Goal: Task Accomplishment & Management: Manage account settings

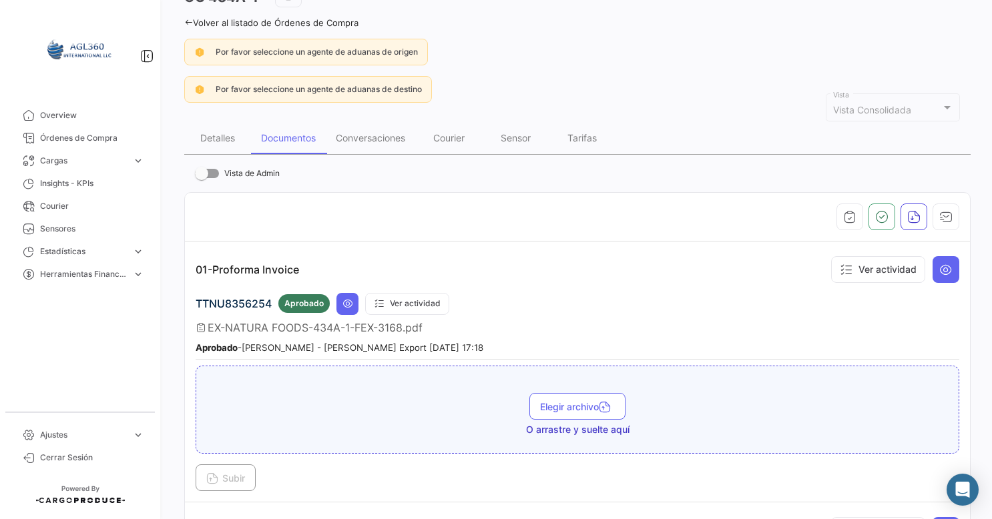
scroll to position [21, 0]
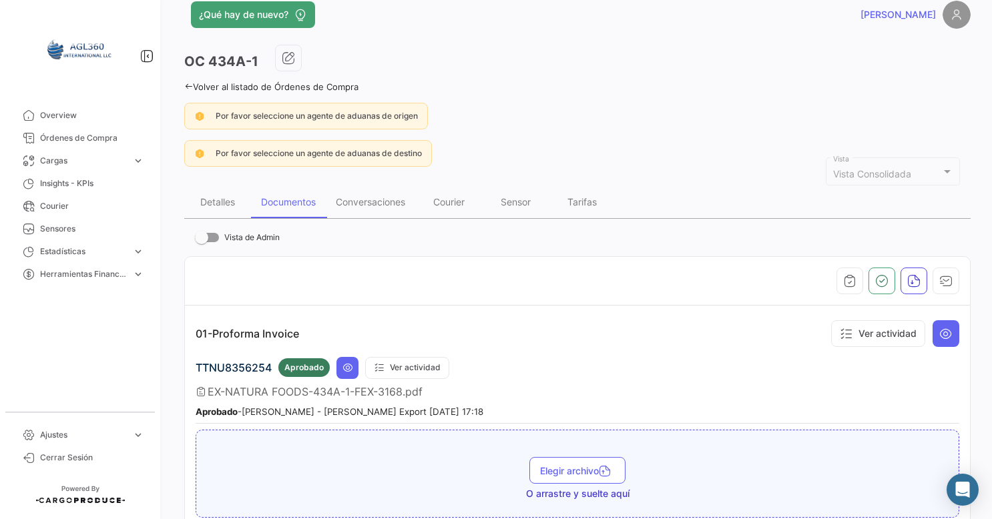
click at [197, 84] on link "Volver al listado de Órdenes de Compra" at bounding box center [271, 86] width 174 height 11
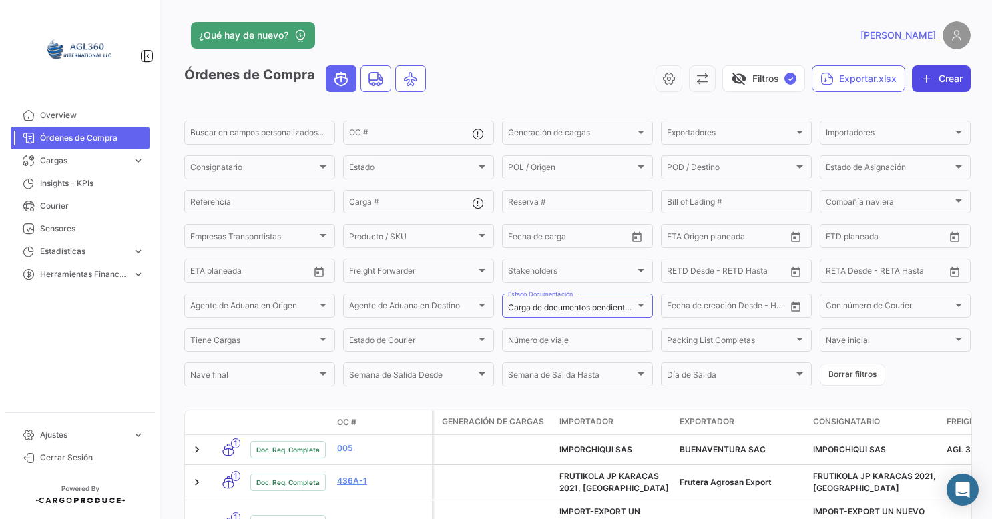
click at [937, 83] on button "Crear" at bounding box center [941, 78] width 59 height 27
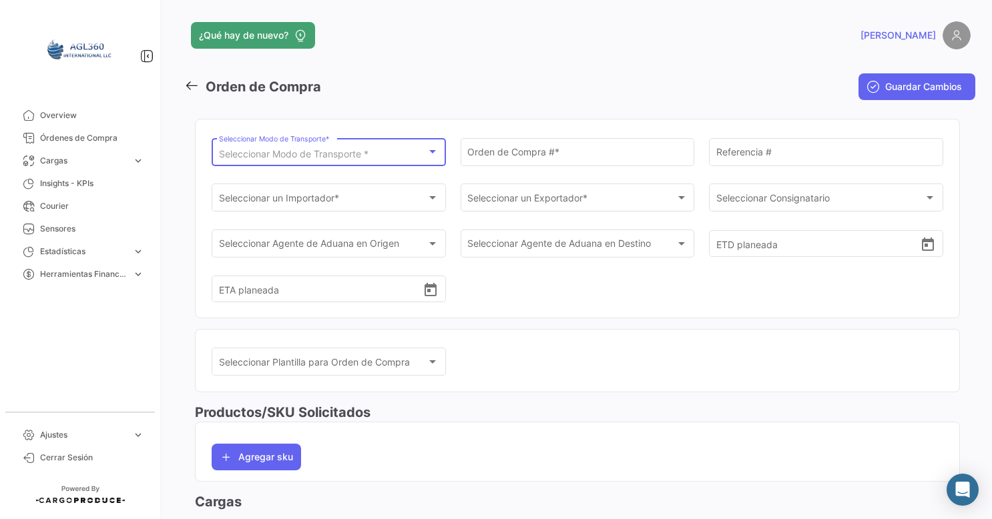
click at [345, 151] on span "Seleccionar Modo de Transporte *" at bounding box center [294, 153] width 150 height 11
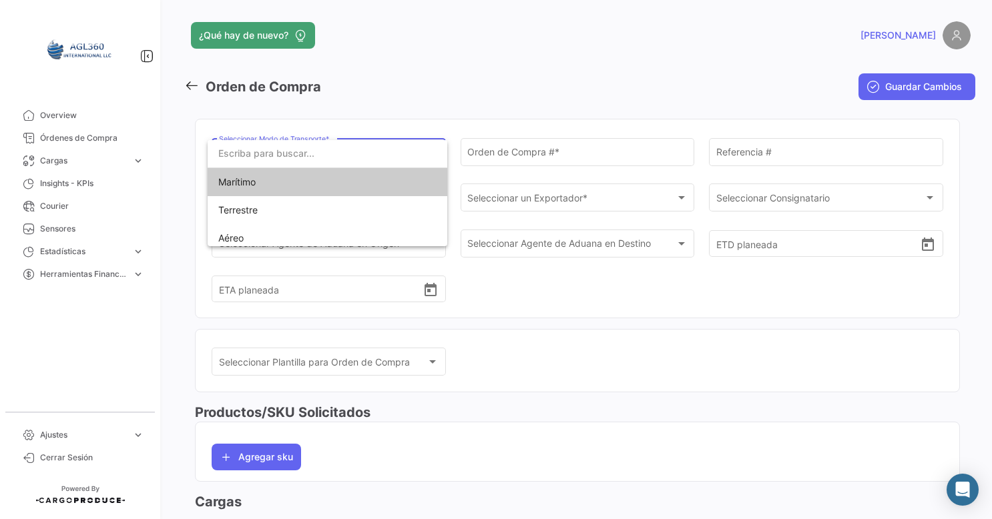
drag, startPoint x: 266, startPoint y: 190, endPoint x: 292, endPoint y: 186, distance: 26.9
click at [270, 187] on span "Marítimo" at bounding box center [311, 182] width 187 height 28
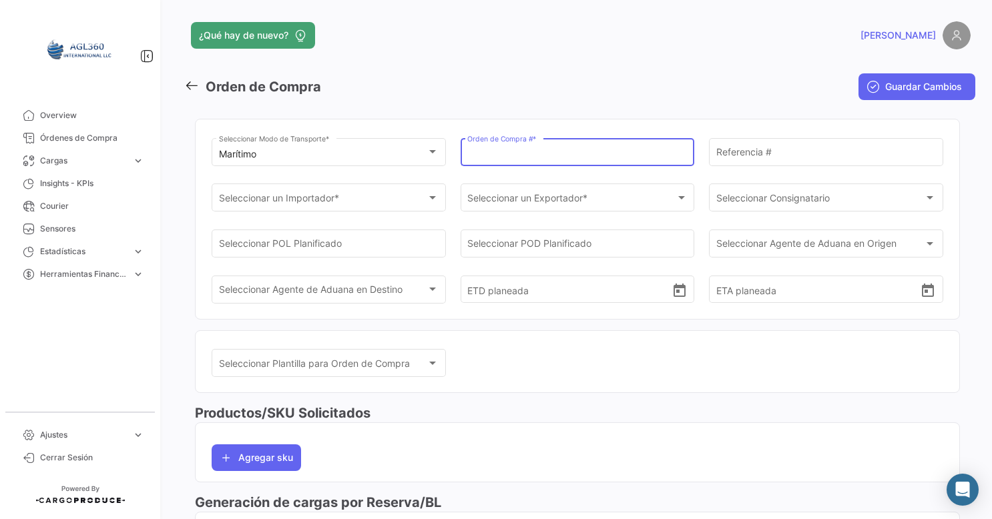
drag, startPoint x: 522, startPoint y: 158, endPoint x: 537, endPoint y: 160, distance: 14.7
click at [525, 156] on input "Orden de Compra # *" at bounding box center [577, 154] width 220 height 11
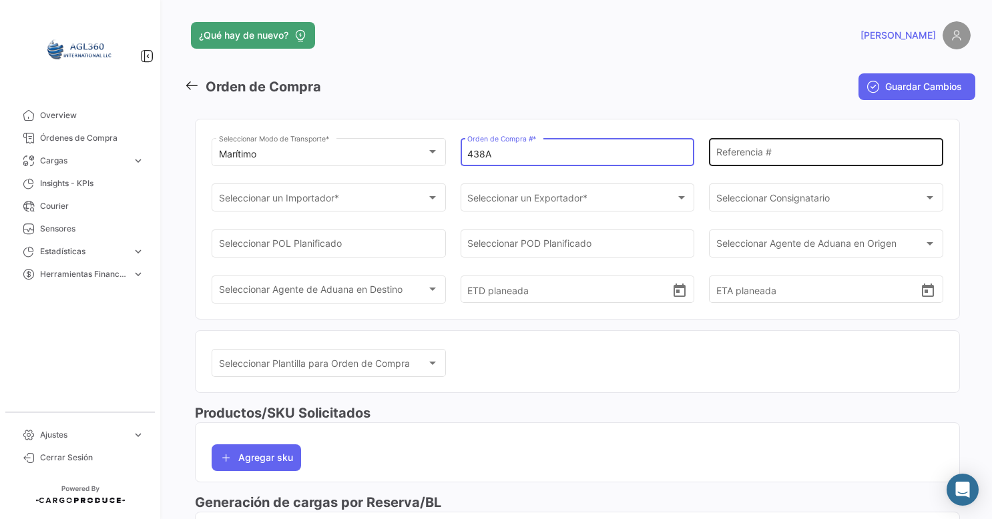
type input "438A"
click at [768, 150] on input "Referencia #" at bounding box center [826, 154] width 220 height 11
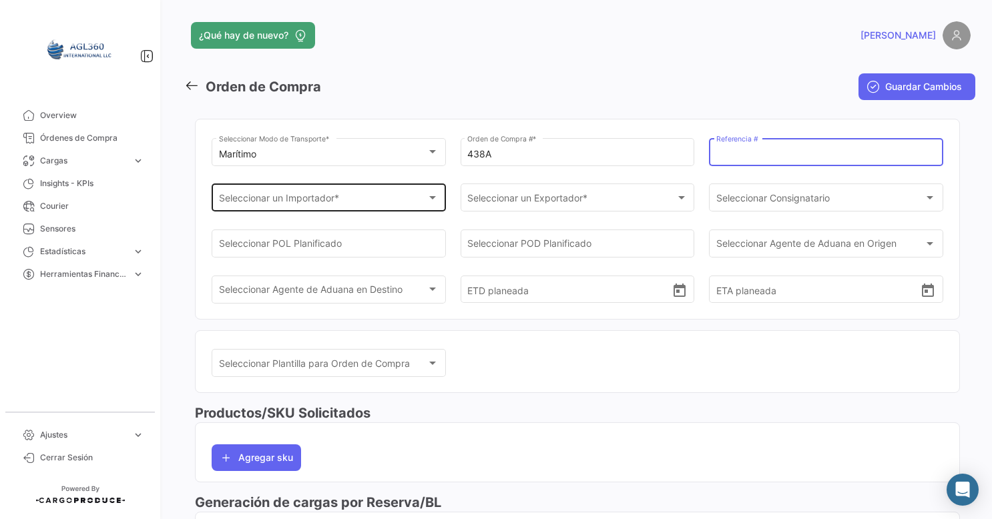
click at [413, 194] on div "Seleccionar un Importador * Seleccionar un Importador *" at bounding box center [329, 197] width 220 height 31
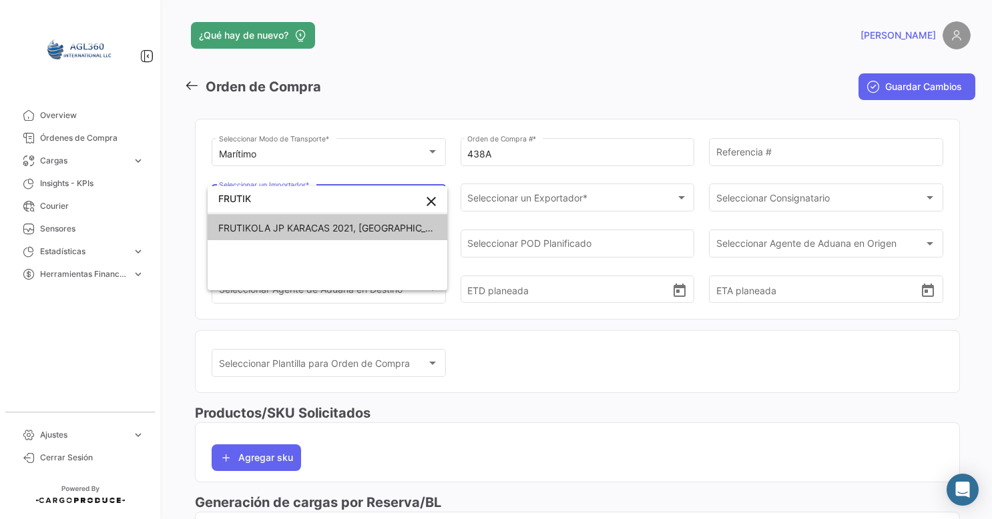
type input "FRUTIK"
click at [302, 223] on span "FRUTIKOLA JP KARACAS 2021, [GEOGRAPHIC_DATA]" at bounding box center [335, 227] width 234 height 11
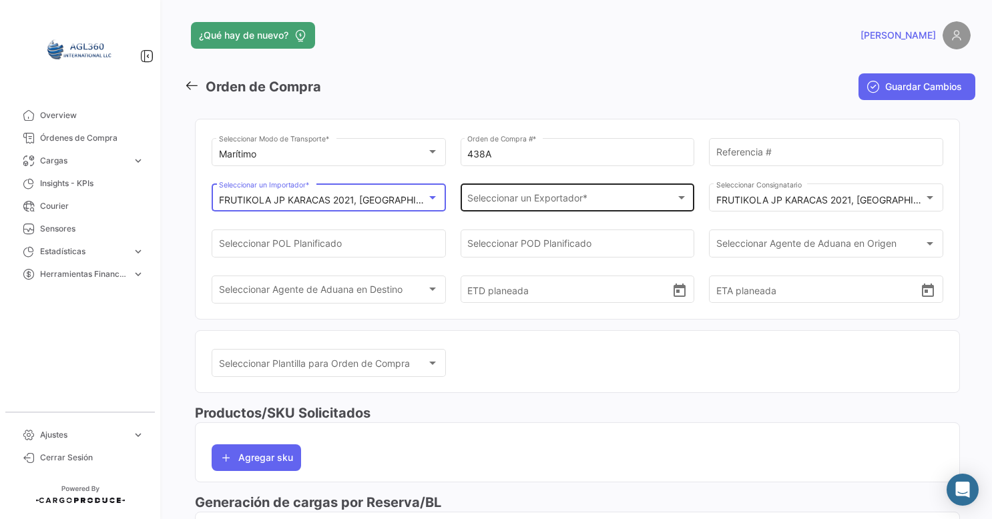
click at [509, 199] on span "Seleccionar un Exportador *" at bounding box center [571, 200] width 208 height 11
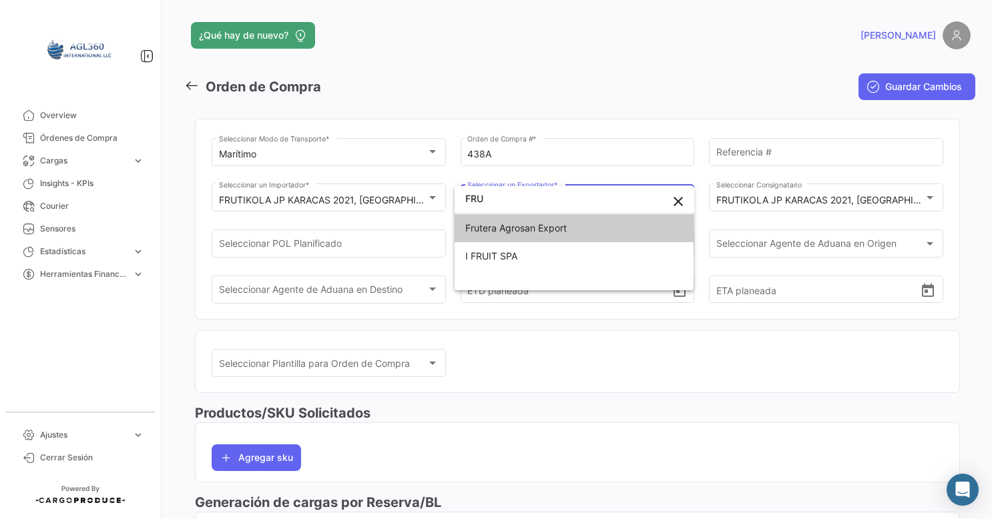
type input "FRU"
drag, startPoint x: 515, startPoint y: 226, endPoint x: 695, endPoint y: 221, distance: 180.4
click at [517, 225] on span "Frutera Agrosan Export" at bounding box center [515, 227] width 101 height 11
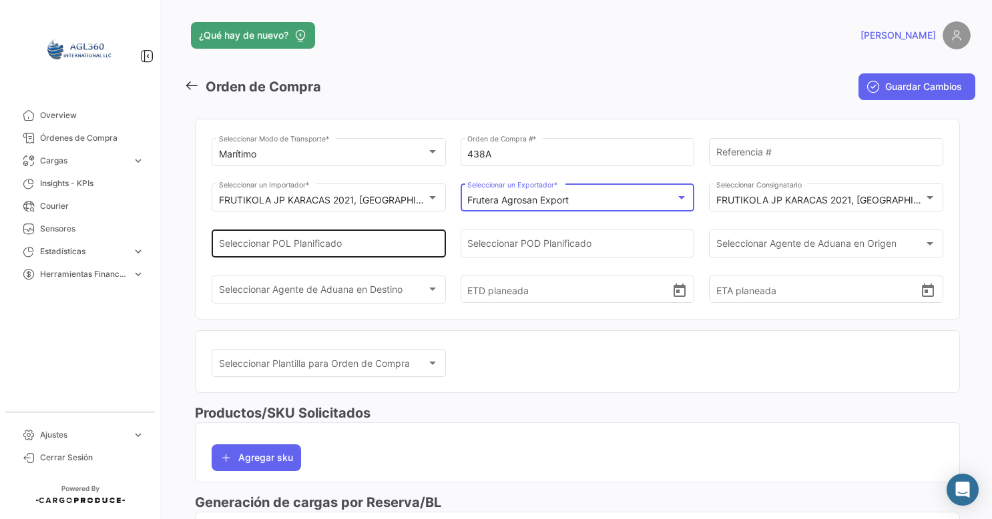
click at [313, 249] on input "Seleccionar POL Planificado" at bounding box center [329, 246] width 220 height 11
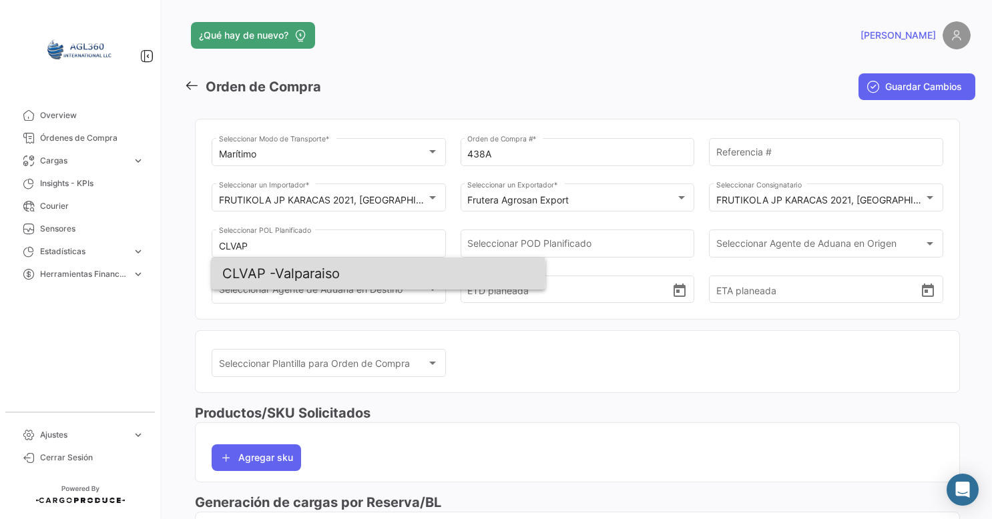
click at [278, 274] on span "CLVAP - Valparaiso" at bounding box center [378, 274] width 312 height 32
type input "Valparaiso"
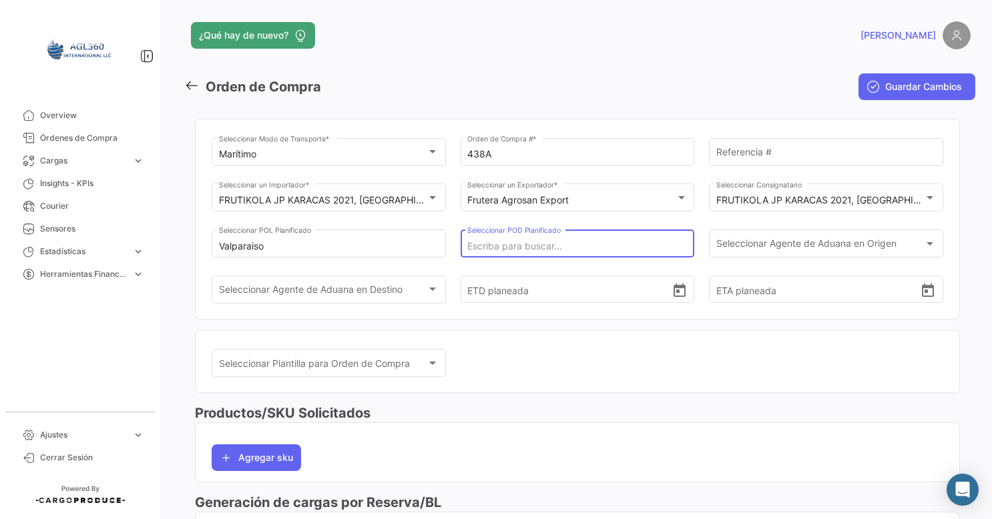
click at [602, 247] on input "Seleccionar POD Planificado" at bounding box center [577, 246] width 220 height 11
click at [767, 248] on span "Seleccionar Agente de Aduana en Origen" at bounding box center [820, 246] width 208 height 11
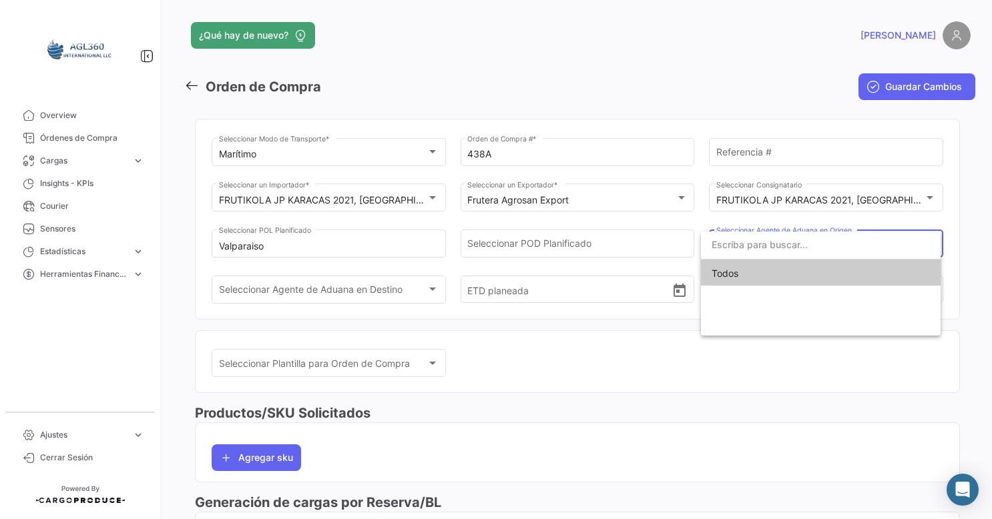
click at [562, 253] on div at bounding box center [496, 259] width 992 height 519
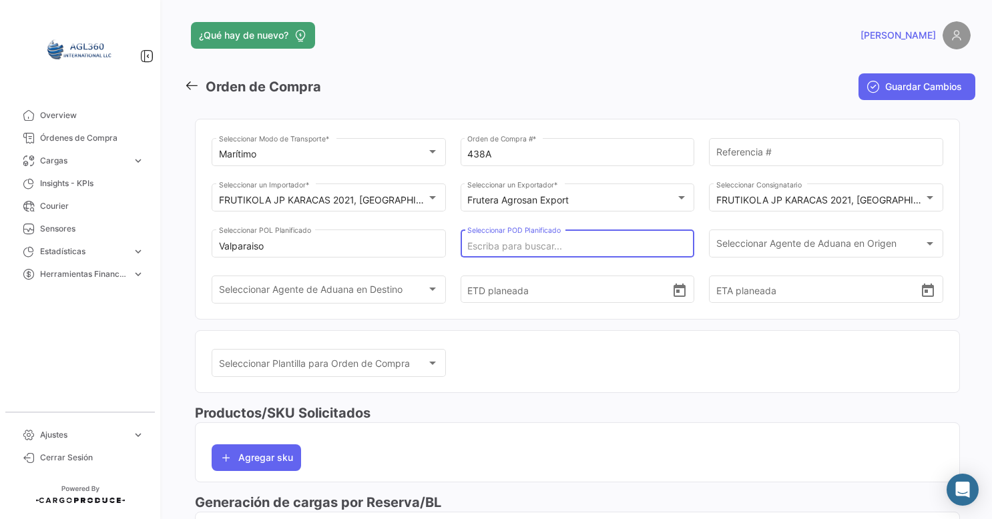
drag, startPoint x: 525, startPoint y: 246, endPoint x: 515, endPoint y: 240, distance: 11.4
click at [522, 244] on input "Seleccionar POD Planificado" at bounding box center [577, 246] width 220 height 11
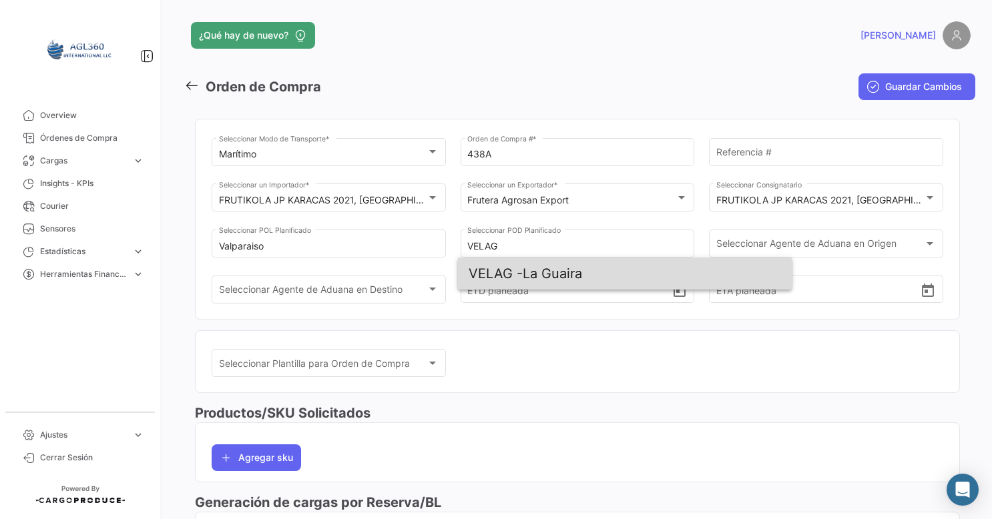
click at [517, 276] on span "VELAG -" at bounding box center [496, 274] width 54 height 16
type input "La Guaira"
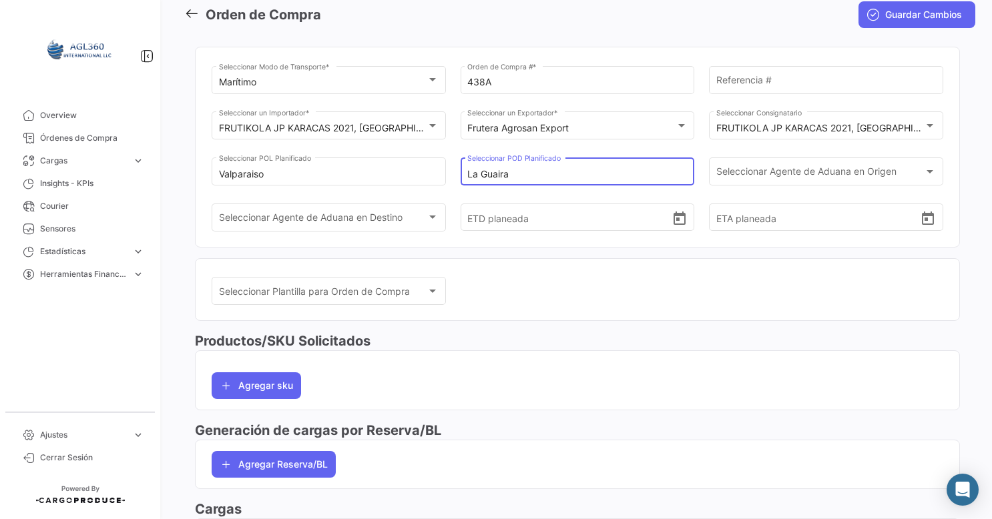
scroll to position [183, 0]
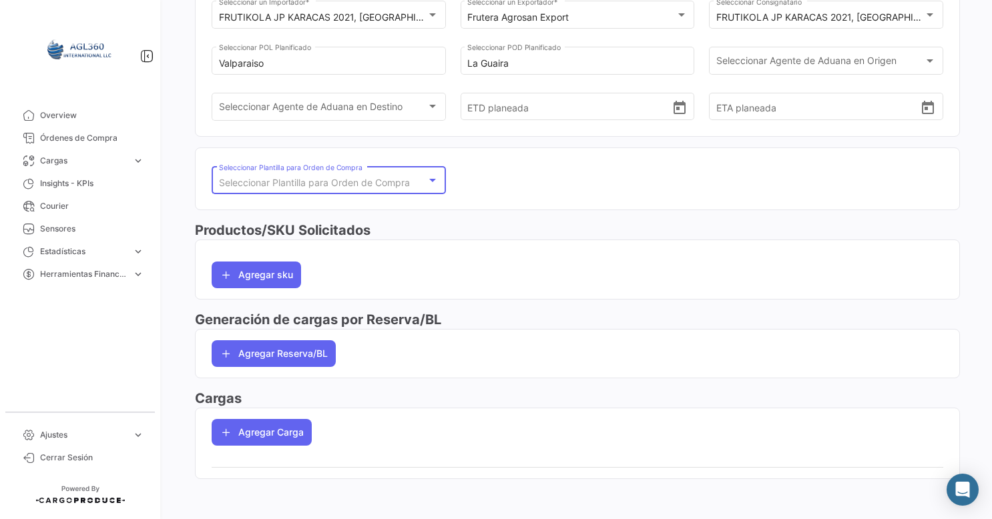
click at [405, 180] on span "Seleccionar Plantilla para Orden de Compra" at bounding box center [314, 182] width 191 height 11
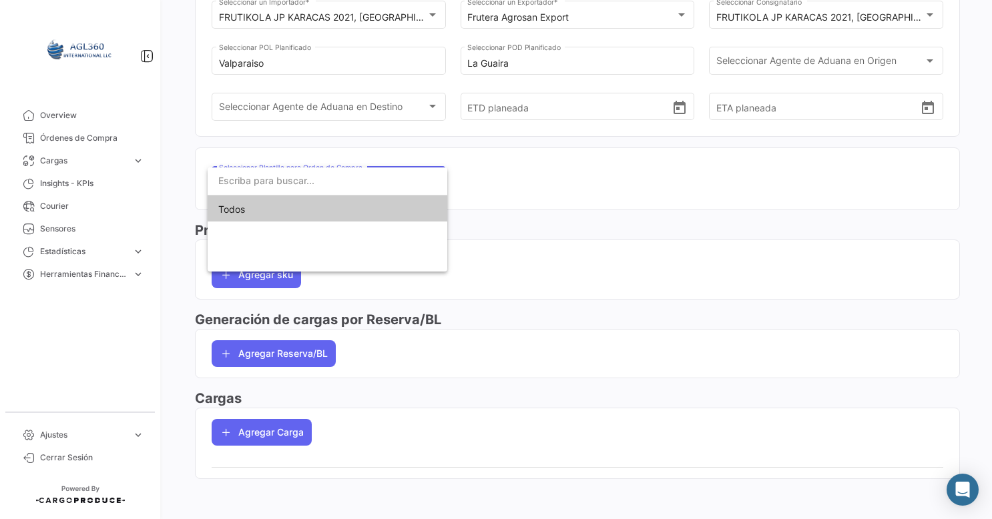
click at [614, 186] on div at bounding box center [496, 259] width 992 height 519
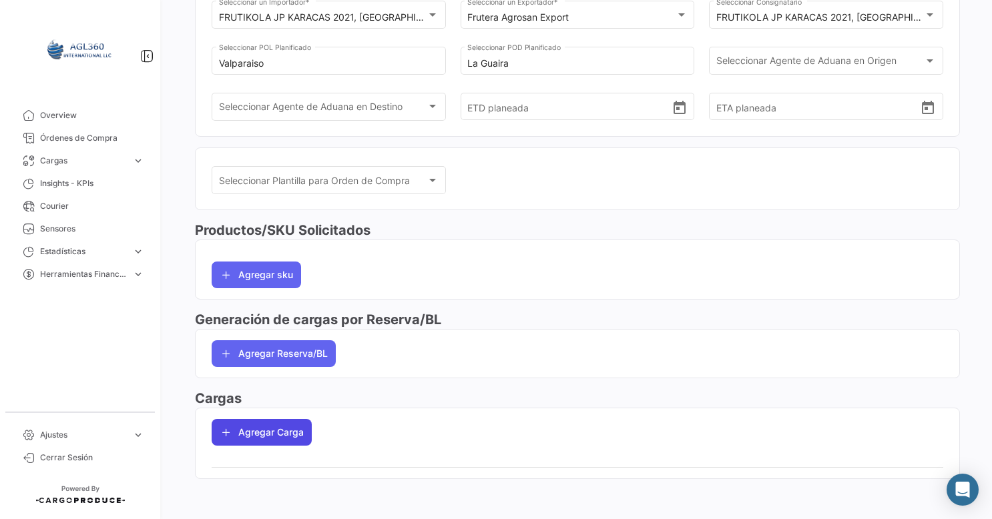
click at [275, 429] on button "Agregar Carga" at bounding box center [262, 432] width 100 height 27
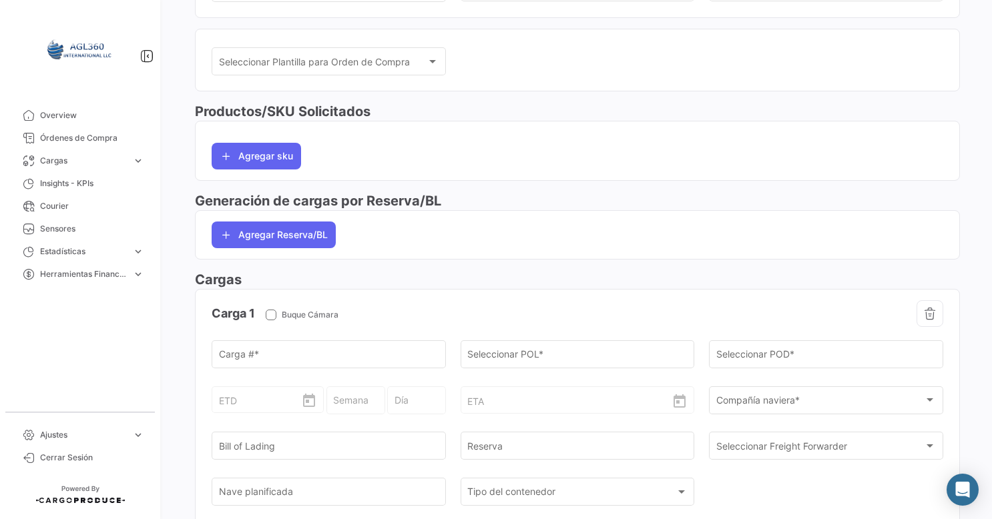
scroll to position [383, 0]
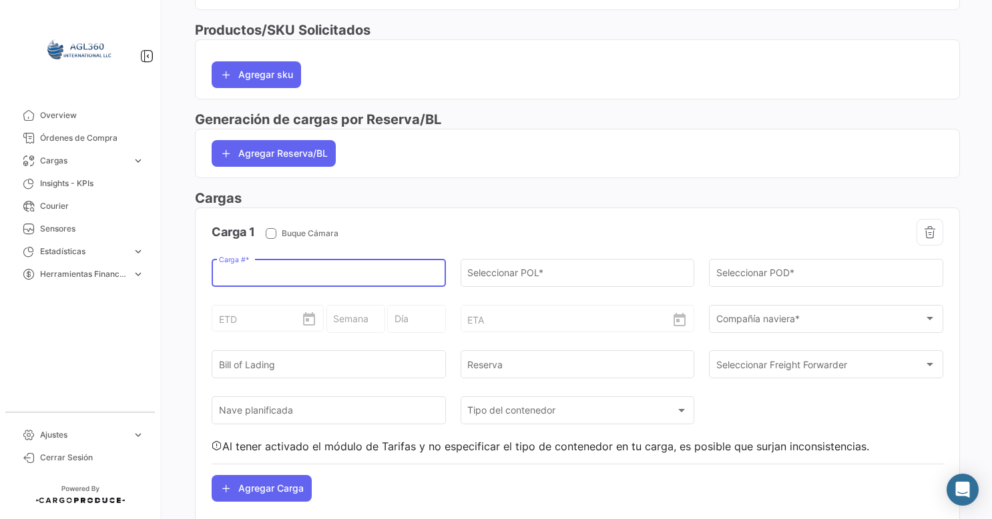
click at [310, 272] on input "Carga # *" at bounding box center [329, 275] width 220 height 11
paste input "MNBU0291698"
type input "MNBU0291698"
click at [569, 283] on div "ETA" at bounding box center [577, 307] width 220 height 49
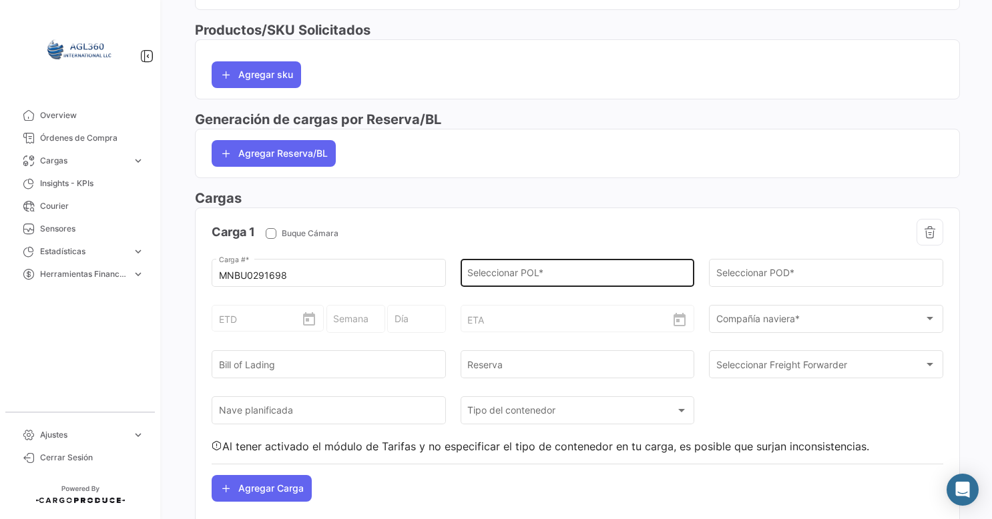
click at [540, 262] on div "Seleccionar POL *" at bounding box center [577, 271] width 220 height 31
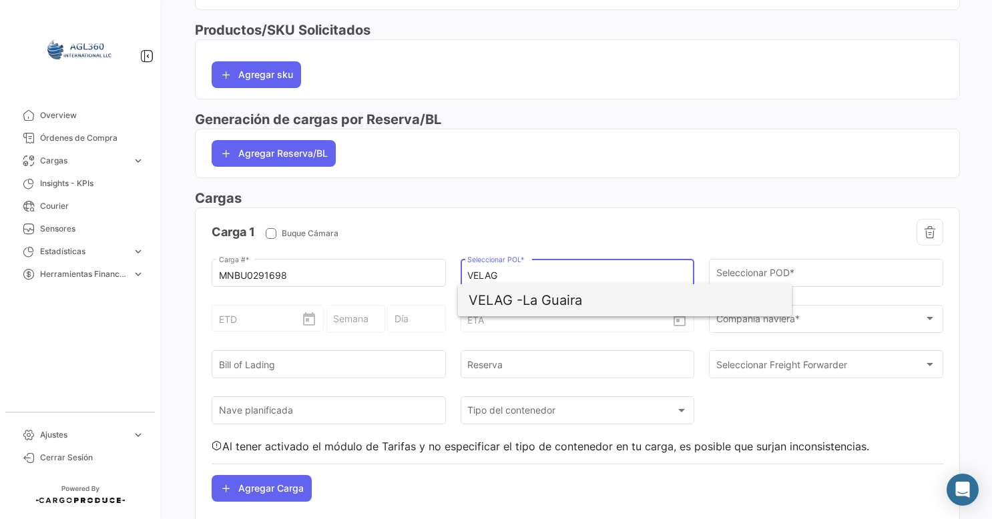
drag, startPoint x: 494, startPoint y: 298, endPoint x: 644, endPoint y: 292, distance: 150.4
click at [499, 296] on span "VELAG -" at bounding box center [496, 300] width 54 height 16
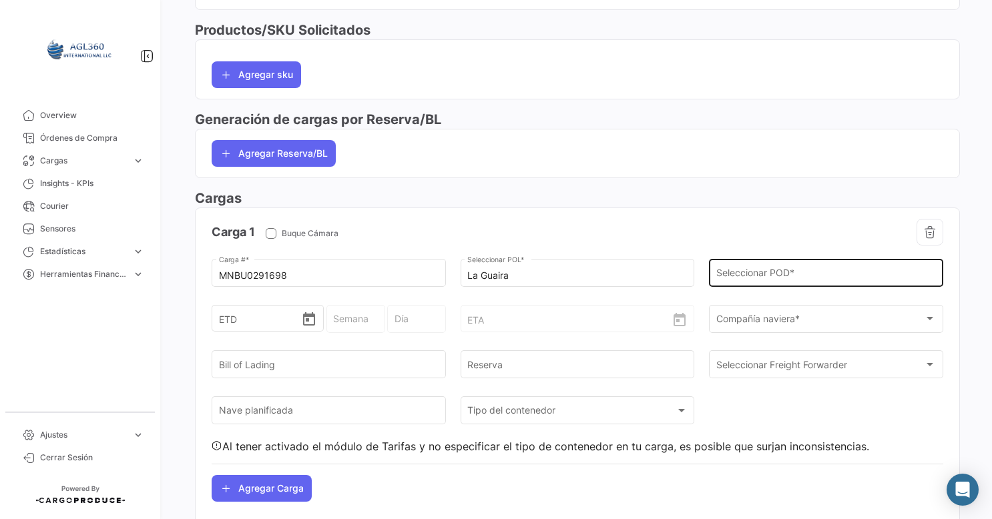
click at [751, 282] on div "Seleccionar POD *" at bounding box center [826, 271] width 220 height 31
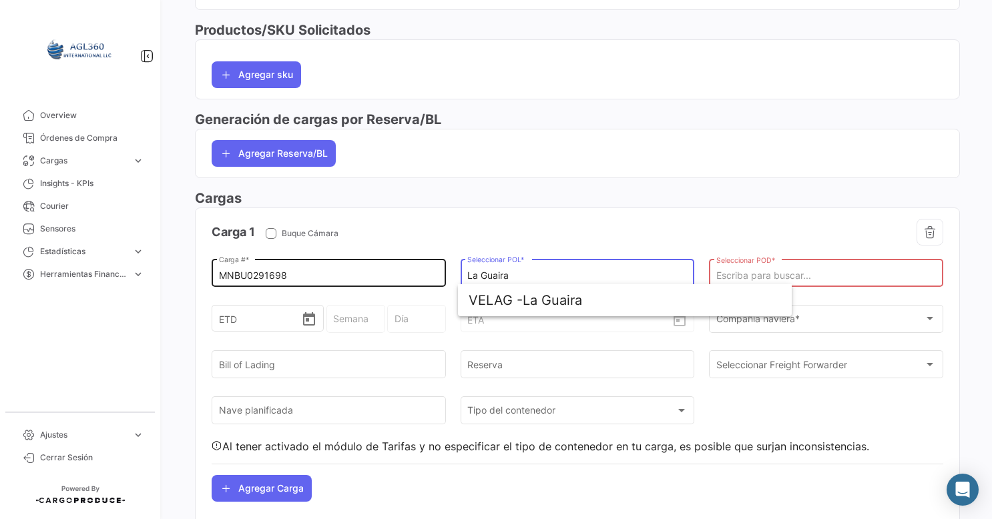
drag, startPoint x: 550, startPoint y: 269, endPoint x: 415, endPoint y: 276, distance: 134.4
click at [415, 276] on div "MNBU0291698 Carga # * La Guaira Seleccionar POL * Seleccionar POD * El campo es…" at bounding box center [578, 354] width 732 height 197
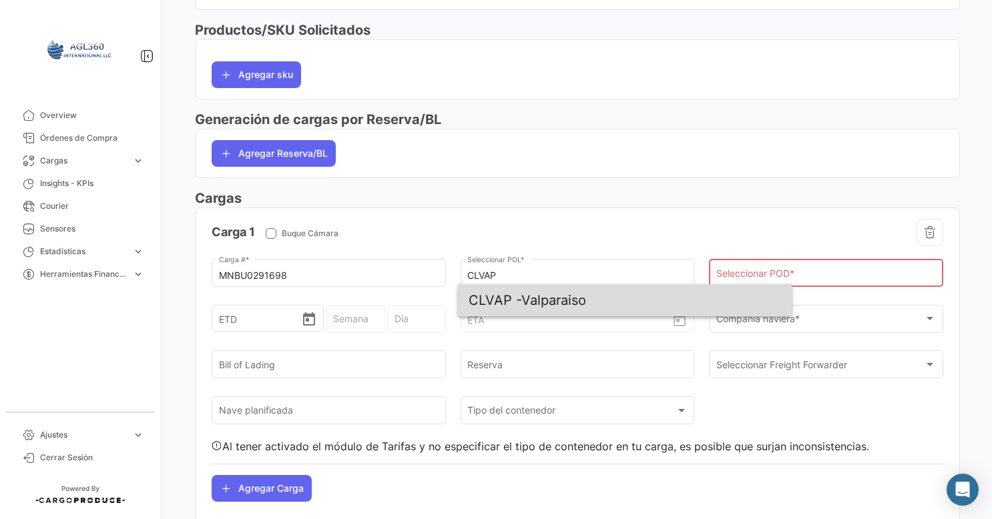
drag, startPoint x: 524, startPoint y: 300, endPoint x: 741, endPoint y: 294, distance: 217.1
click at [525, 300] on span "CLVAP - Valparaiso" at bounding box center [625, 300] width 312 height 32
type input "Valparaiso"
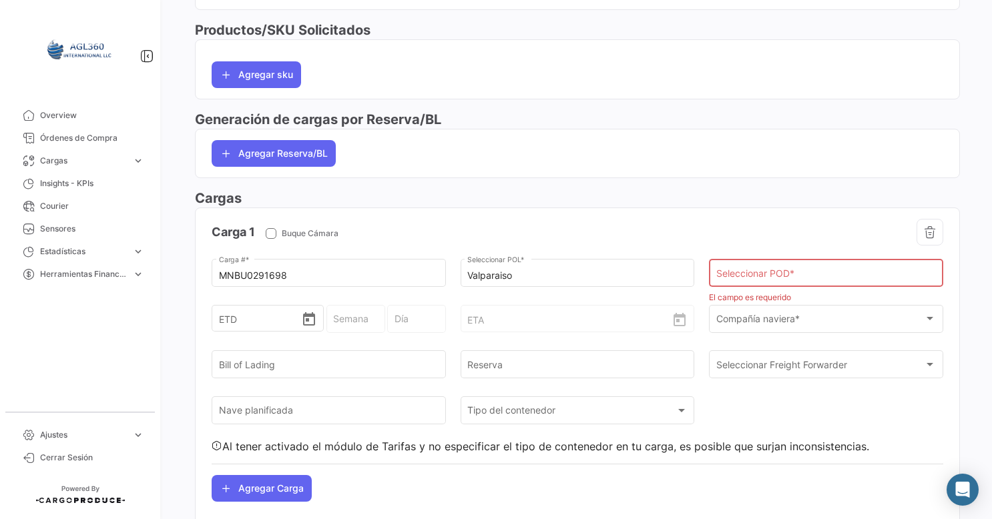
click at [821, 287] on div "Seleccionar POD *" at bounding box center [826, 279] width 234 height 41
drag, startPoint x: 810, startPoint y: 274, endPoint x: 804, endPoint y: 270, distance: 7.2
click at [804, 270] on input "Seleccionar POD *" at bounding box center [826, 275] width 220 height 11
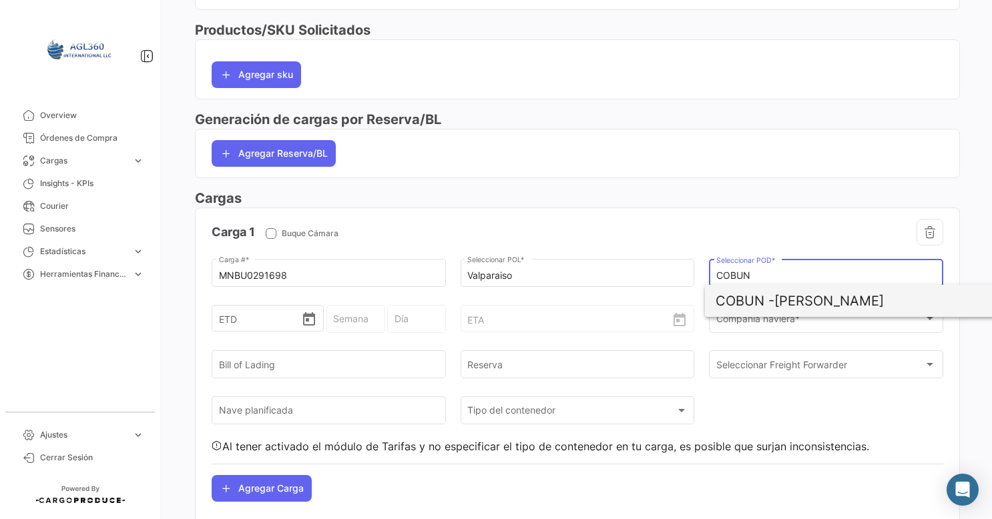
click at [779, 297] on span "COBUN - [PERSON_NAME]" at bounding box center [872, 301] width 312 height 32
type input "[PERSON_NAME]"
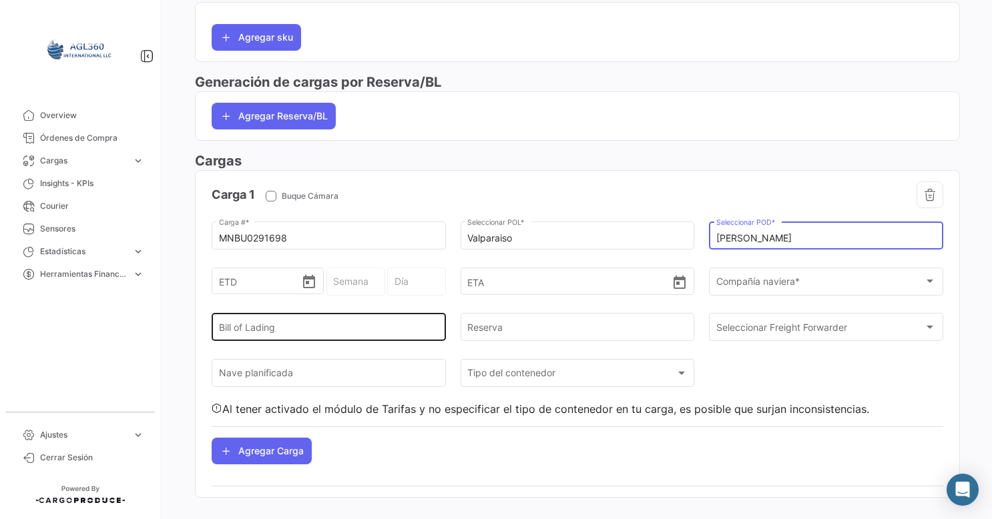
scroll to position [439, 0]
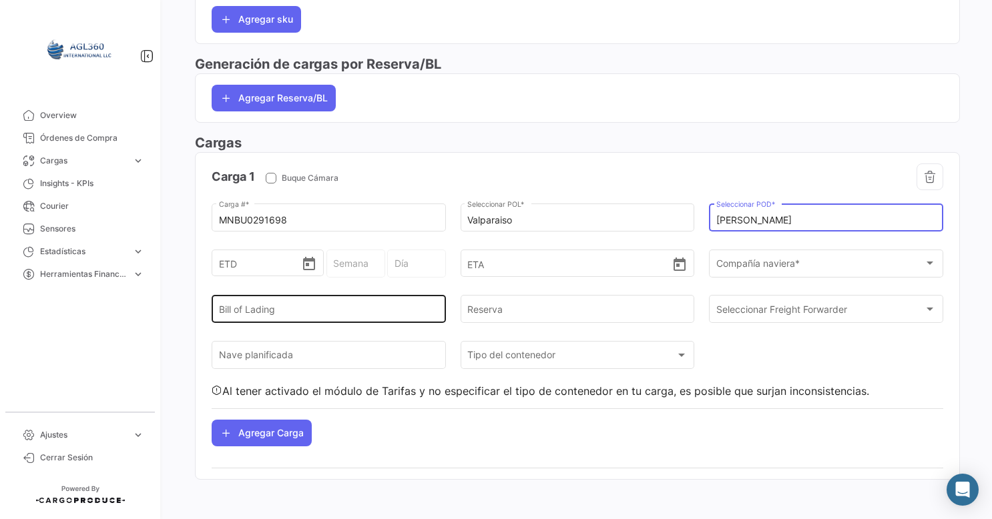
click at [350, 318] on div "Bill of Lading" at bounding box center [329, 308] width 220 height 31
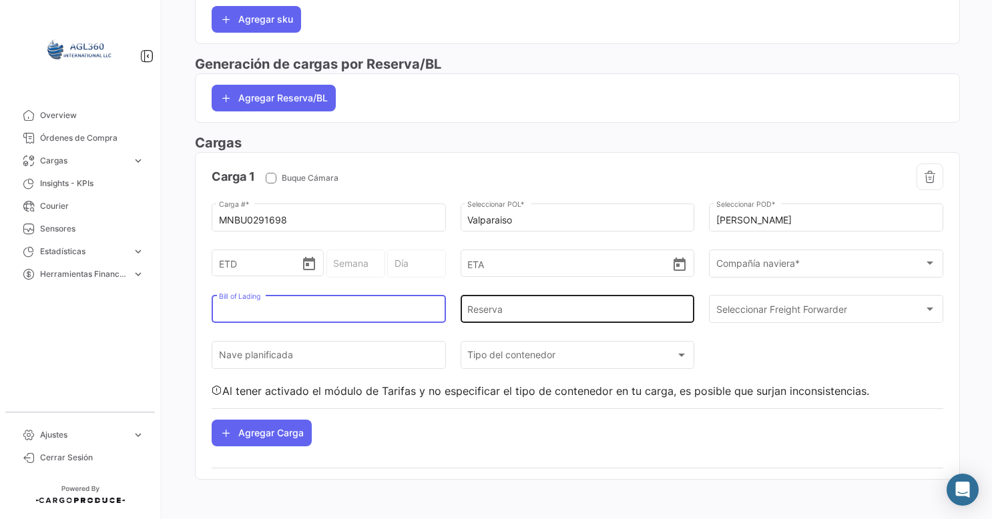
drag, startPoint x: 530, startPoint y: 314, endPoint x: 609, endPoint y: 314, distance: 78.8
click at [531, 314] on input "Reserva" at bounding box center [577, 311] width 220 height 11
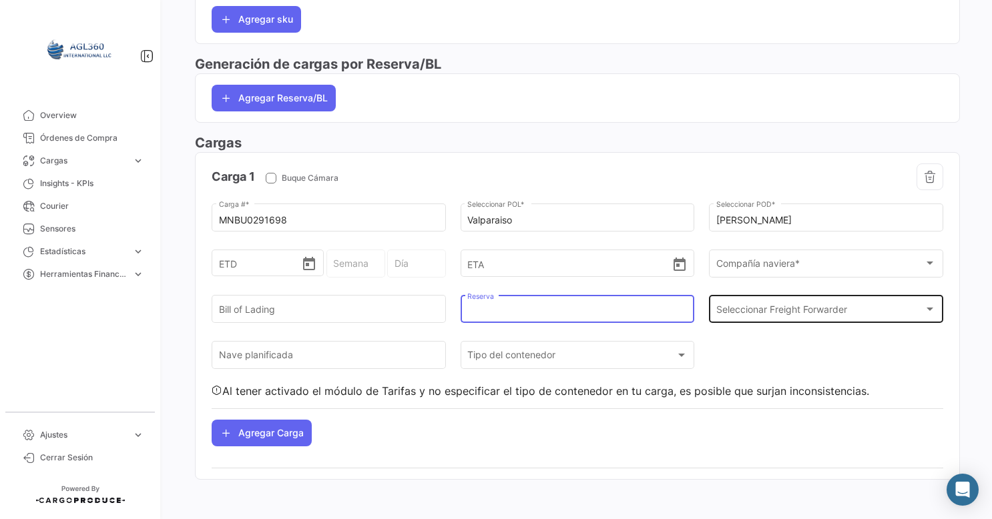
click at [755, 312] on span "Seleccionar Freight Forwarder" at bounding box center [820, 311] width 208 height 11
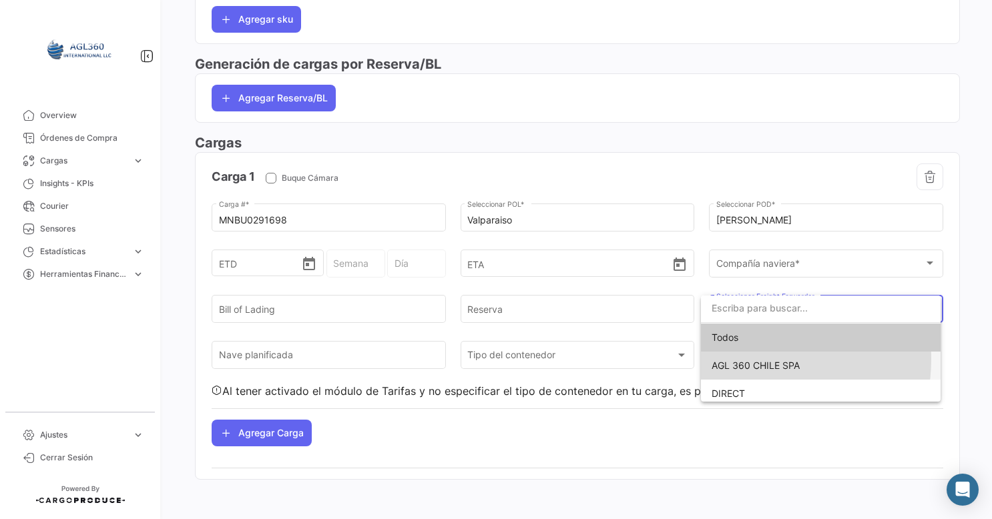
click at [747, 359] on span "AGL 360 CHILE SPA" at bounding box center [821, 366] width 218 height 28
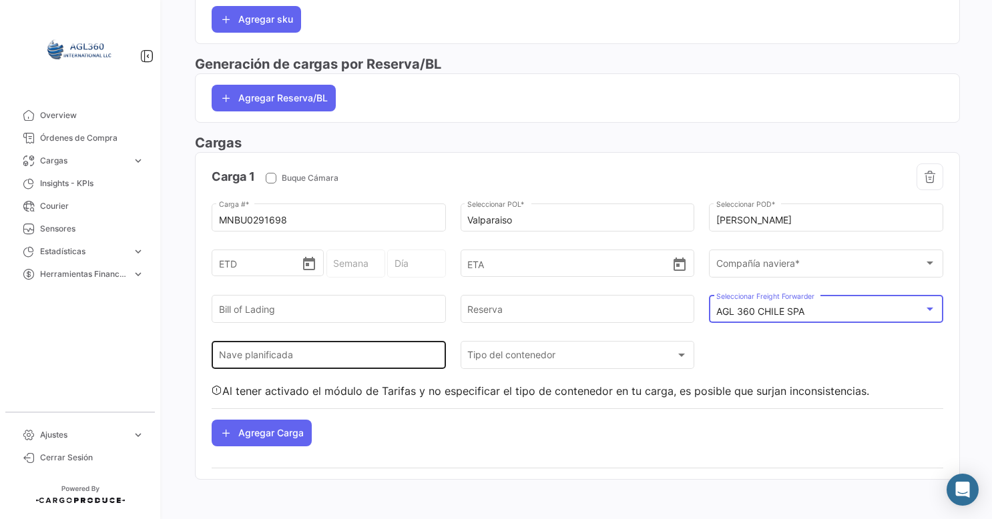
click at [300, 349] on div "Nave planificada" at bounding box center [329, 354] width 220 height 31
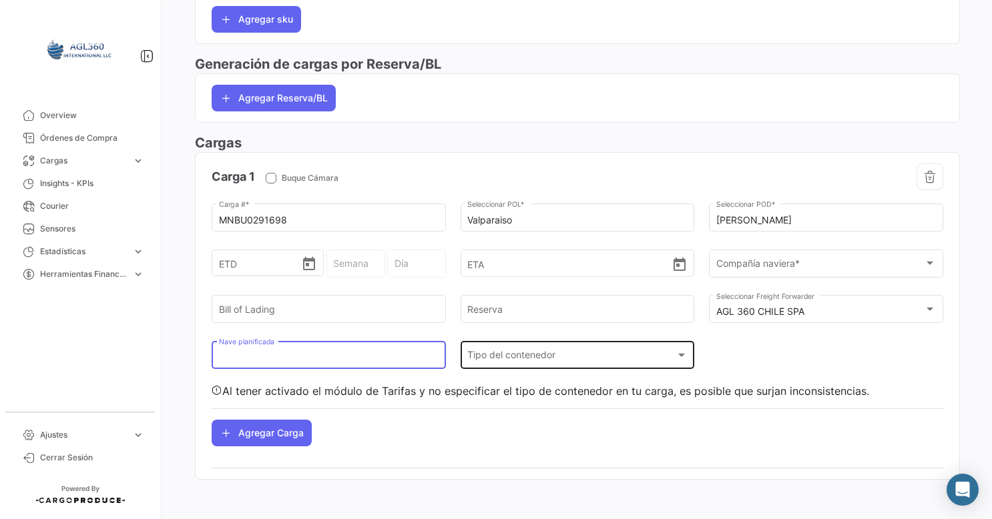
click at [565, 361] on div "Tipo del contenedor" at bounding box center [571, 358] width 208 height 11
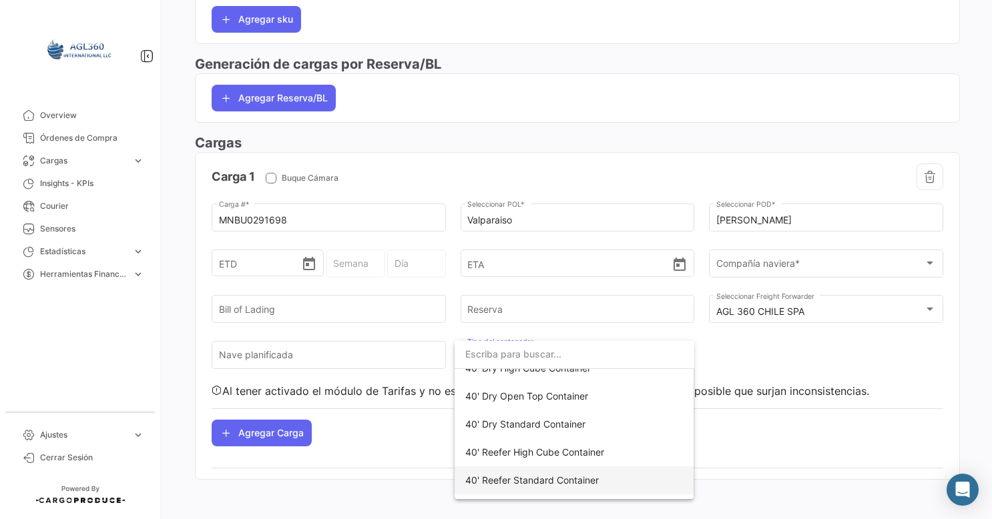
scroll to position [134, 0]
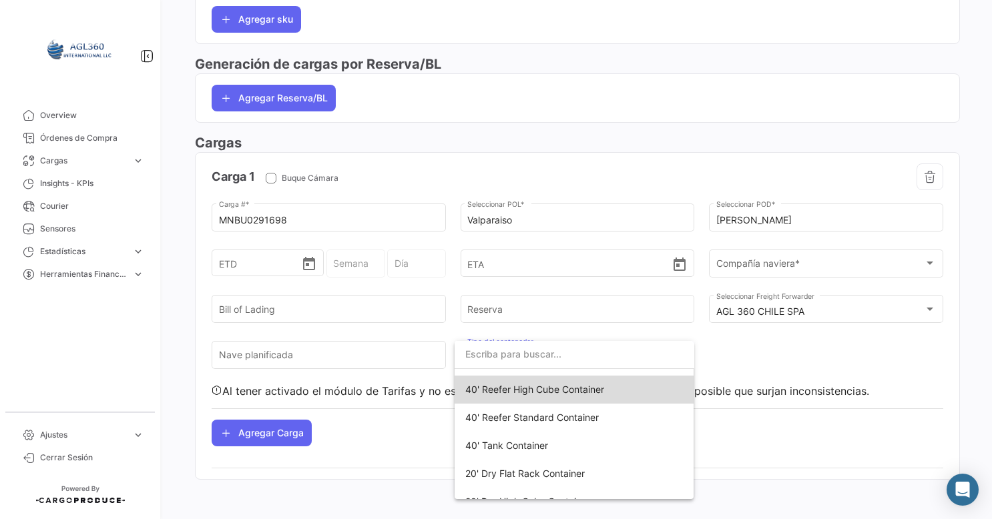
click at [586, 390] on span "40' Reefer High Cube Container" at bounding box center [534, 389] width 139 height 11
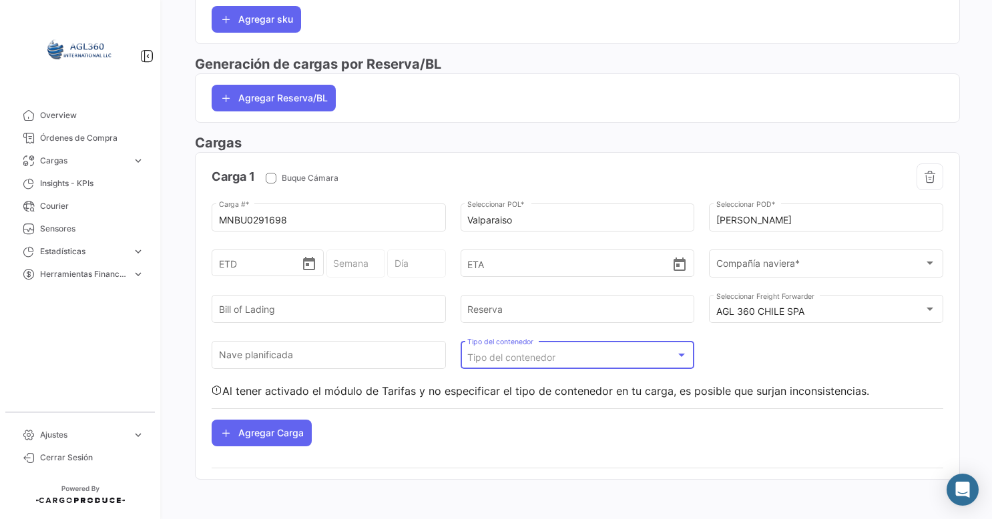
scroll to position [426, 0]
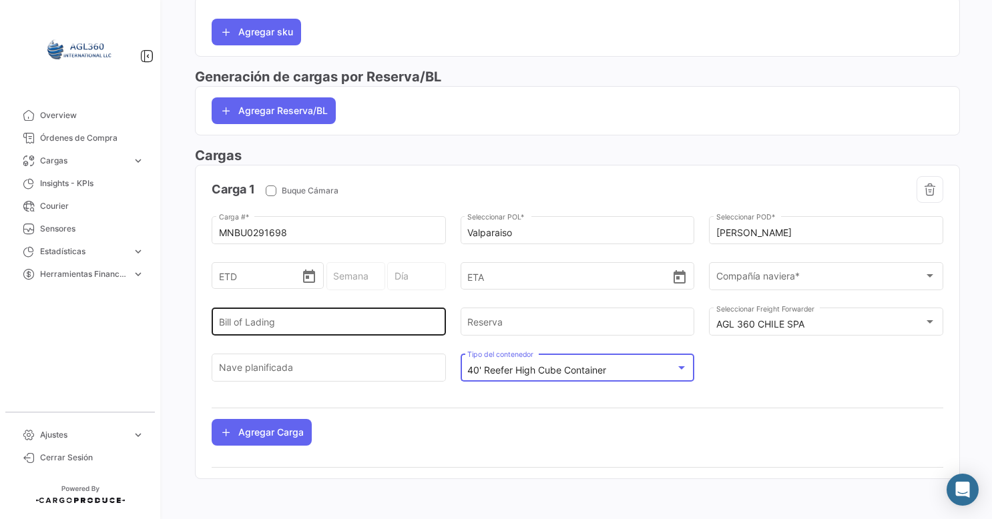
click at [273, 319] on input "Bill of Lading" at bounding box center [329, 324] width 220 height 11
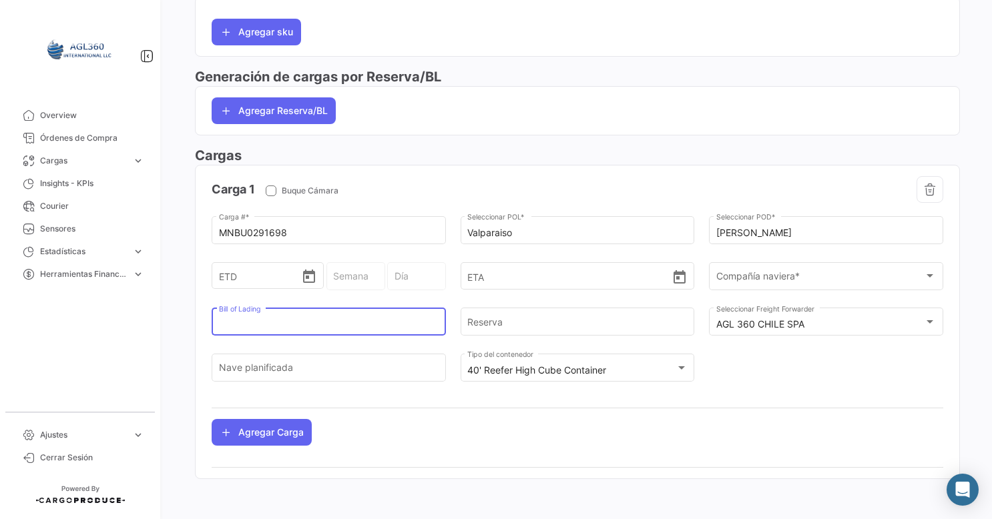
paste input "259885599"
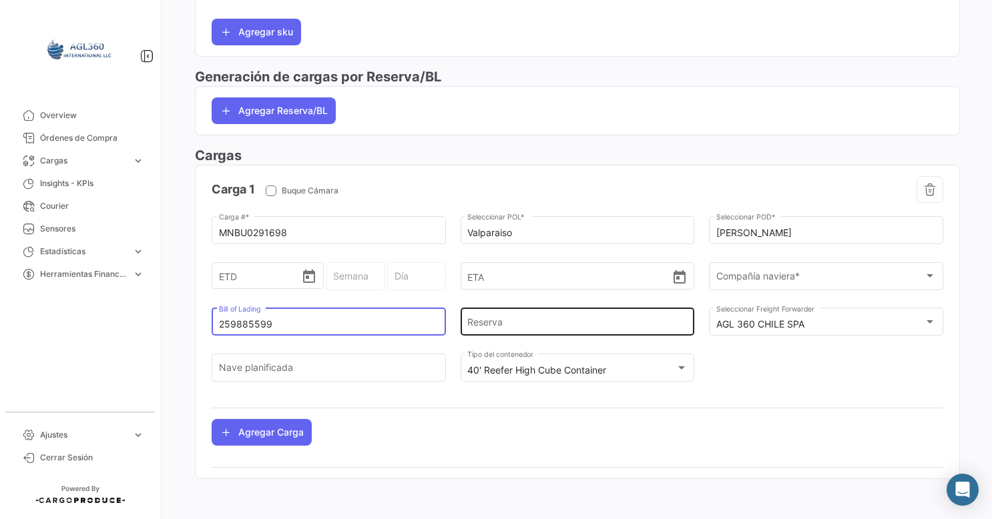
type input "259885599"
click at [511, 327] on input "Reserva" at bounding box center [577, 324] width 220 height 11
paste input "259885599"
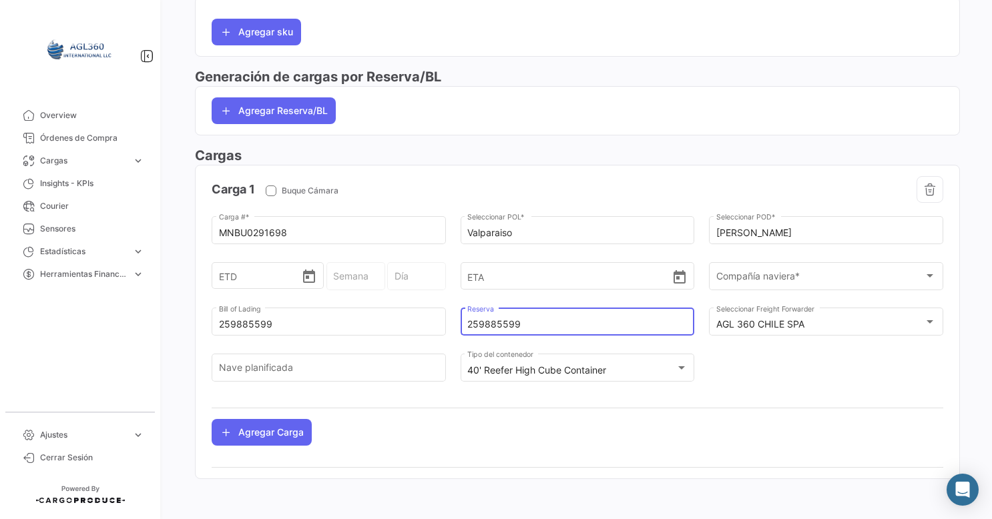
type input "259885599"
click at [441, 429] on div "Carga 1 Buque Cámara MNBU0291698 Carga # * Valparaiso Seleccionar POL * [PERSON…" at bounding box center [578, 311] width 732 height 270
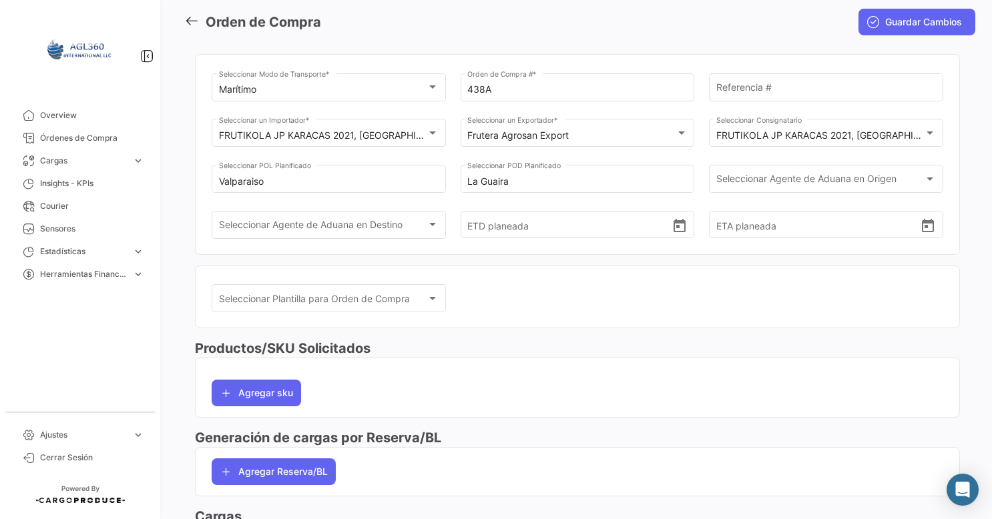
scroll to position [0, 0]
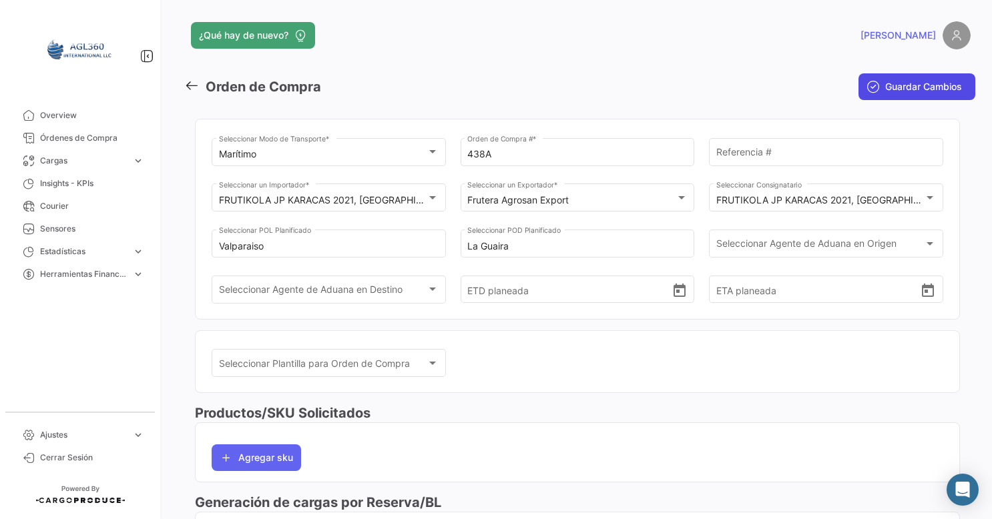
click at [901, 84] on span "Guardar Cambios" at bounding box center [923, 86] width 77 height 13
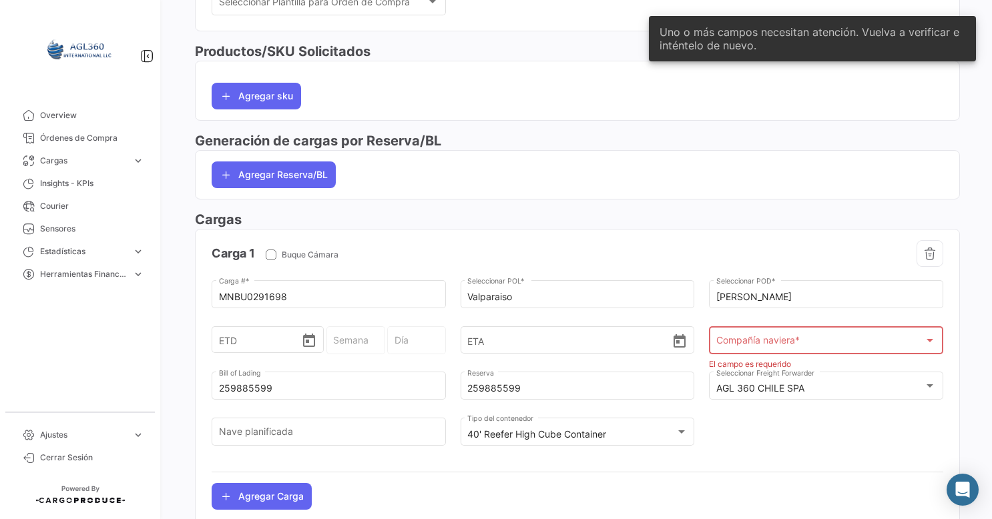
scroll to position [426, 0]
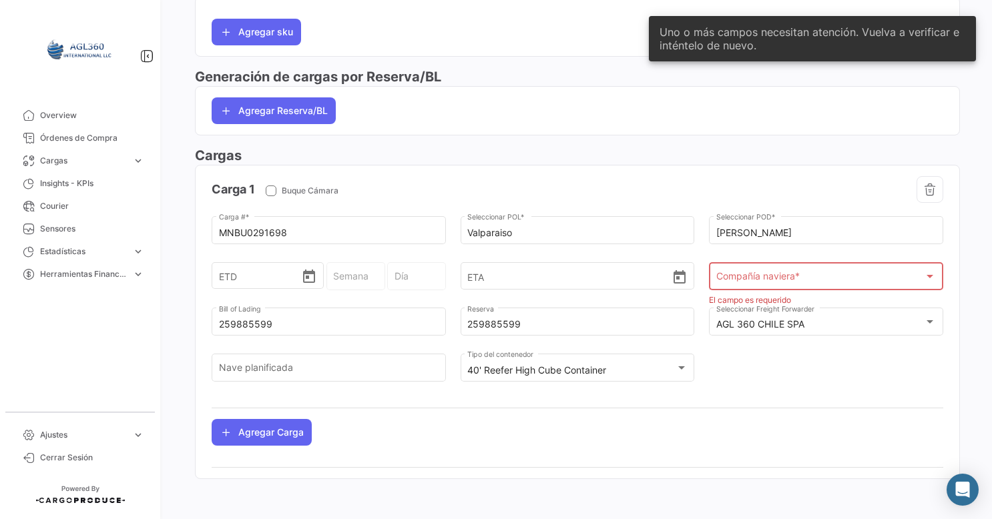
click at [785, 286] on div "Compañía naviera * Compañía naviera *" at bounding box center [826, 275] width 220 height 31
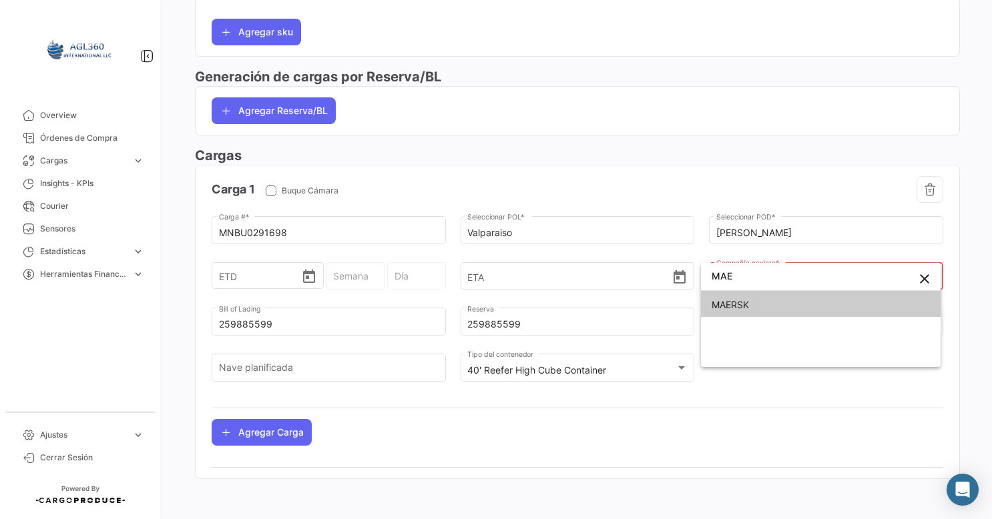
type input "MAE"
click at [748, 300] on span "MAERSK" at bounding box center [730, 304] width 37 height 11
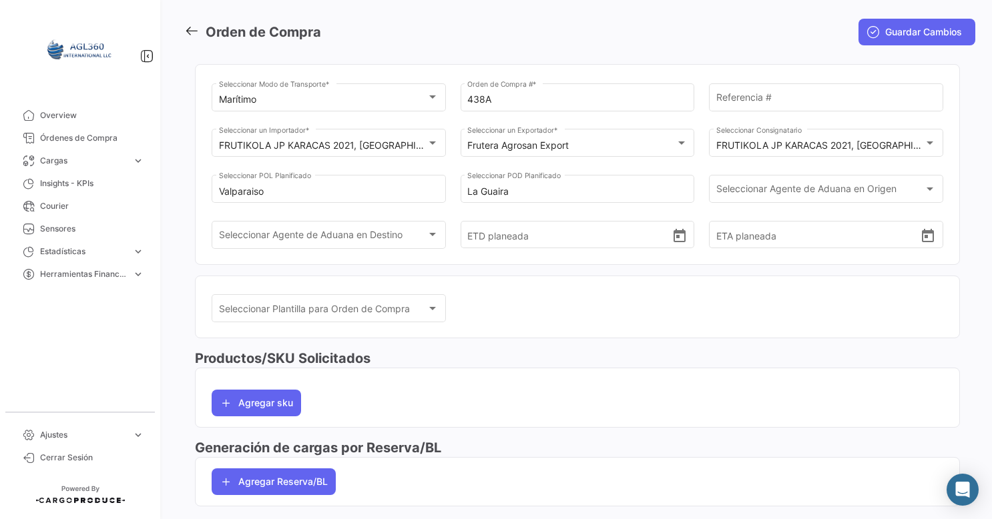
scroll to position [0, 0]
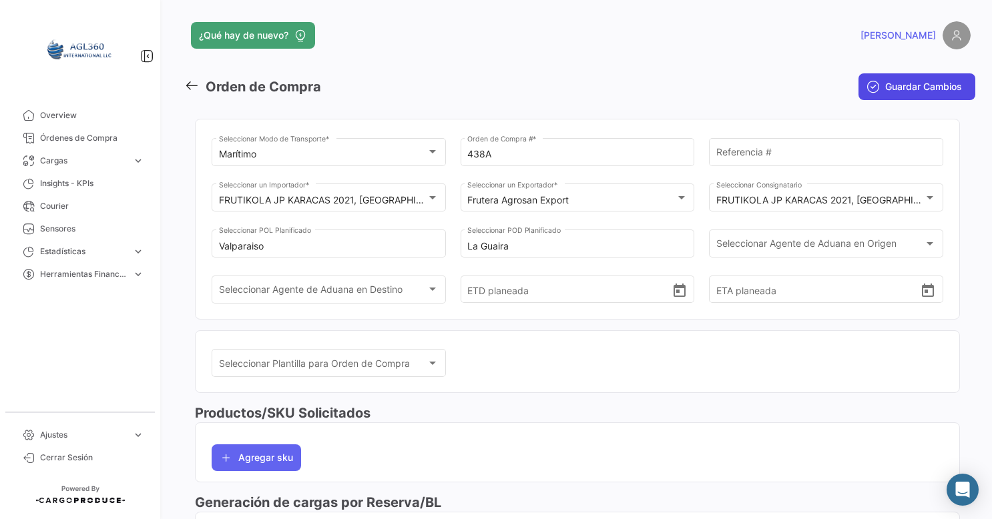
click at [939, 85] on span "Guardar Cambios" at bounding box center [923, 86] width 77 height 13
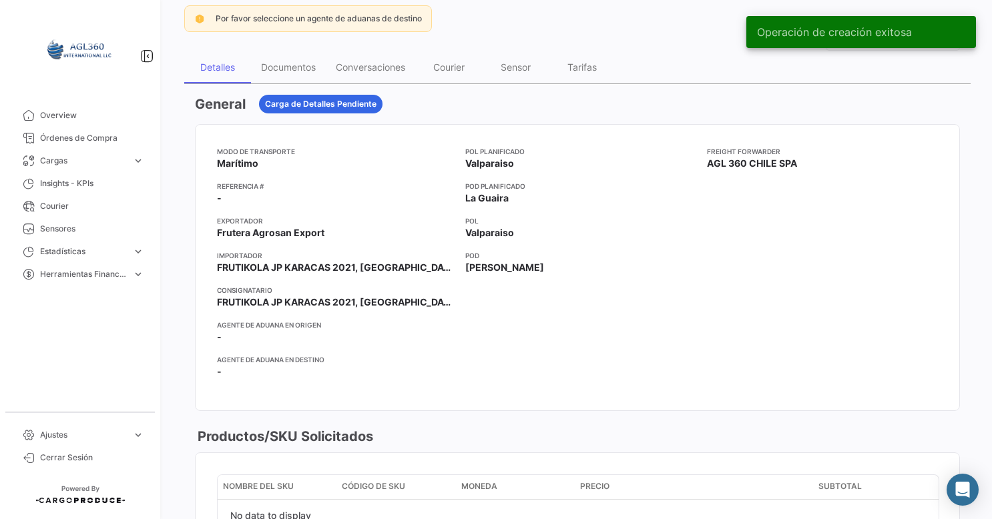
scroll to position [67, 0]
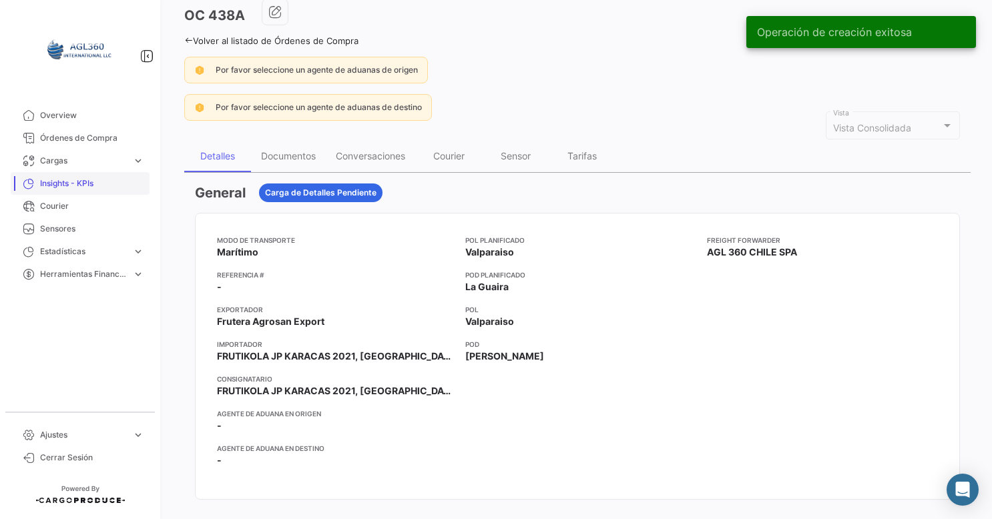
drag, startPoint x: 79, startPoint y: 138, endPoint x: 134, endPoint y: 176, distance: 67.6
click at [79, 138] on span "Órdenes de Compra" at bounding box center [92, 138] width 104 height 12
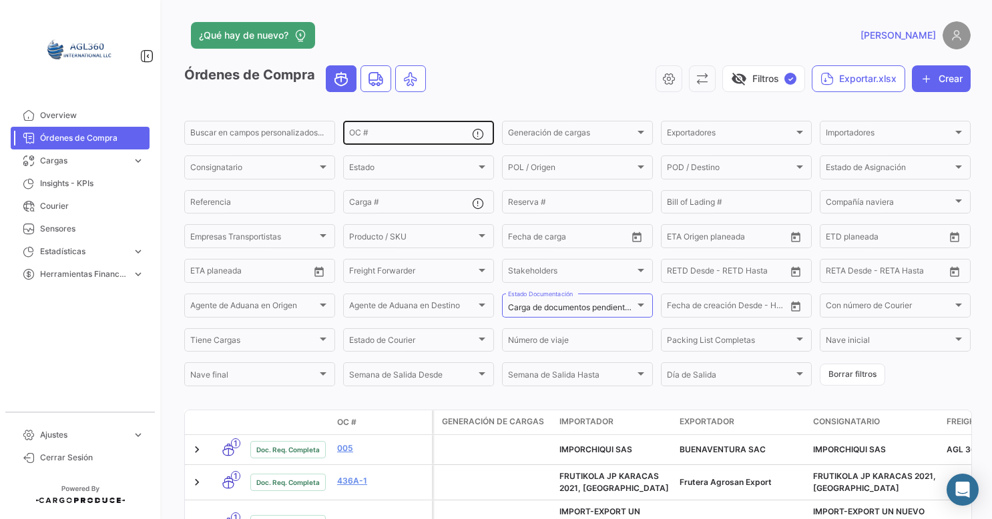
click at [407, 136] on input "OC #" at bounding box center [410, 134] width 123 height 9
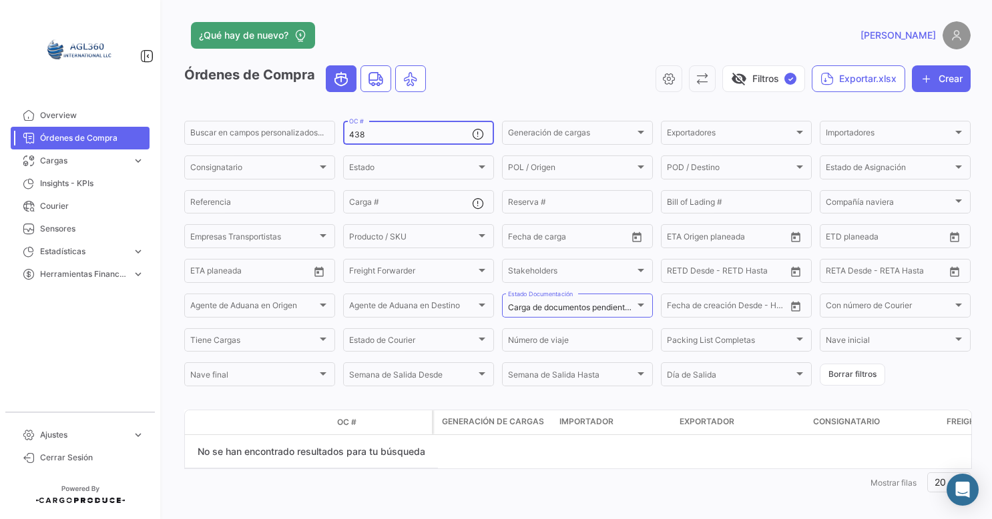
click at [382, 138] on input "438" at bounding box center [410, 134] width 123 height 9
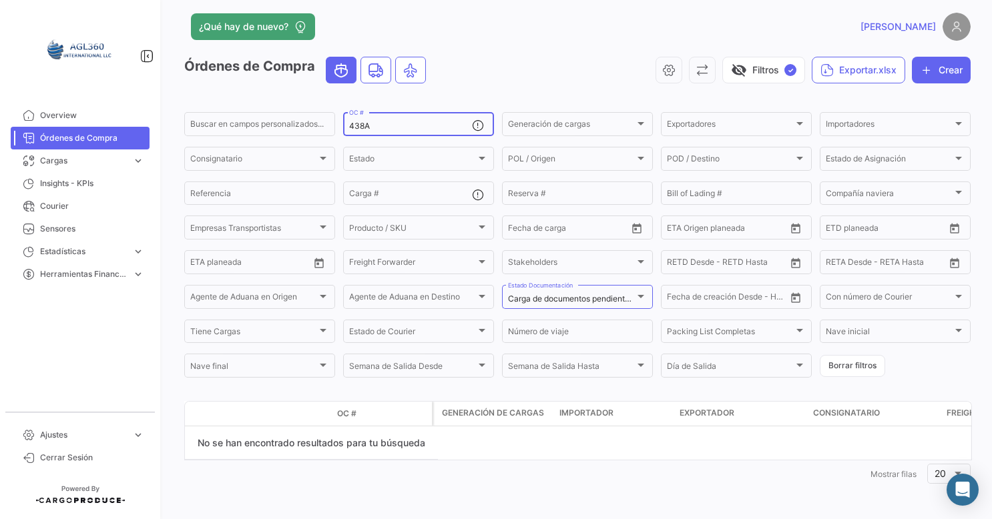
scroll to position [12, 0]
drag, startPoint x: 382, startPoint y: 121, endPoint x: 347, endPoint y: 124, distance: 34.8
click at [347, 124] on div "438A OC #" at bounding box center [418, 123] width 151 height 26
click at [395, 125] on input "438A" at bounding box center [410, 126] width 123 height 9
type input "438A"
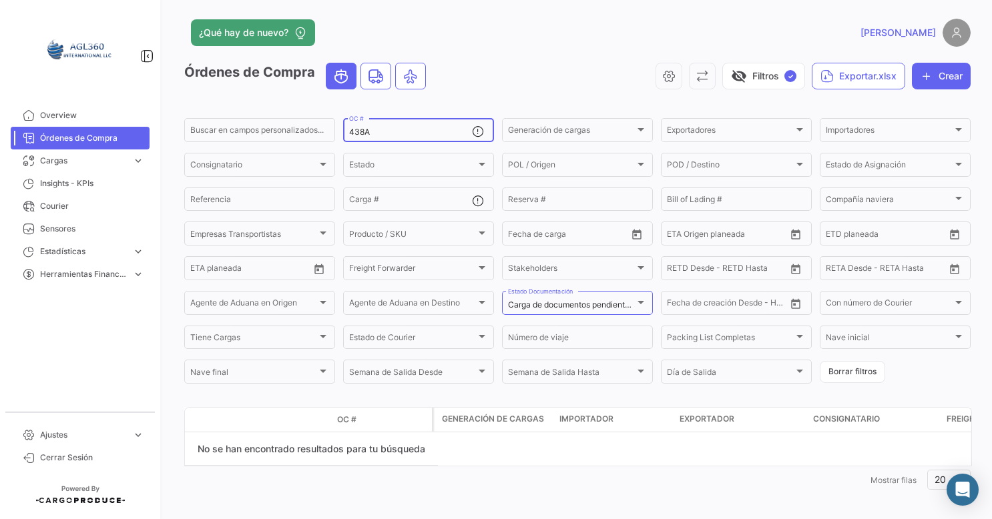
scroll to position [0, 0]
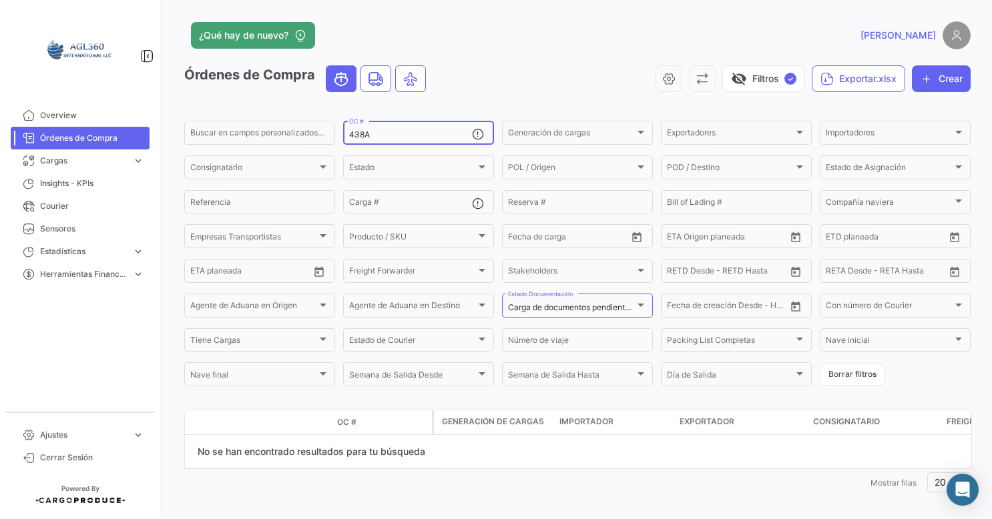
click at [104, 129] on link "Órdenes de Compra" at bounding box center [80, 138] width 139 height 23
click at [74, 132] on span "Órdenes de Compra" at bounding box center [92, 138] width 104 height 12
click at [63, 115] on span "Overview" at bounding box center [92, 116] width 104 height 12
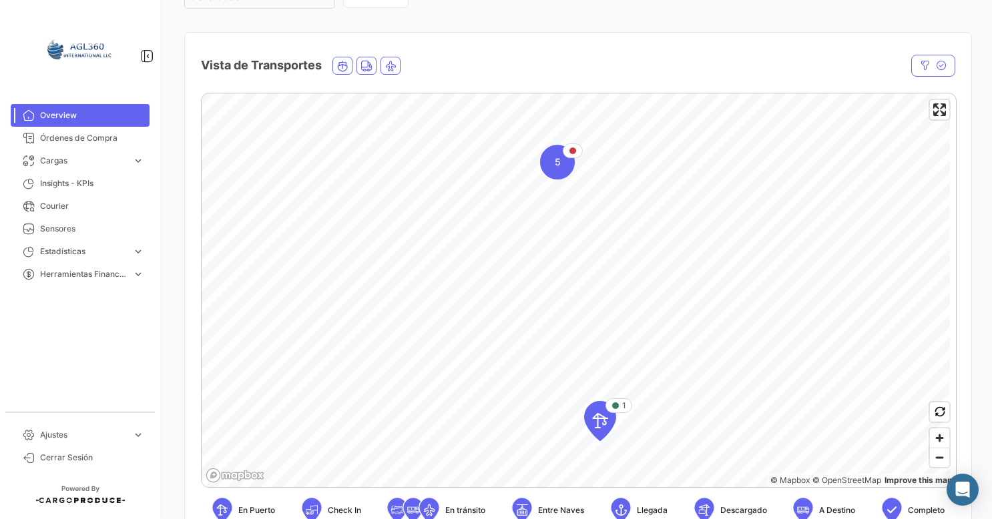
scroll to position [401, 0]
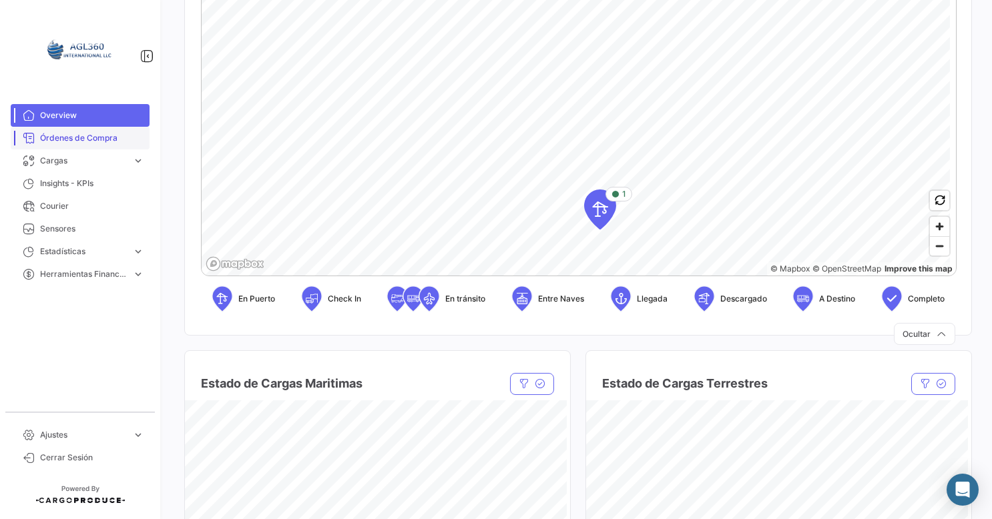
click at [47, 133] on span "Órdenes de Compra" at bounding box center [92, 138] width 104 height 12
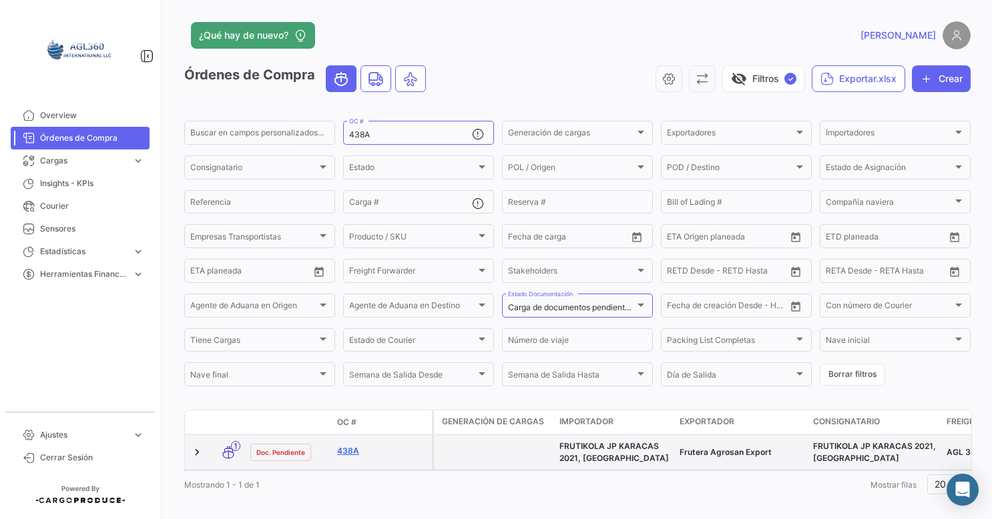
click at [354, 457] on link "438A" at bounding box center [381, 451] width 89 height 12
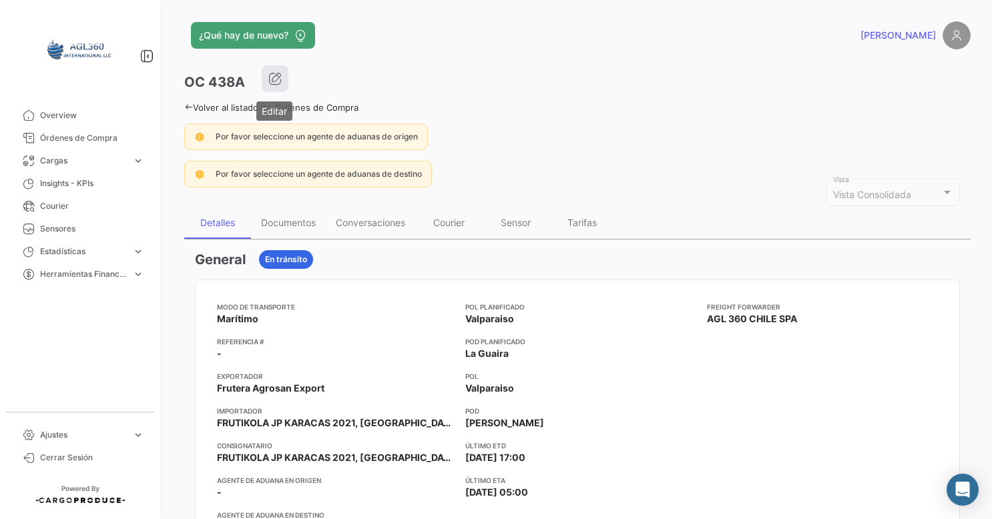
click at [276, 79] on icon "button" at bounding box center [274, 78] width 13 height 13
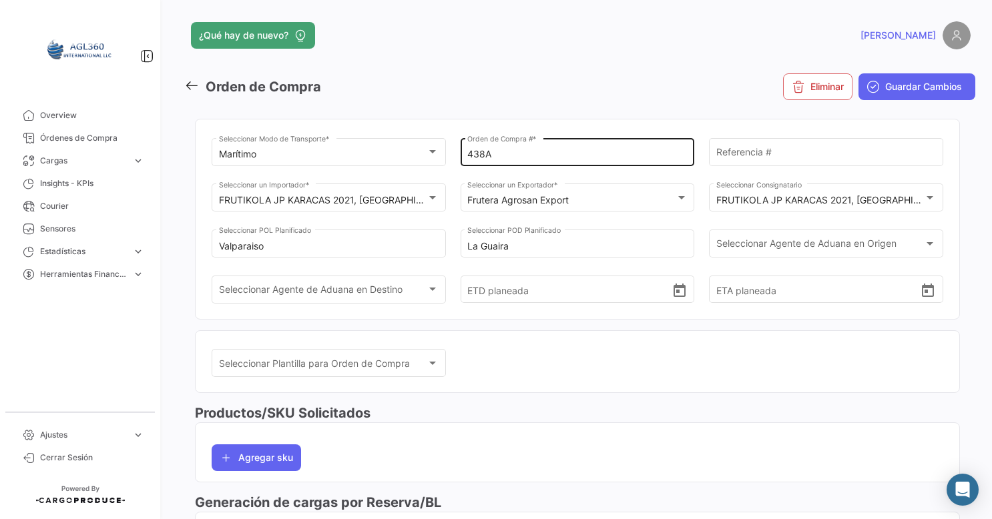
click at [489, 154] on input "438A" at bounding box center [577, 154] width 220 height 11
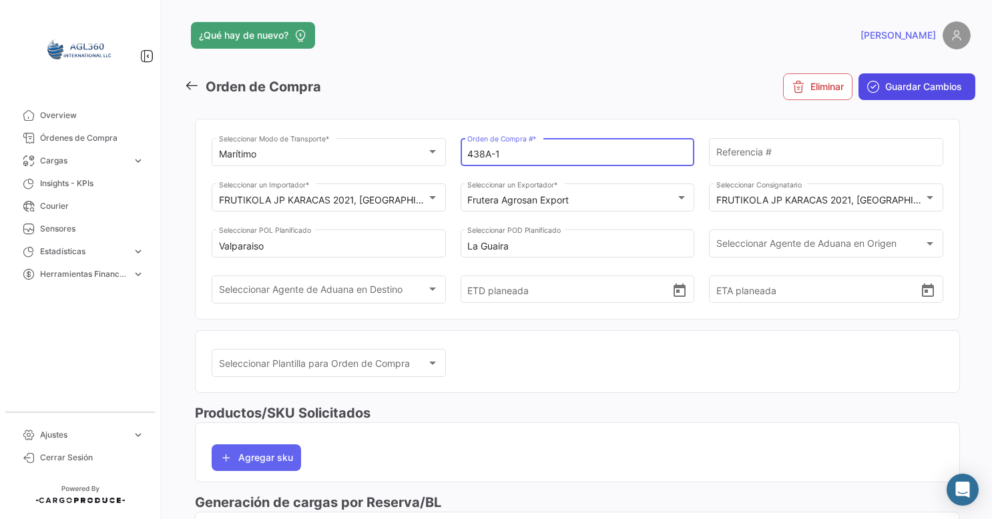
type input "438A-1"
click at [909, 84] on span "Guardar Cambios" at bounding box center [923, 86] width 77 height 13
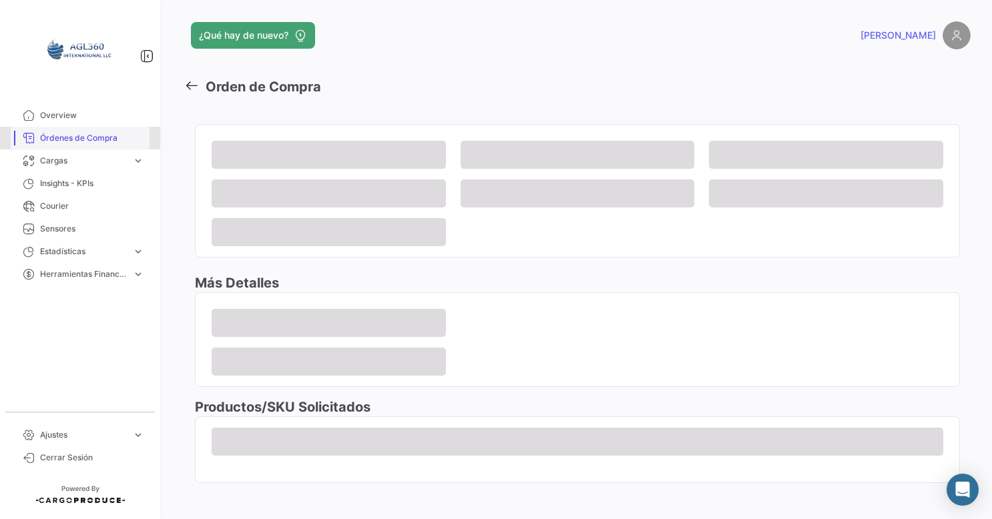
click at [96, 149] on link "Órdenes de Compra" at bounding box center [80, 138] width 139 height 23
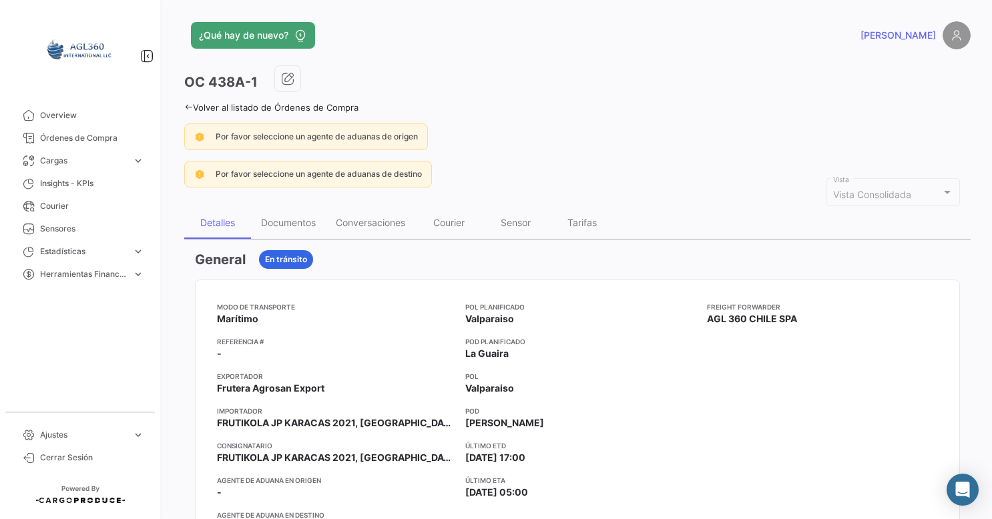
click at [188, 103] on icon at bounding box center [188, 107] width 9 height 9
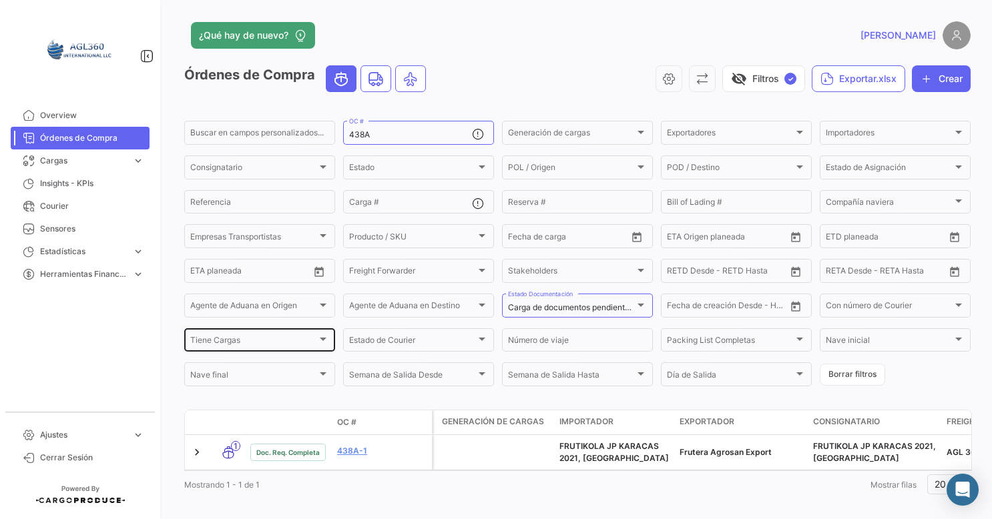
scroll to position [24, 0]
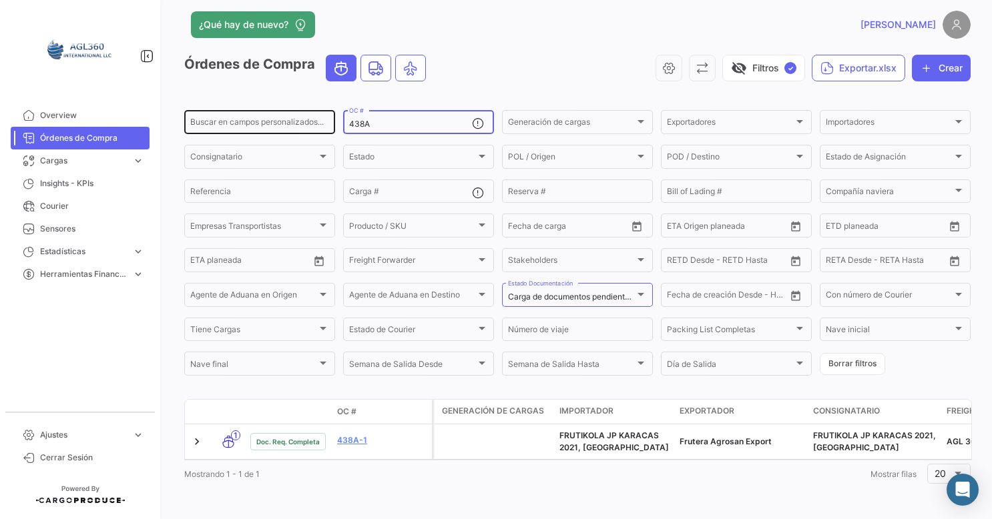
drag, startPoint x: 369, startPoint y: 112, endPoint x: 307, endPoint y: 112, distance: 62.1
click at [0, 0] on div "Buscar en campos personalizados... 438A OC # Generación de cargas Generación de…" at bounding box center [0, 0] width 0 height 0
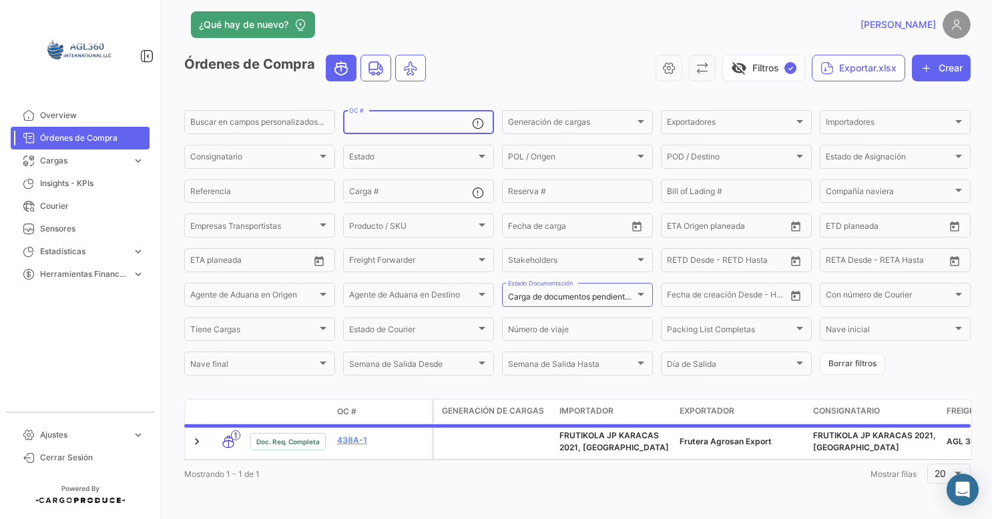
drag, startPoint x: 503, startPoint y: 53, endPoint x: 497, endPoint y: 112, distance: 59.1
click at [504, 55] on div "visibility_off Filtros ✓ Exportar.xlsx Crear" at bounding box center [704, 68] width 534 height 27
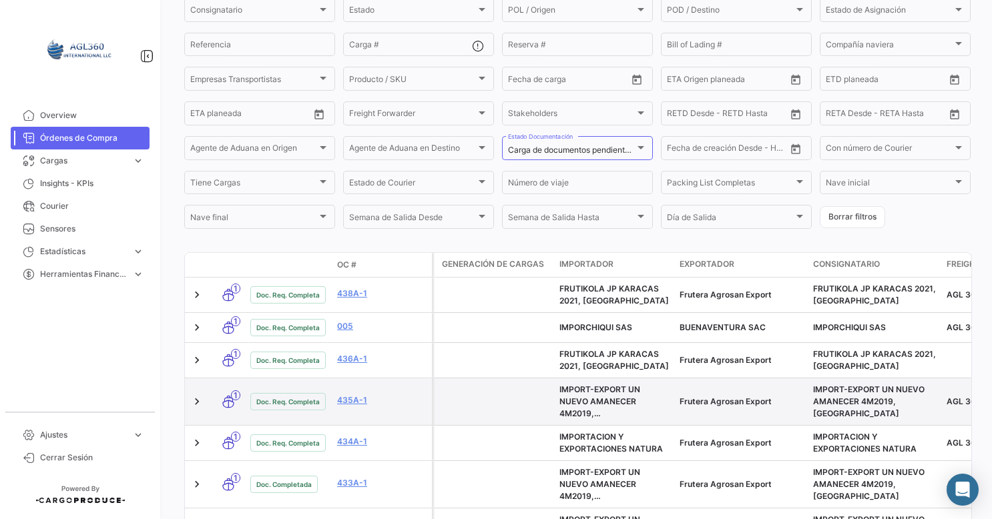
scroll to position [224, 0]
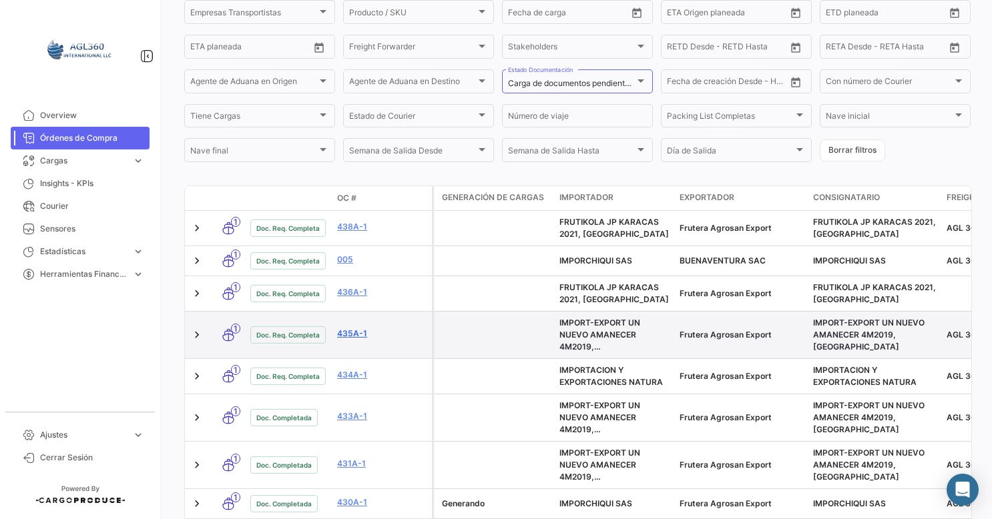
click at [355, 334] on link "435A-1" at bounding box center [381, 334] width 89 height 12
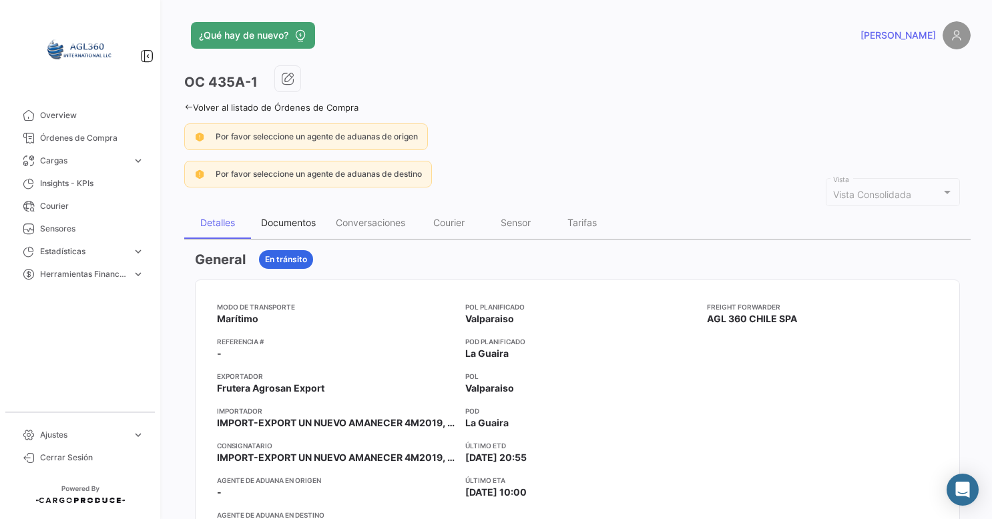
click at [296, 218] on div "Documentos" at bounding box center [288, 222] width 55 height 11
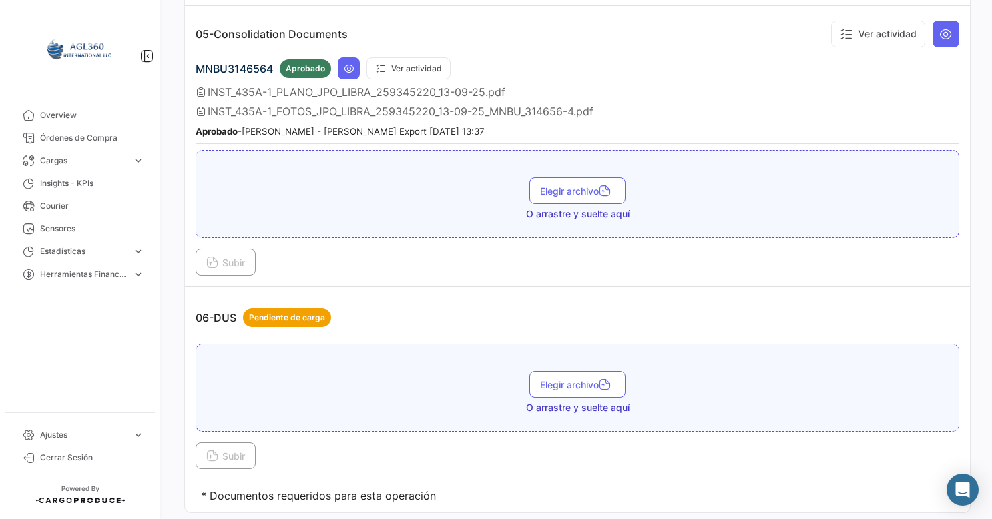
scroll to position [1387, 0]
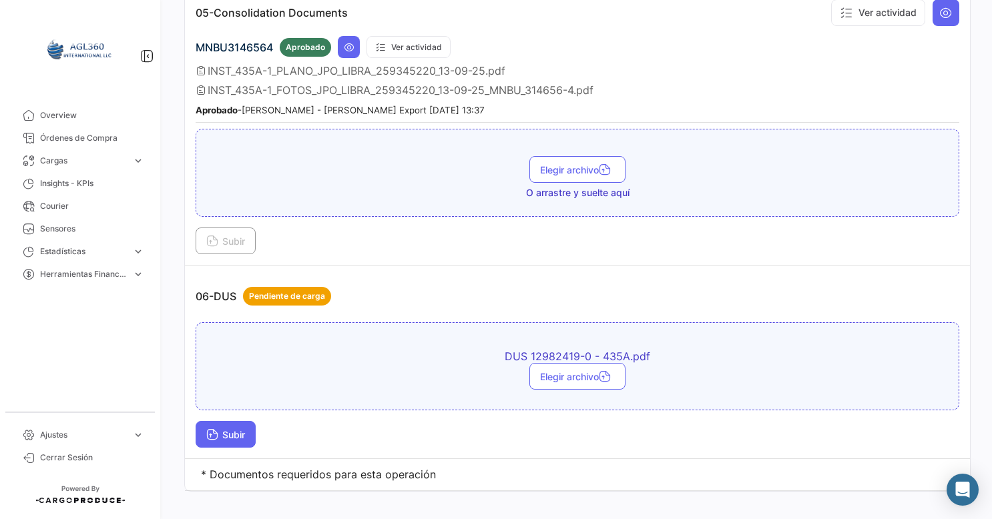
click at [238, 429] on span "Subir" at bounding box center [225, 434] width 39 height 11
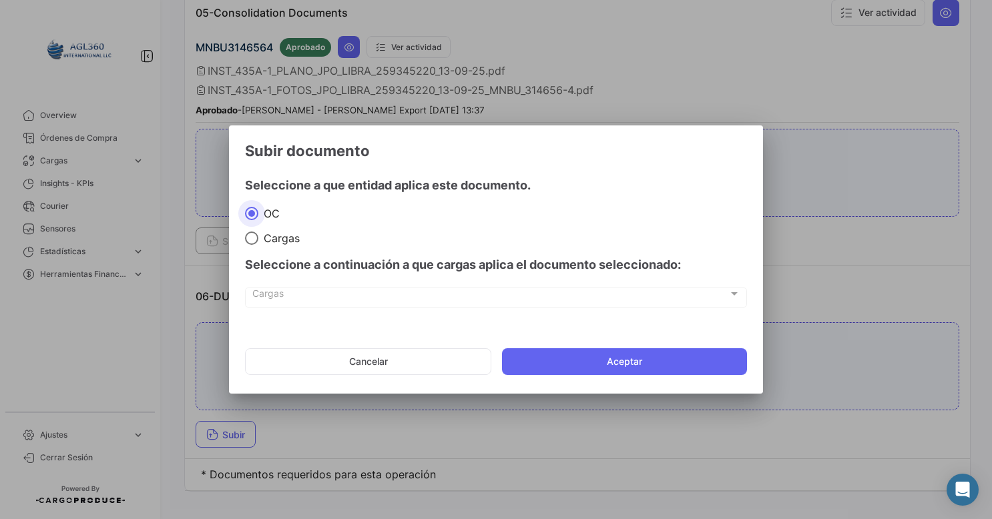
click at [270, 232] on span "Cargas" at bounding box center [278, 238] width 41 height 13
click at [258, 232] on input "Cargas" at bounding box center [251, 238] width 13 height 13
radio input "true"
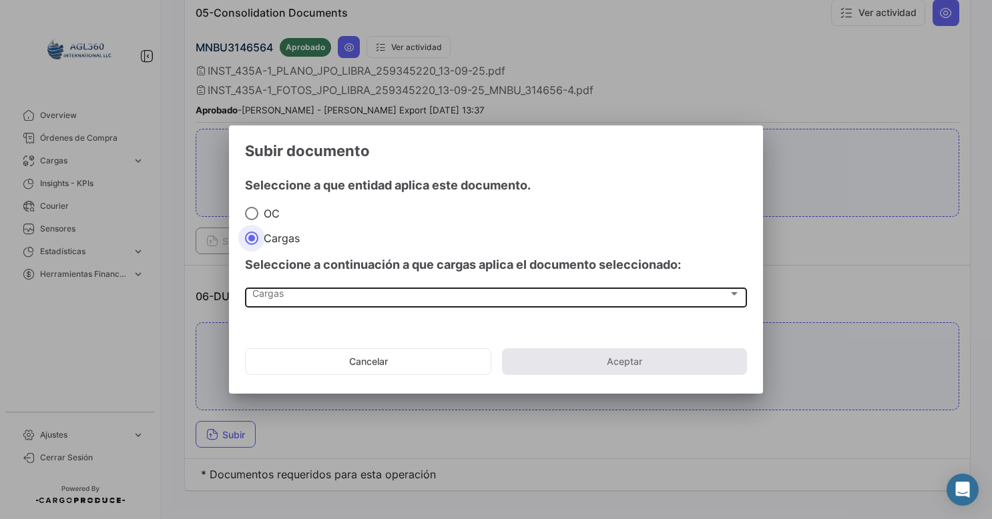
click at [288, 297] on div "Cargas" at bounding box center [490, 296] width 476 height 11
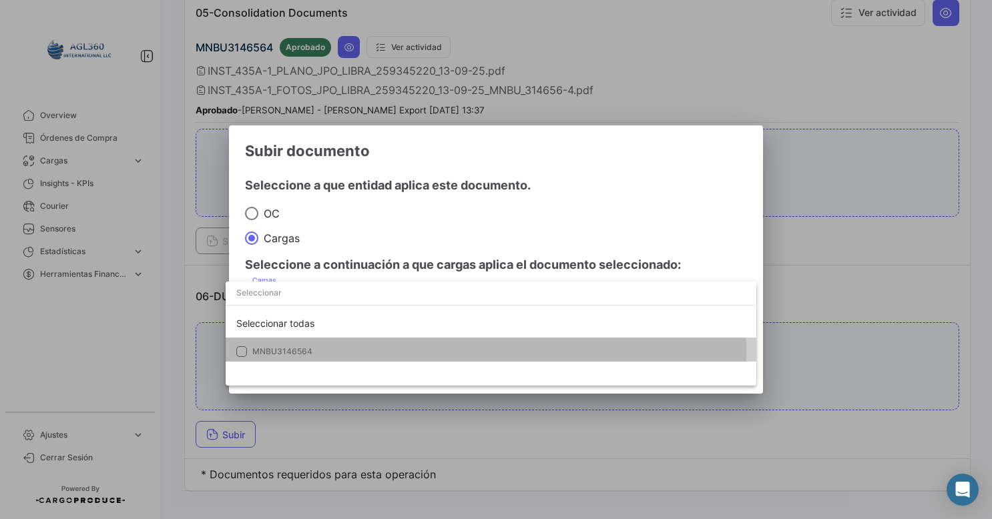
click at [315, 354] on span "MNBU3146564" at bounding box center [498, 352] width 493 height 12
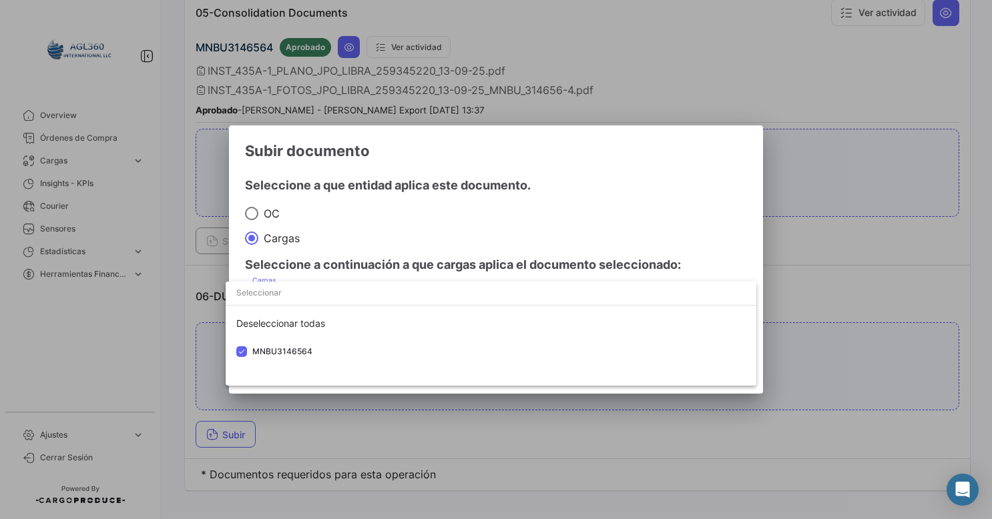
drag, startPoint x: 608, startPoint y: 212, endPoint x: 594, endPoint y: 295, distance: 84.6
click at [612, 204] on div at bounding box center [496, 259] width 992 height 519
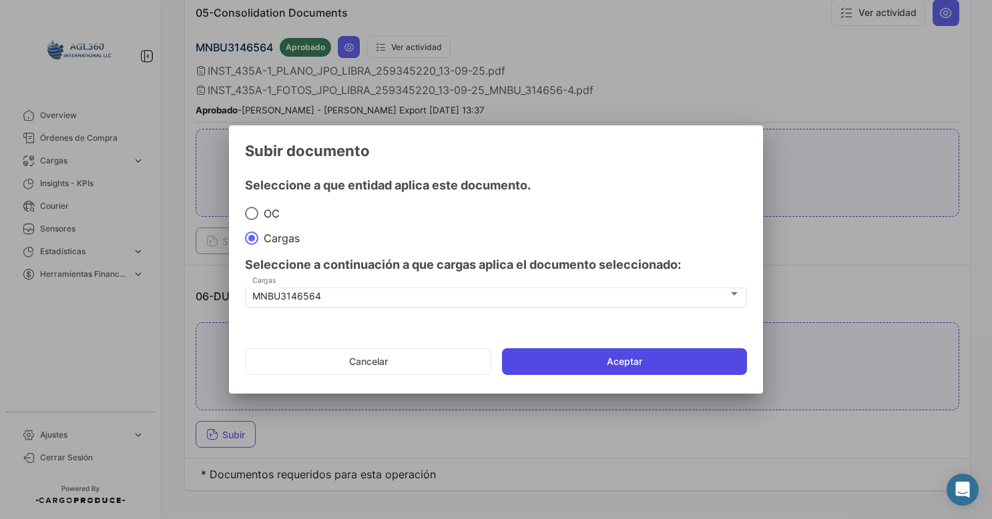
click at [572, 362] on button "Aceptar" at bounding box center [624, 362] width 245 height 27
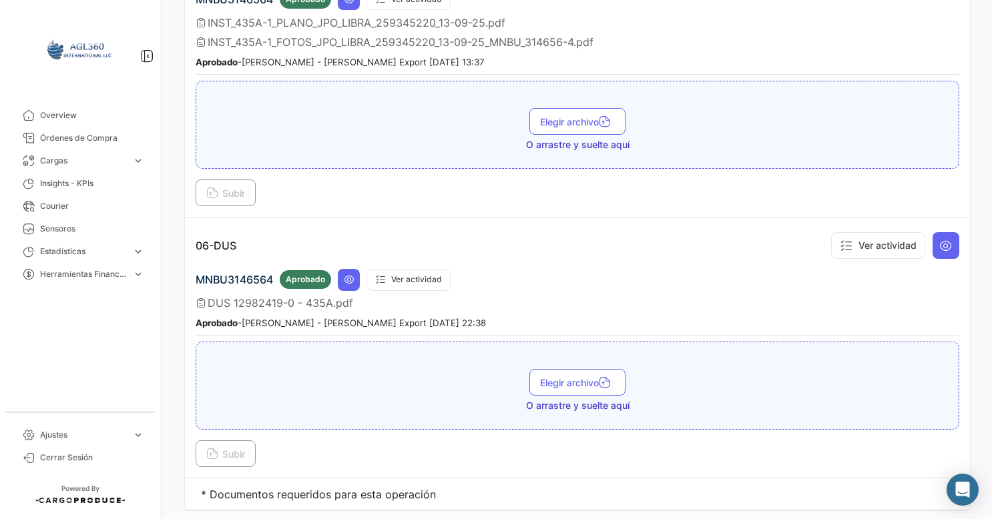
scroll to position [1454, 0]
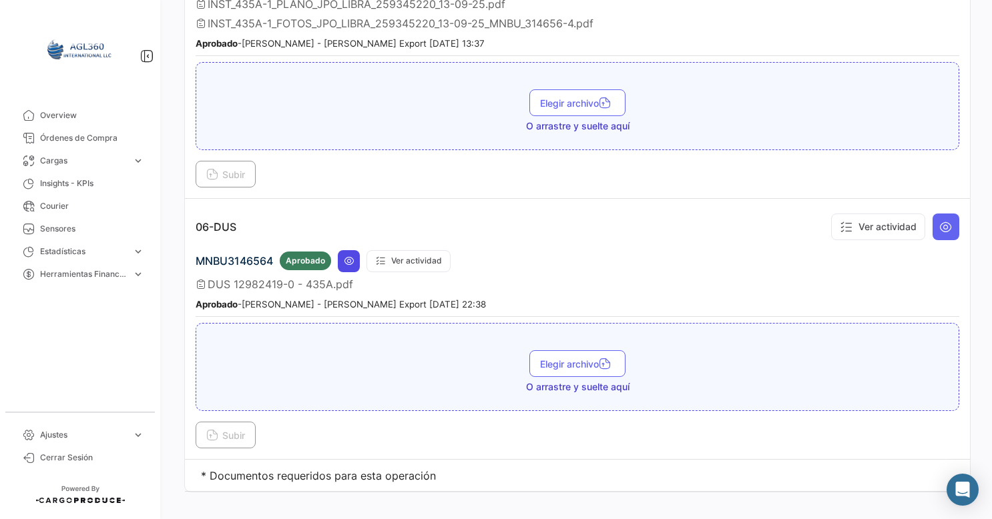
click at [344, 256] on icon at bounding box center [349, 261] width 11 height 11
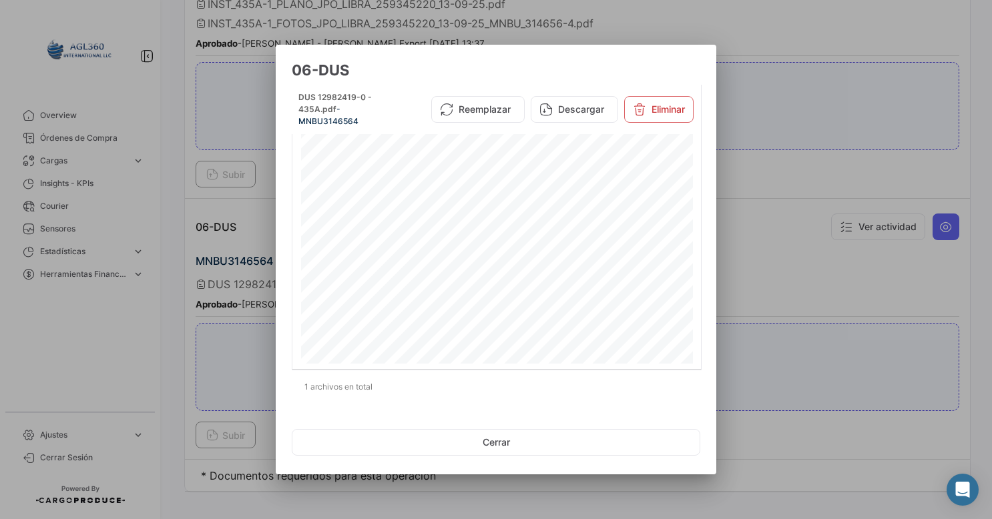
scroll to position [668, 0]
drag, startPoint x: 820, startPoint y: 216, endPoint x: 807, endPoint y: 219, distance: 13.6
click at [820, 215] on div at bounding box center [496, 259] width 992 height 519
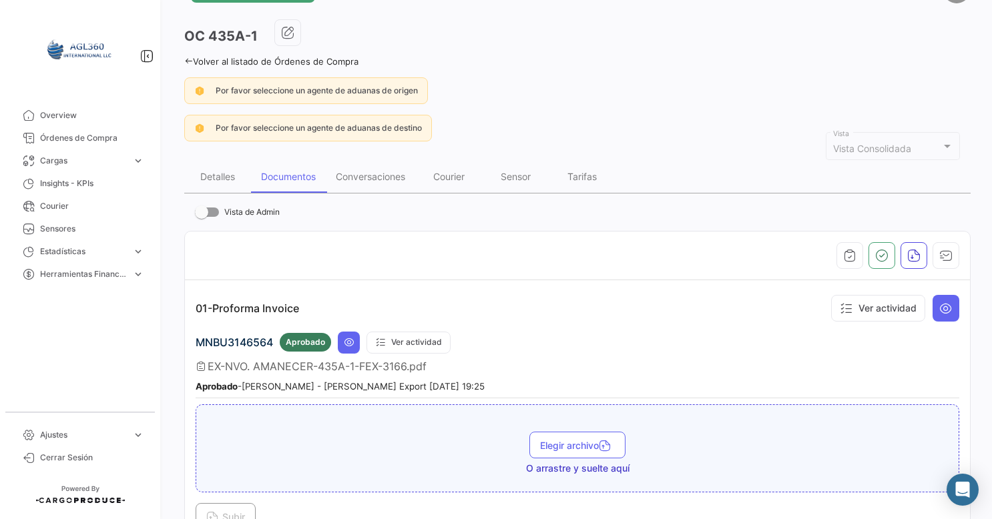
scroll to position [0, 0]
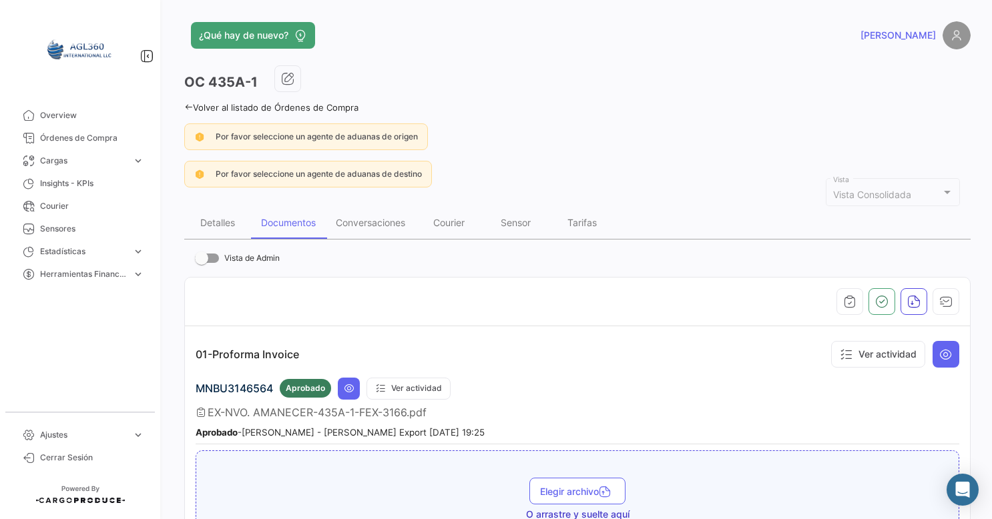
click at [192, 104] on icon at bounding box center [188, 107] width 9 height 9
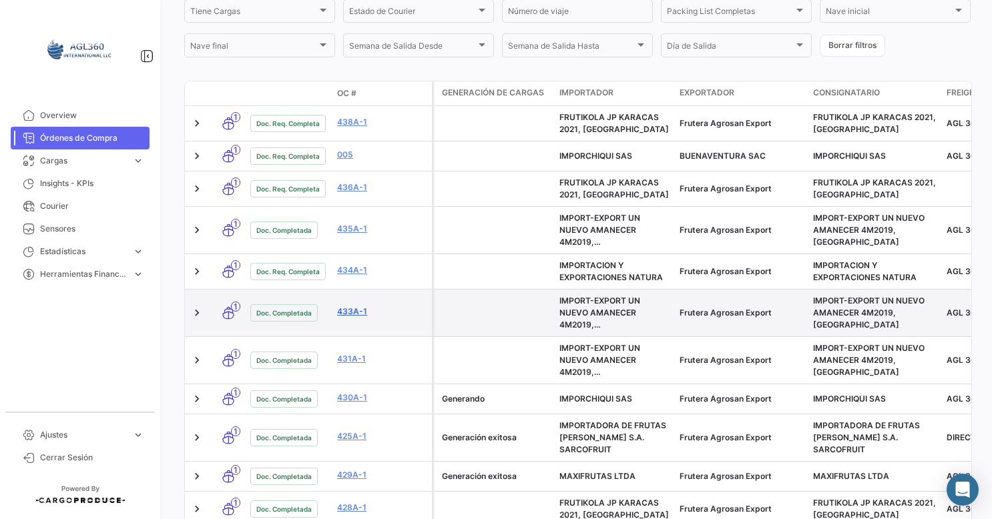
scroll to position [334, 0]
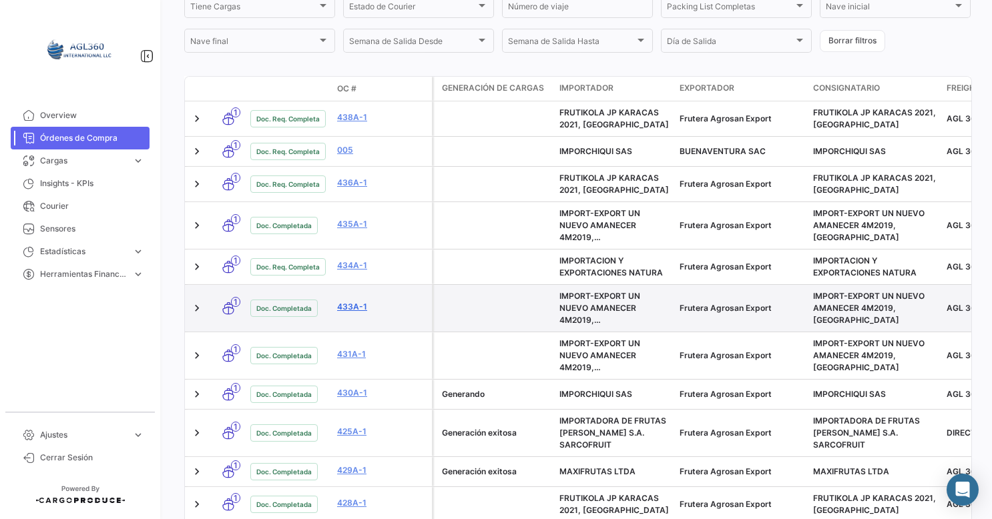
click at [349, 307] on link "433A-1" at bounding box center [381, 307] width 89 height 12
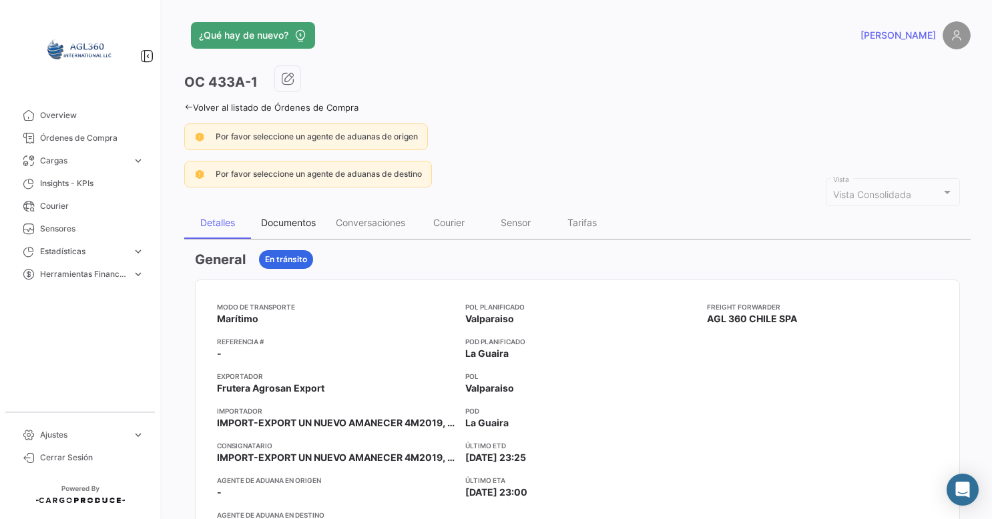
click at [300, 217] on div "Documentos" at bounding box center [288, 222] width 55 height 11
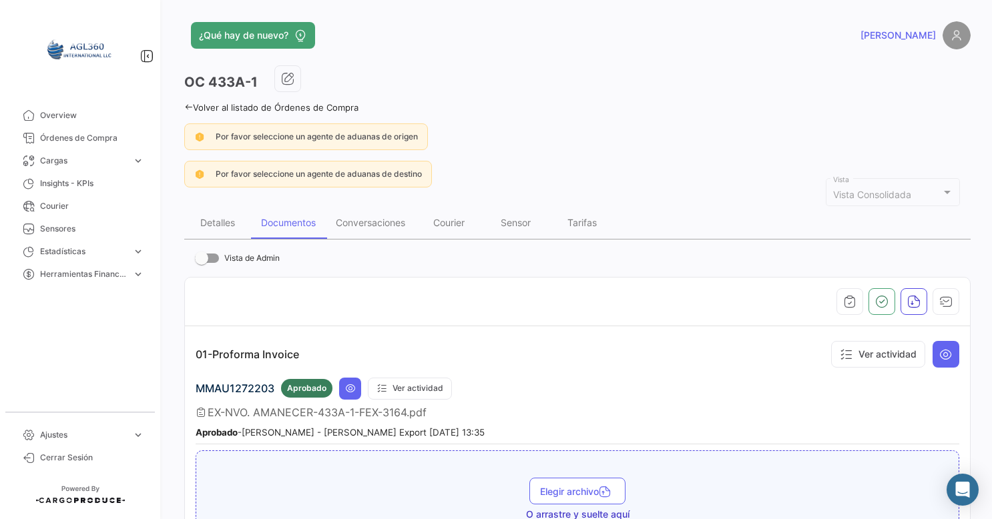
click at [193, 110] on link "Volver al listado de Órdenes de Compra" at bounding box center [271, 107] width 174 height 11
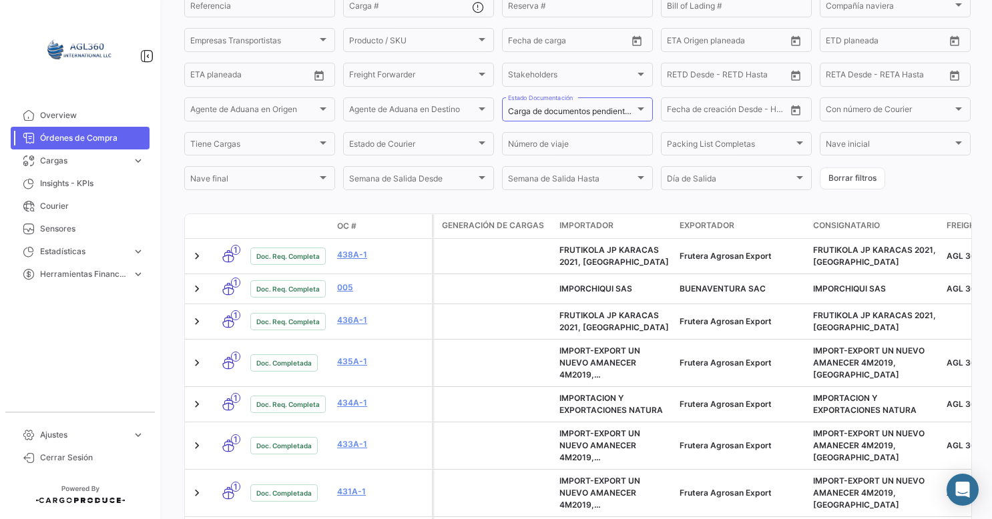
scroll to position [200, 0]
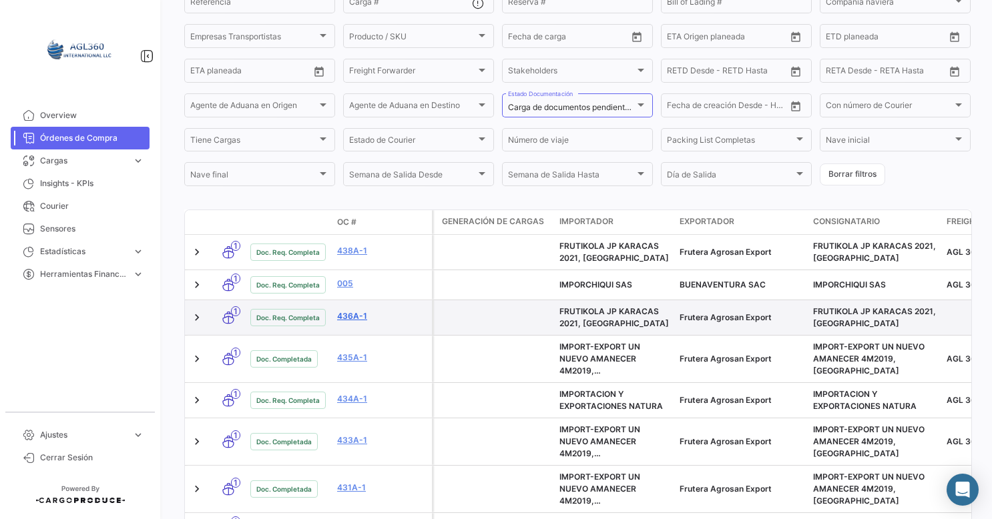
click at [356, 320] on link "436A-1" at bounding box center [381, 316] width 89 height 12
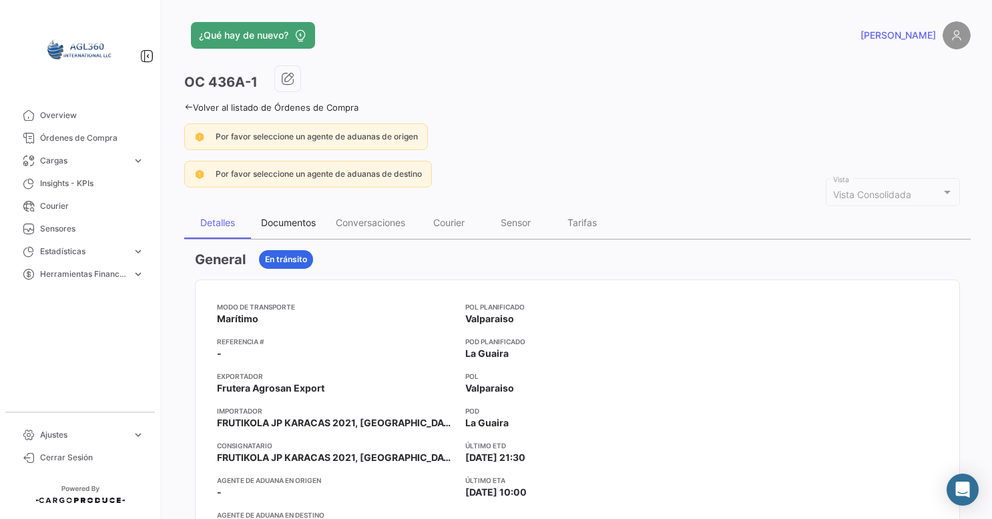
click at [306, 220] on div "Documentos" at bounding box center [288, 222] width 55 height 11
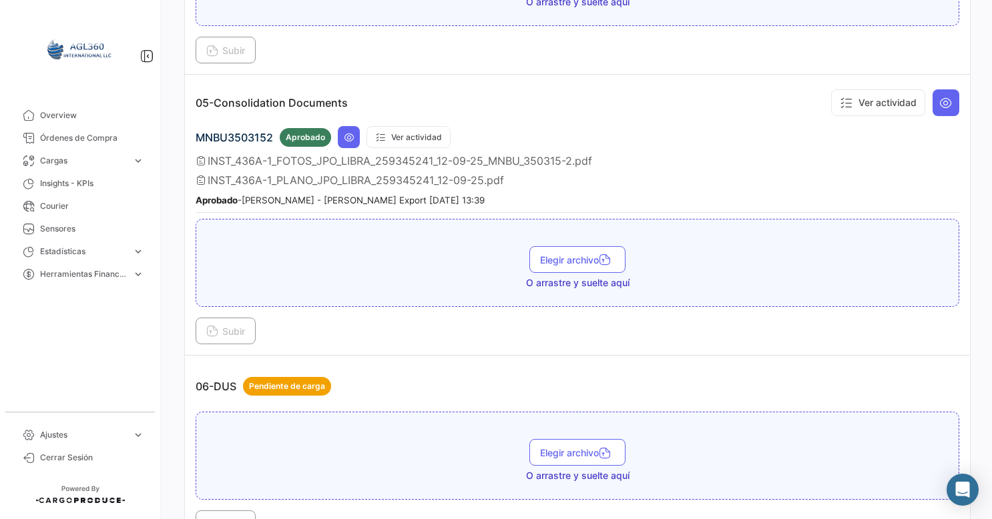
scroll to position [1406, 0]
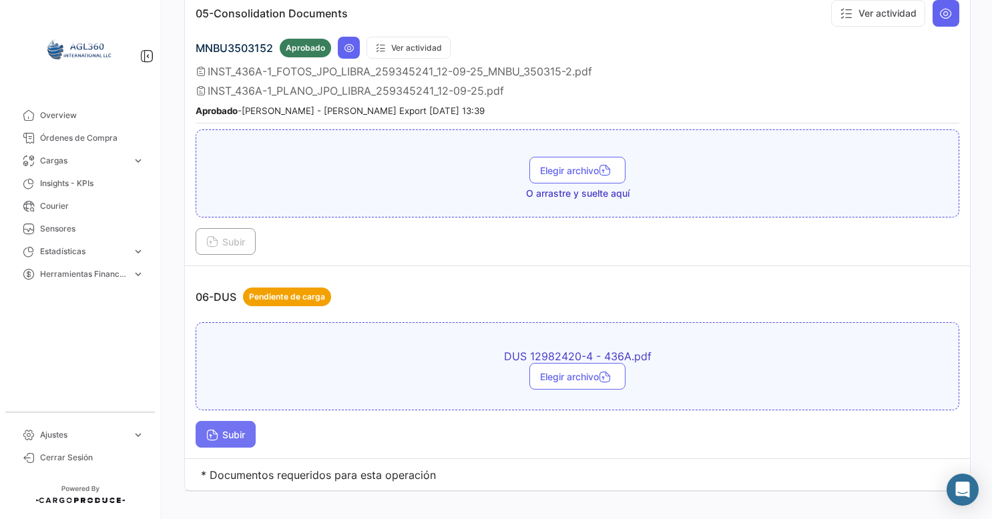
click at [234, 429] on span "Subir" at bounding box center [225, 434] width 39 height 11
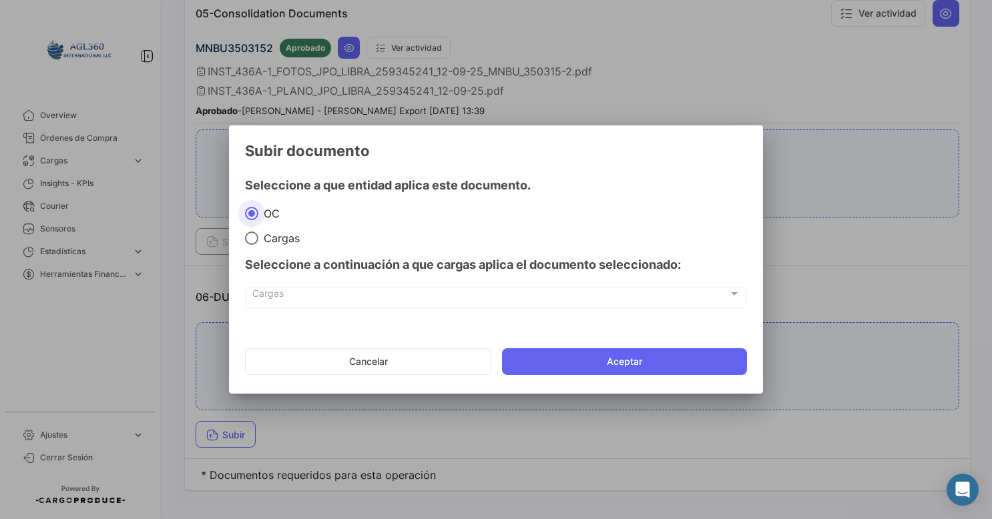
click at [278, 236] on span "Cargas" at bounding box center [278, 238] width 41 height 13
click at [258, 236] on input "Cargas" at bounding box center [251, 238] width 13 height 13
radio input "true"
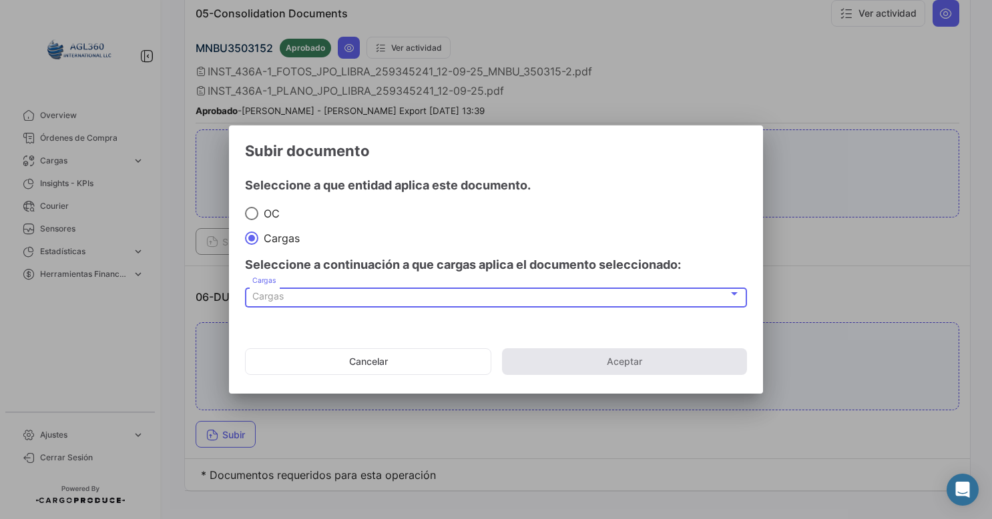
click at [308, 300] on div "Cargas" at bounding box center [490, 296] width 476 height 11
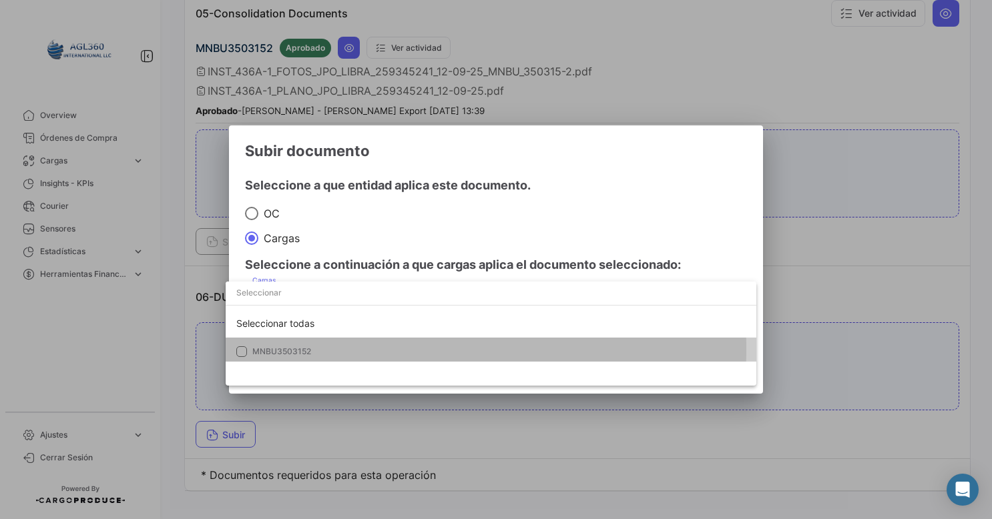
click at [283, 349] on span "MNBU3503152" at bounding box center [281, 352] width 59 height 10
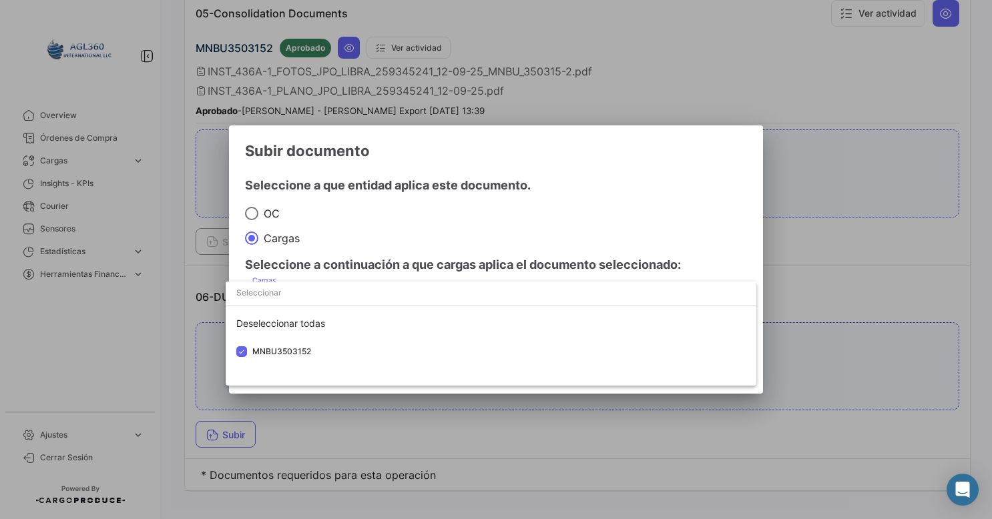
drag, startPoint x: 286, startPoint y: 349, endPoint x: 590, endPoint y: 210, distance: 333.8
click at [590, 210] on div at bounding box center [496, 259] width 992 height 519
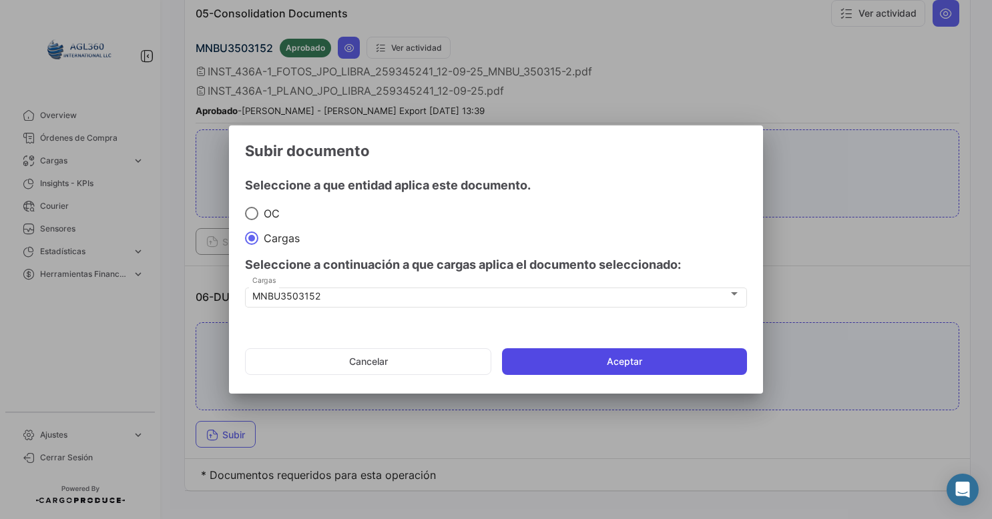
click at [586, 360] on button "Aceptar" at bounding box center [624, 362] width 245 height 27
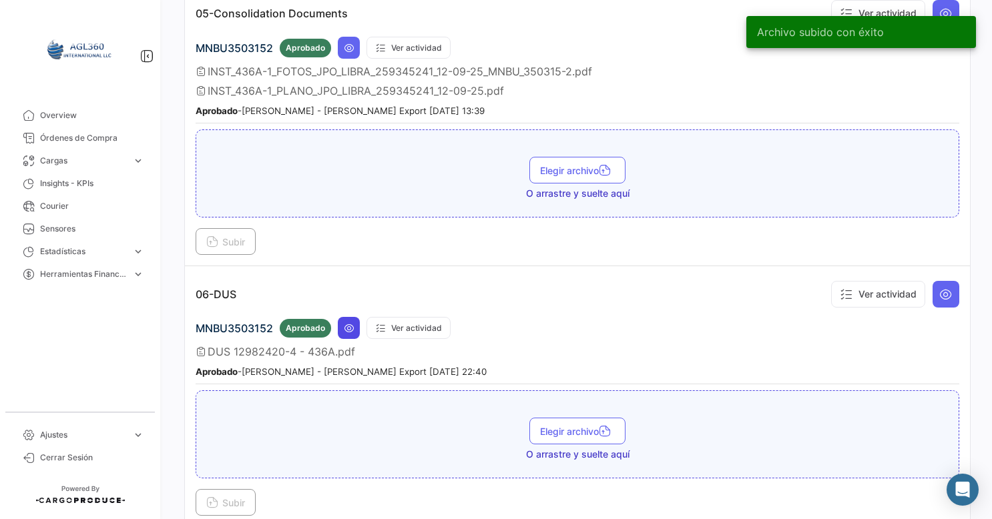
click at [347, 319] on button at bounding box center [349, 328] width 22 height 22
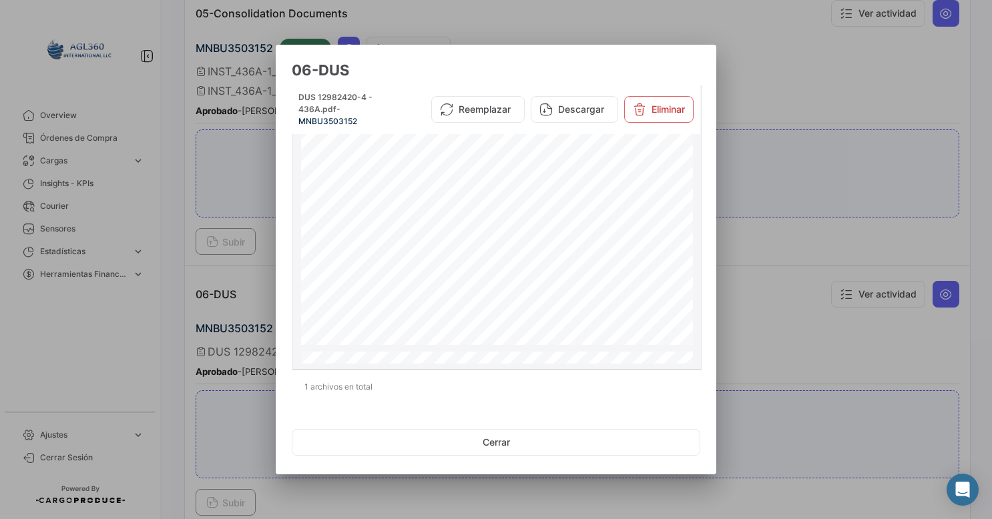
scroll to position [267, 0]
click at [837, 140] on div at bounding box center [496, 259] width 992 height 519
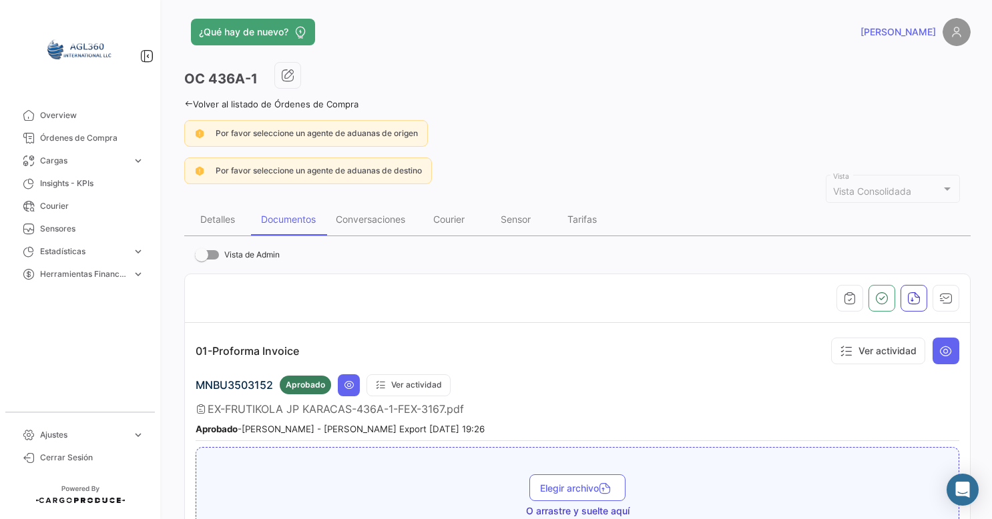
scroll to position [0, 0]
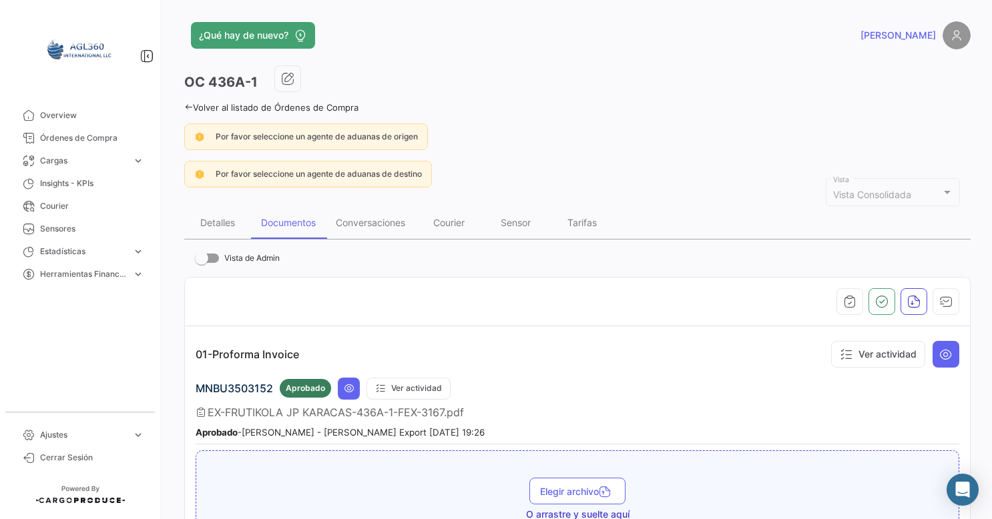
click at [188, 106] on icon at bounding box center [188, 107] width 9 height 9
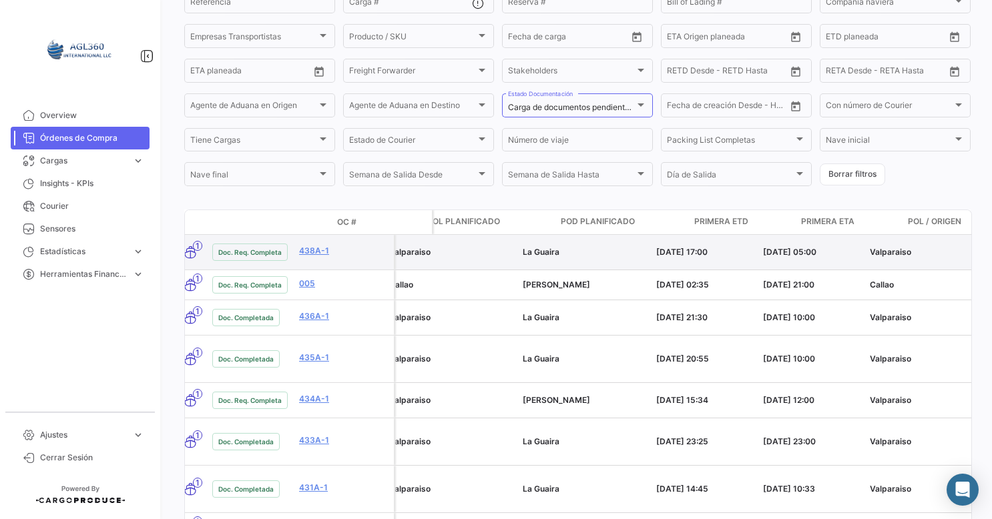
scroll to position [0, 1244]
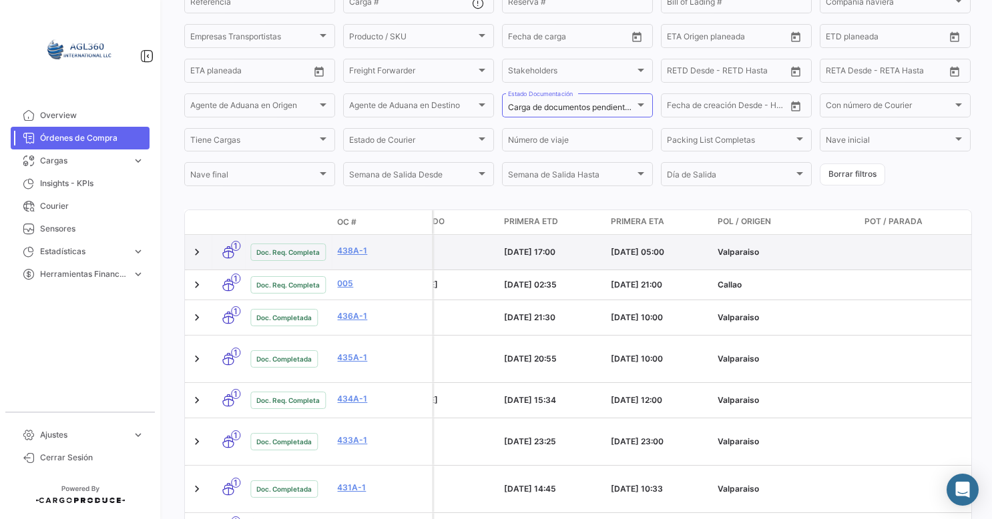
drag, startPoint x: 731, startPoint y: 260, endPoint x: 787, endPoint y: 258, distance: 56.1
click at [787, 258] on div "FRUTIKOLA JP KARACAS 2021, CA Frutera Agrosan Export FRUTIKOLA JP KARACAS 2021,…" at bounding box center [907, 252] width 3439 height 35
click at [625, 257] on span "[DATE] 05:00" at bounding box center [637, 252] width 53 height 10
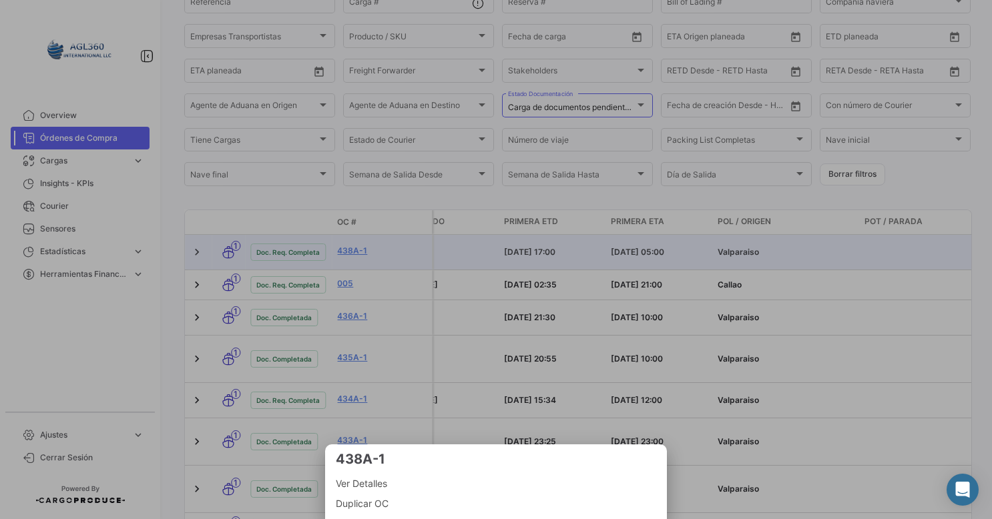
click at [764, 243] on div at bounding box center [496, 259] width 992 height 519
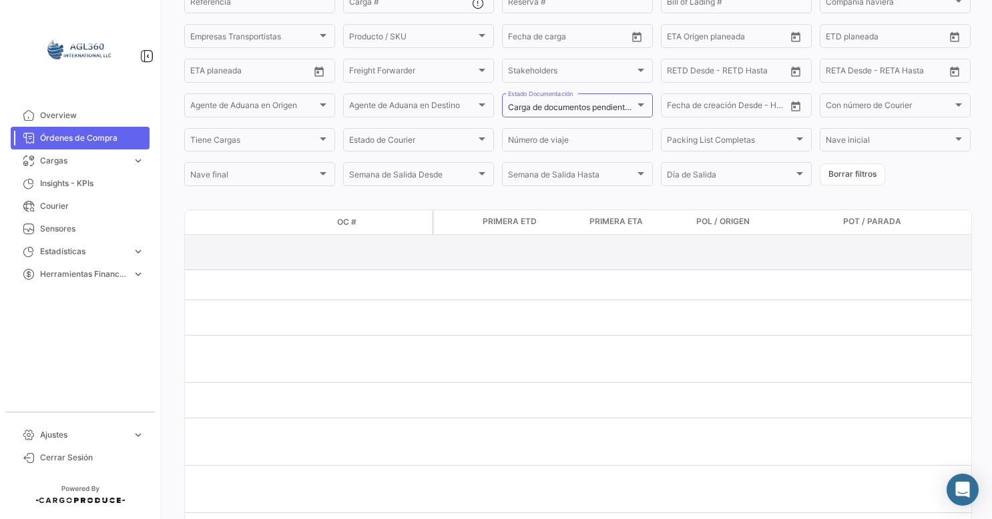
scroll to position [0, 1261]
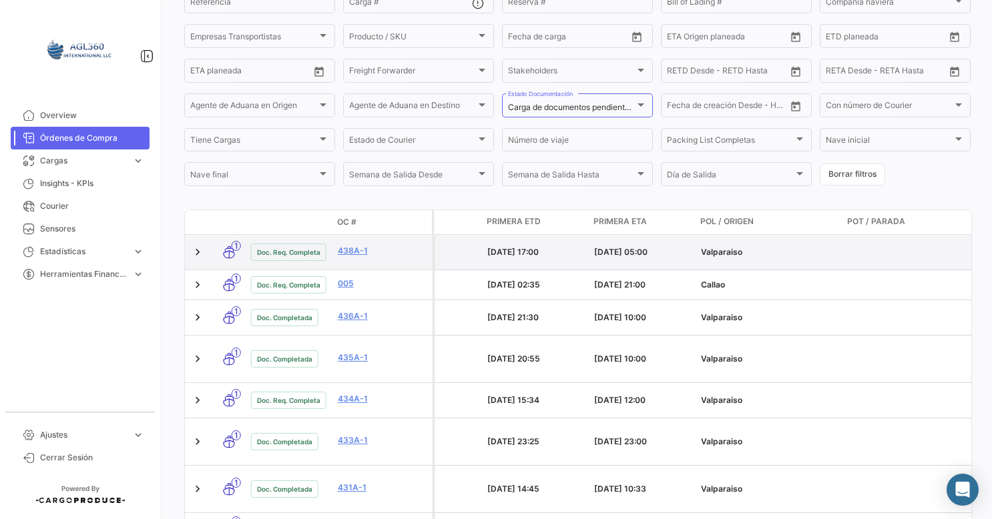
drag, startPoint x: 721, startPoint y: 253, endPoint x: 673, endPoint y: 247, distance: 48.4
click at [673, 247] on div "FRUTIKOLA JP KARACAS 2021, CA Frutera Agrosan Export FRUTIKOLA JP KARACAS 2021,…" at bounding box center [890, 252] width 3439 height 35
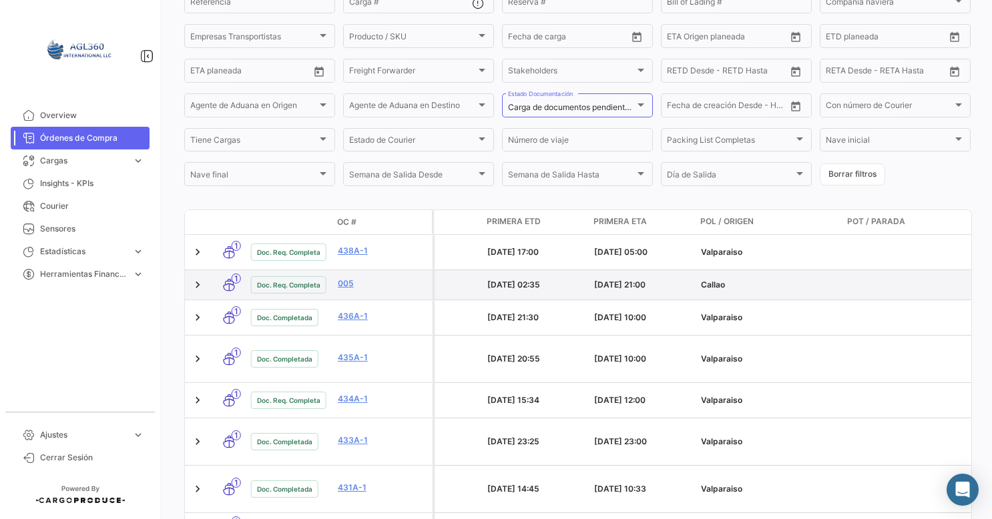
drag, startPoint x: 673, startPoint y: 247, endPoint x: 734, endPoint y: 292, distance: 76.0
click at [734, 291] on div "Callao" at bounding box center [769, 285] width 136 height 12
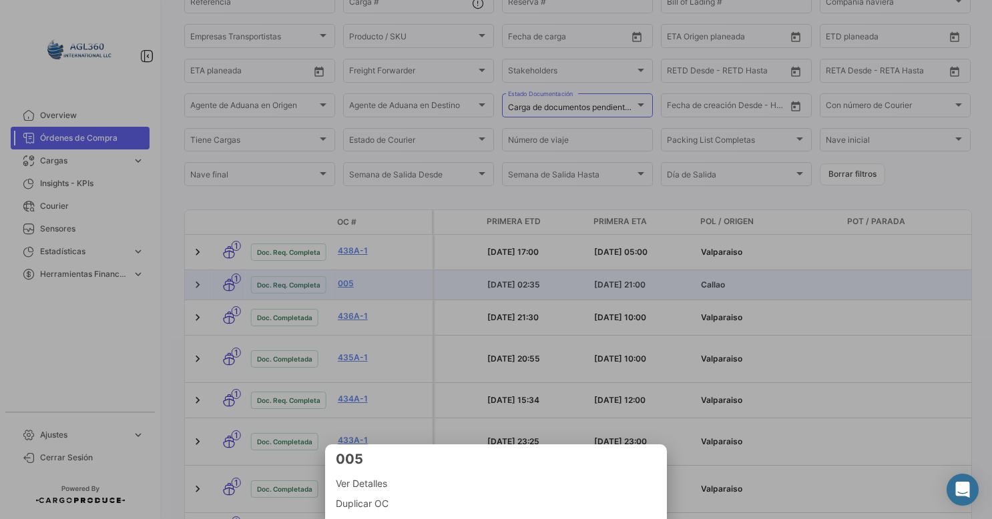
click at [721, 313] on div at bounding box center [496, 259] width 992 height 519
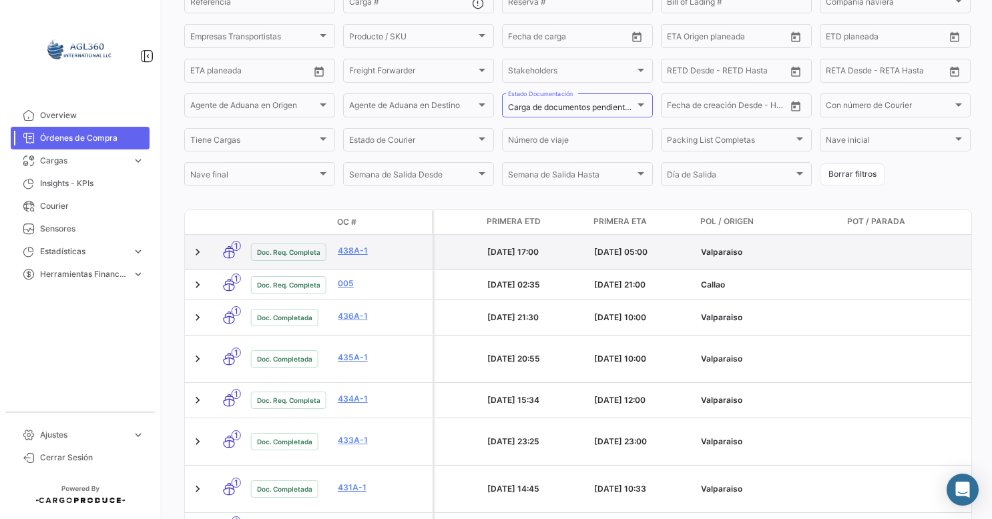
click at [767, 258] on div "Valparaiso" at bounding box center [769, 252] width 136 height 12
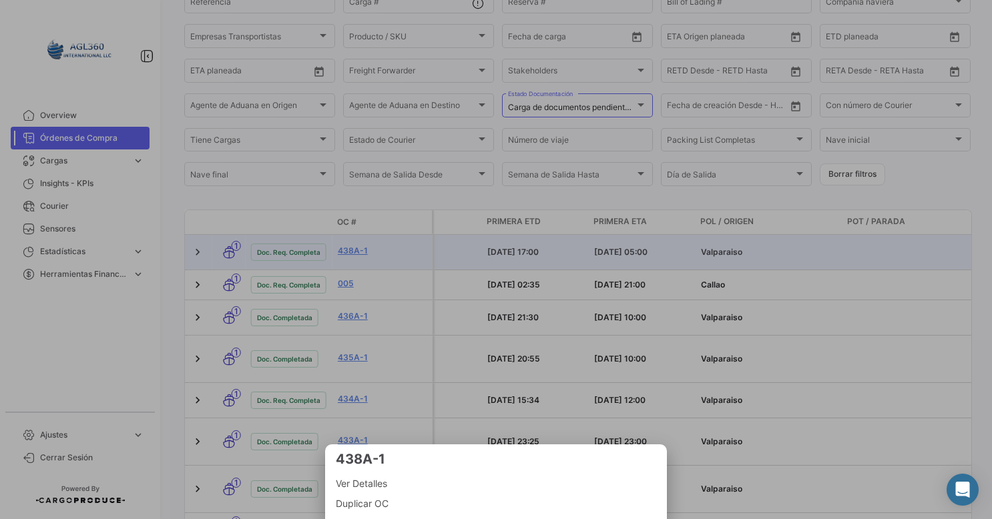
click at [830, 255] on div at bounding box center [496, 259] width 992 height 519
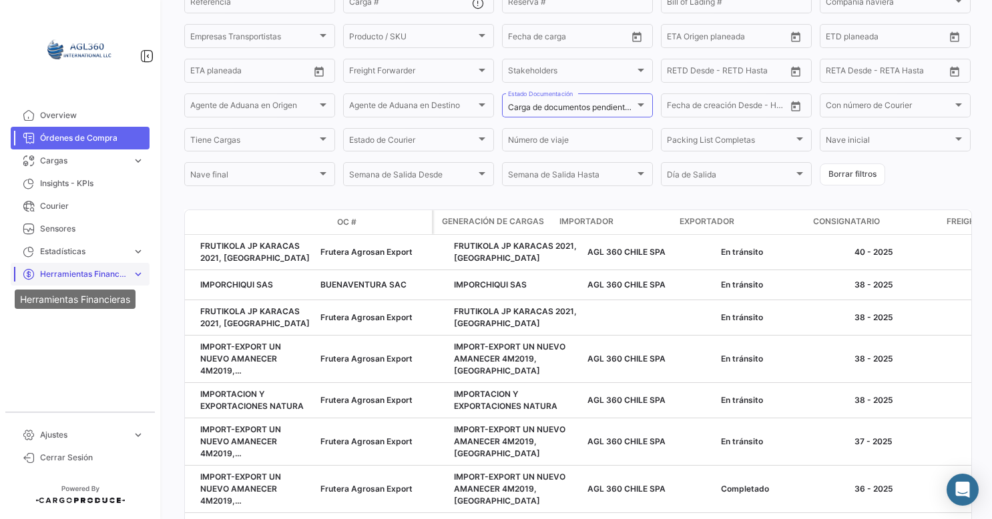
scroll to position [0, 0]
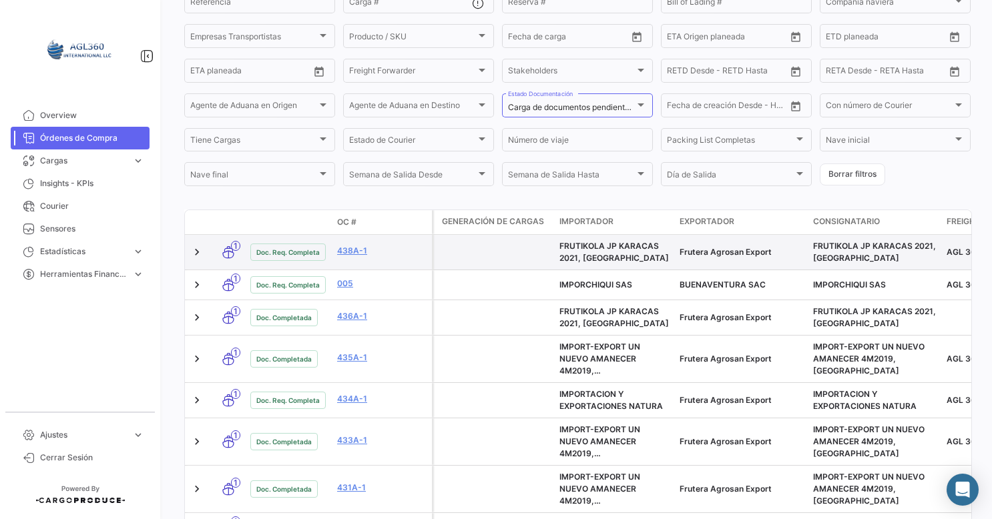
drag, startPoint x: 841, startPoint y: 258, endPoint x: 358, endPoint y: 268, distance: 483.5
drag, startPoint x: 358, startPoint y: 268, endPoint x: 343, endPoint y: 255, distance: 19.9
click at [343, 255] on link "438A-1" at bounding box center [381, 251] width 89 height 12
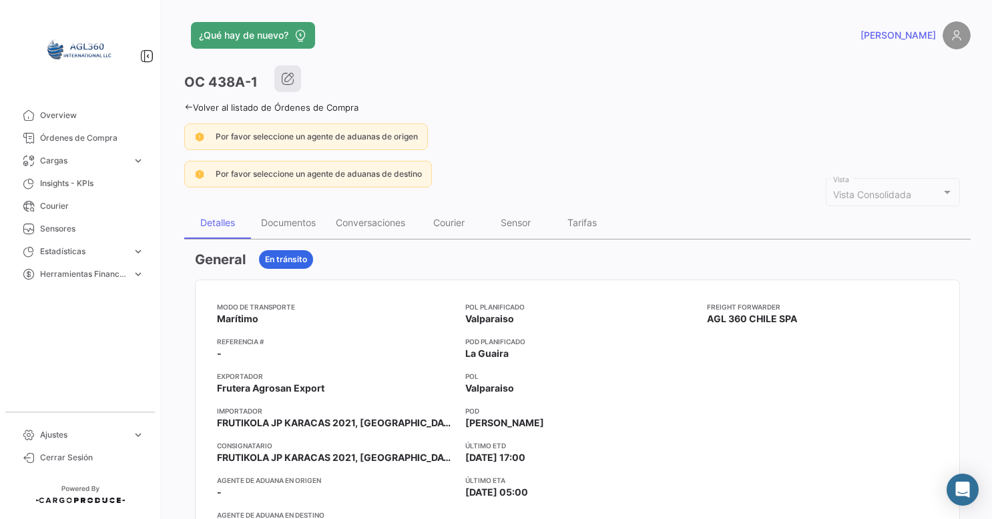
click at [288, 80] on icon "button" at bounding box center [287, 78] width 13 height 13
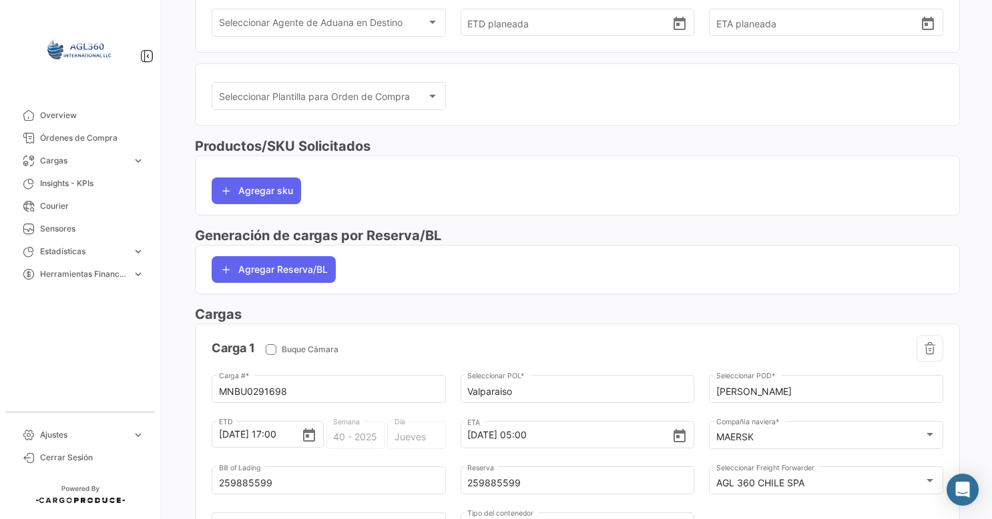
scroll to position [334, 0]
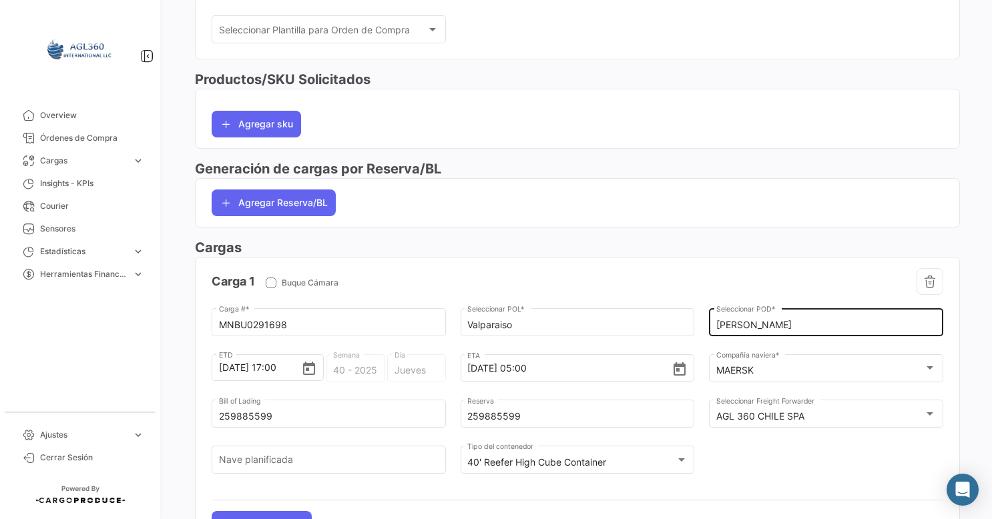
click at [805, 321] on input "[PERSON_NAME]" at bounding box center [826, 325] width 220 height 11
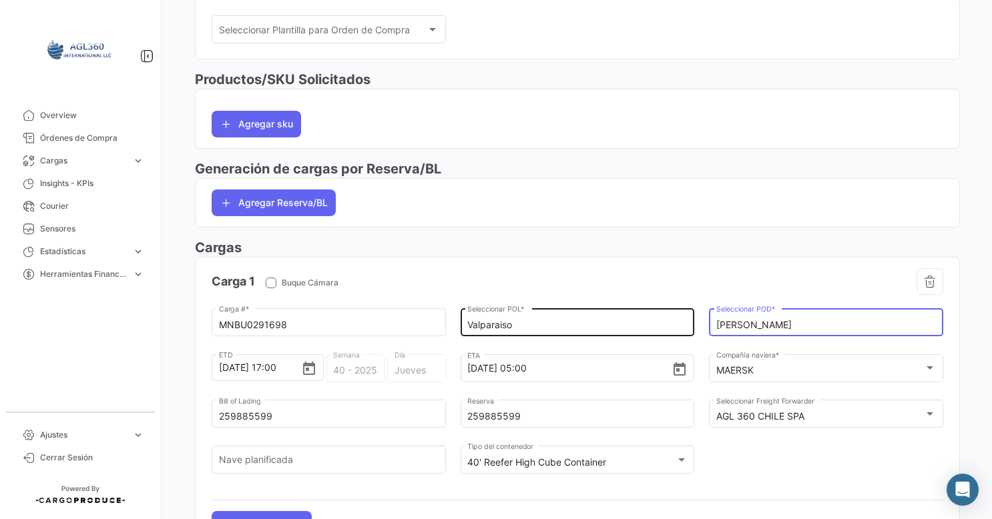
drag, startPoint x: 825, startPoint y: 323, endPoint x: 612, endPoint y: 320, distance: 213.0
click at [624, 320] on div "MNBU0291698 Carga # * Valparaiso Seleccionar POL * [PERSON_NAME] Seleccionar PO…" at bounding box center [578, 398] width 732 height 184
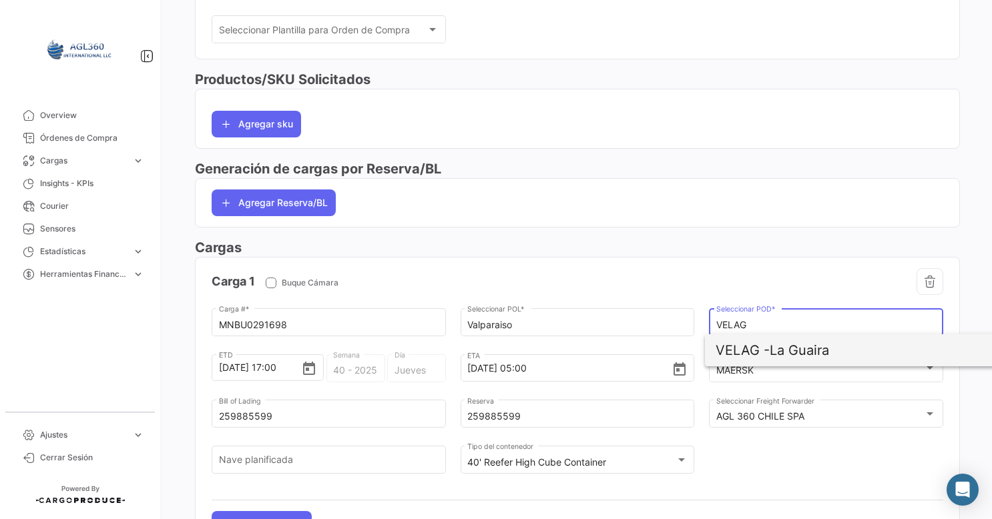
click at [776, 351] on span "VELAG - La Guaira" at bounding box center [872, 351] width 312 height 32
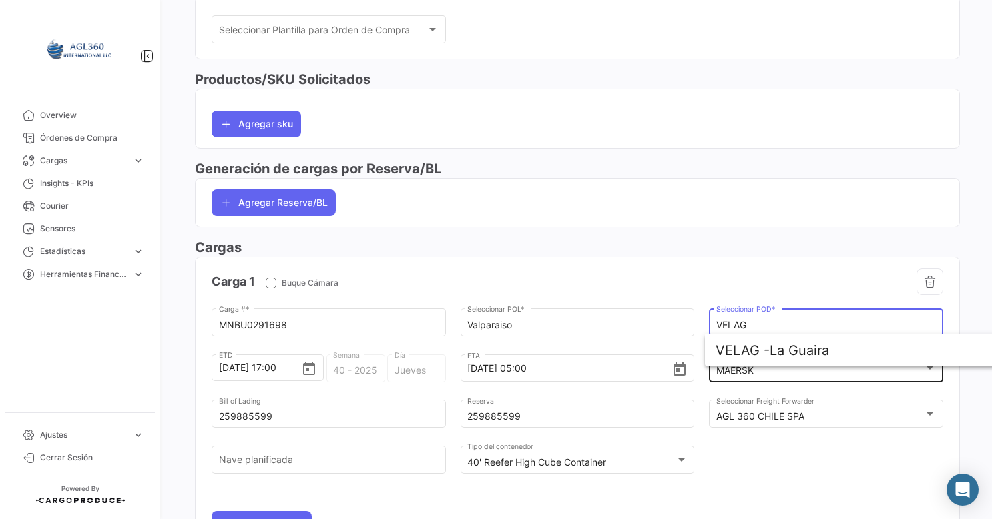
type input "La Guaira"
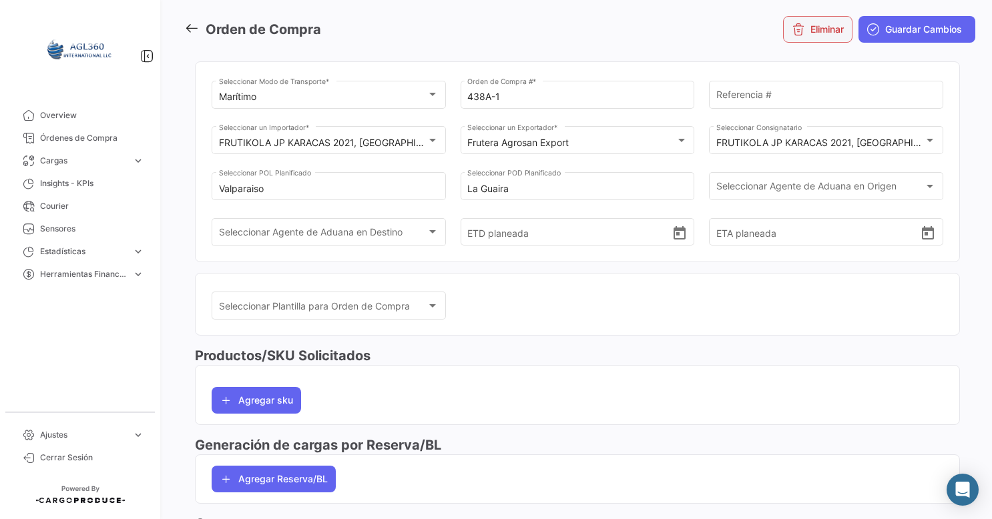
scroll to position [0, 0]
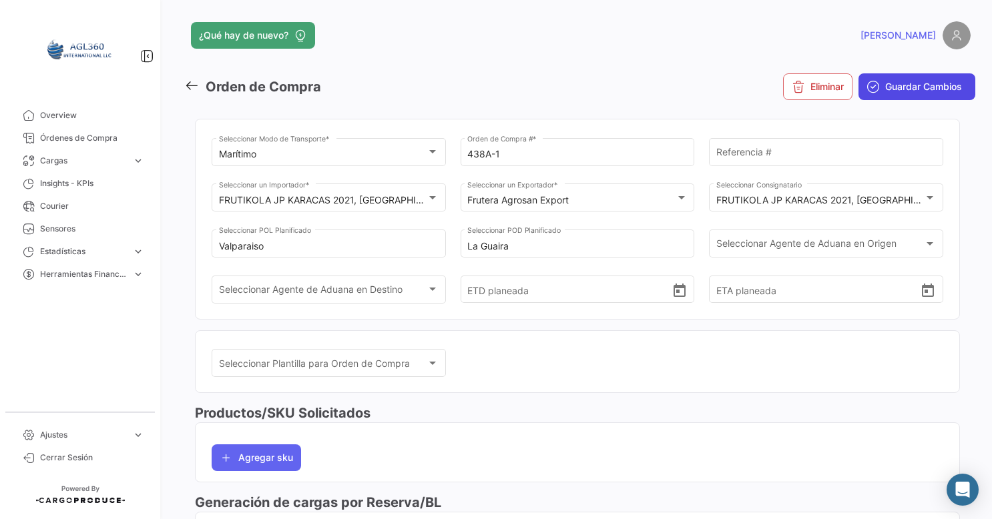
click at [931, 91] on span "Guardar Cambios" at bounding box center [923, 86] width 77 height 13
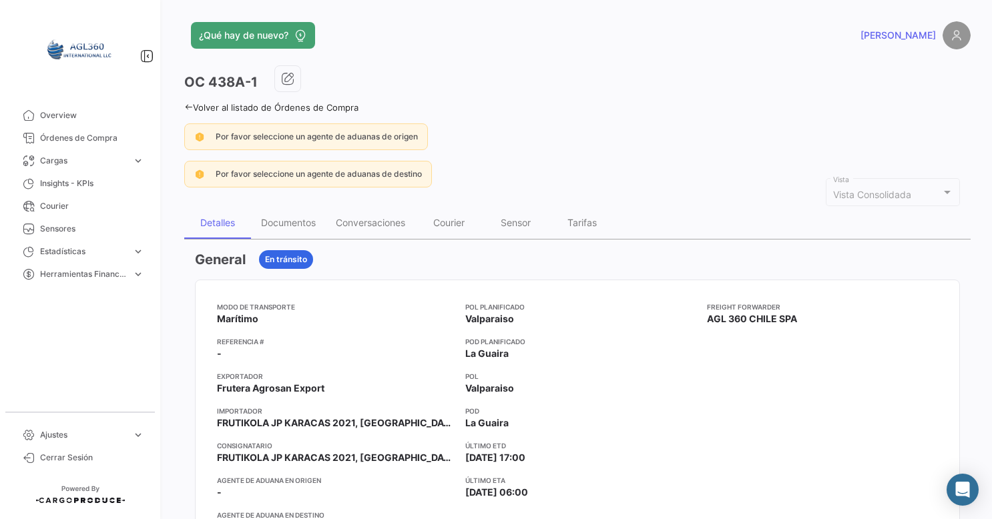
click at [192, 101] on div "Volver al listado de Órdenes de Compra" at bounding box center [577, 106] width 787 height 14
click at [192, 108] on icon at bounding box center [188, 107] width 9 height 9
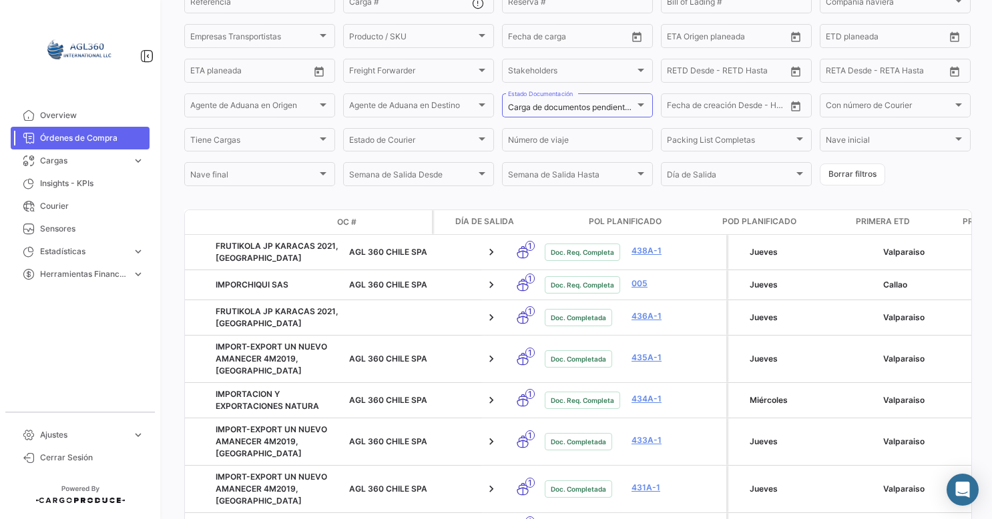
scroll to position [0, 933]
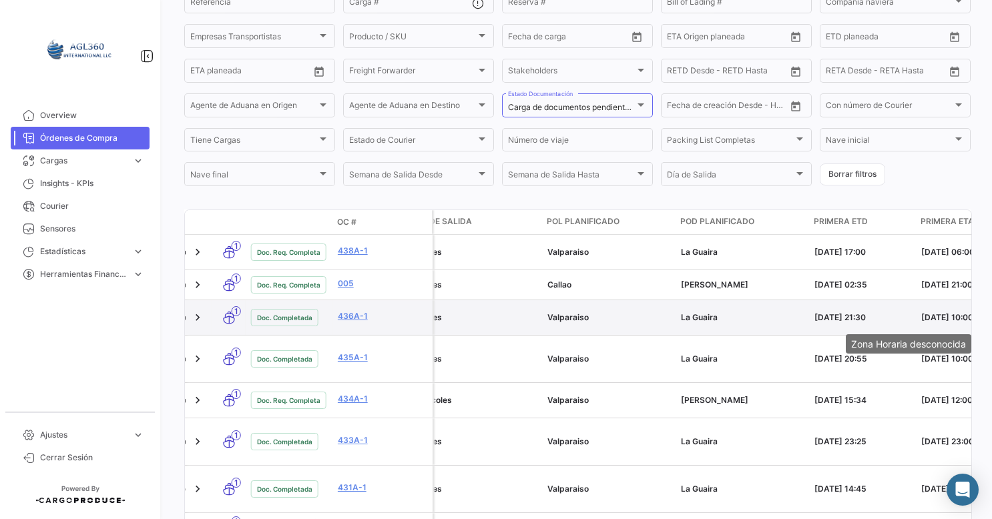
drag, startPoint x: 831, startPoint y: 316, endPoint x: 913, endPoint y: 316, distance: 82.1
click at [739, 316] on div "La Guaira" at bounding box center [742, 318] width 123 height 12
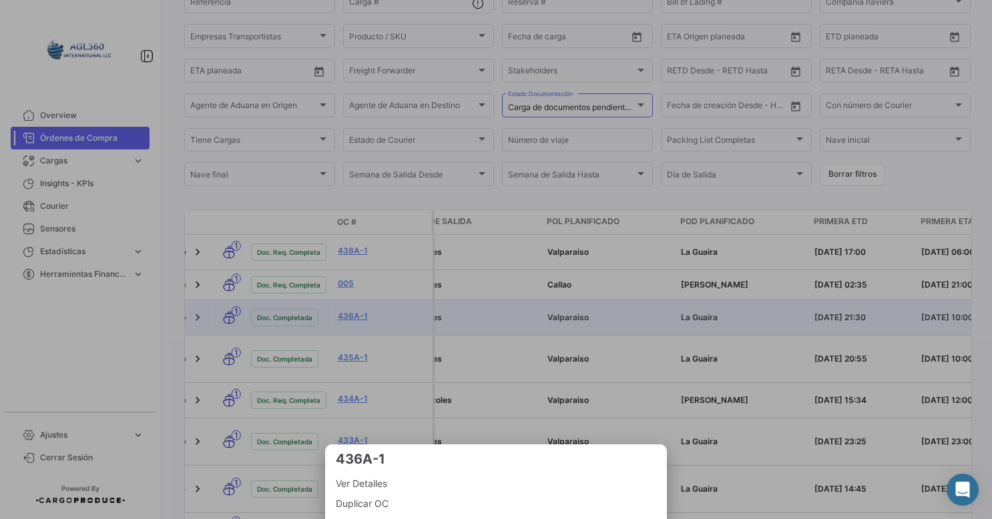
click at [688, 330] on div at bounding box center [496, 259] width 992 height 519
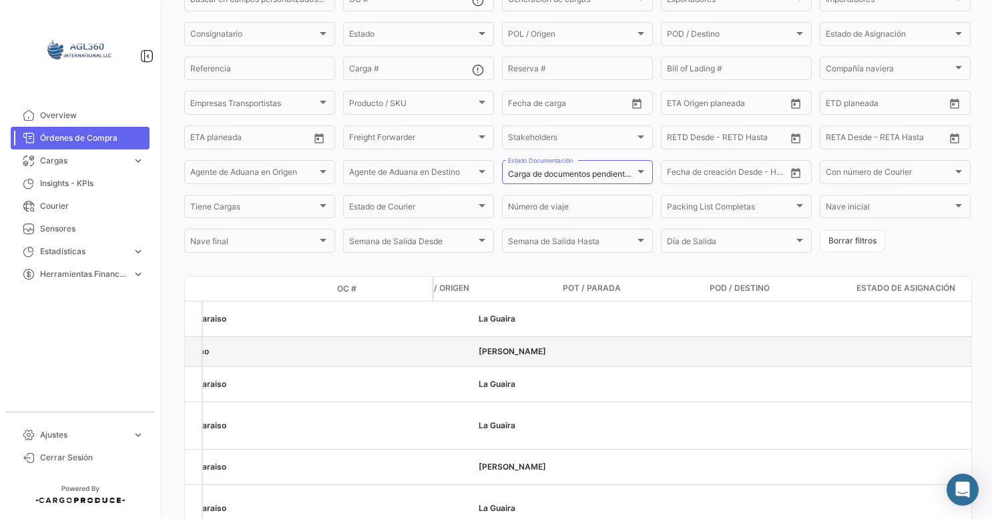
scroll to position [0, 1546]
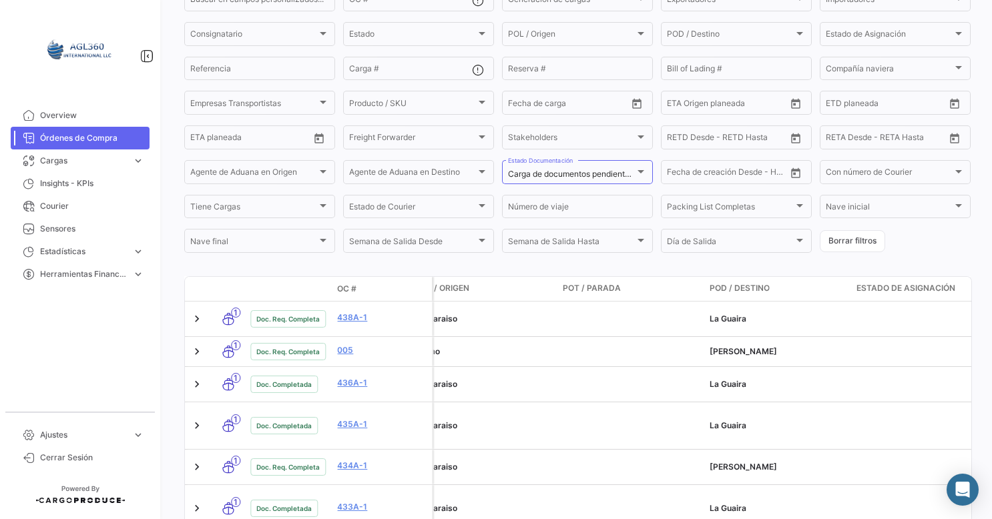
drag, startPoint x: 797, startPoint y: 322, endPoint x: 462, endPoint y: 304, distance: 335.0
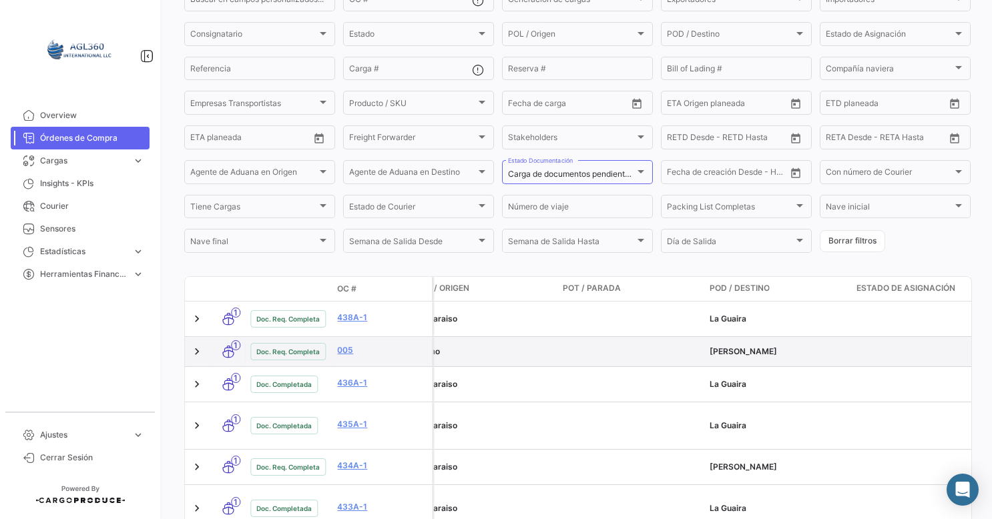
click at [673, 367] on datatable-body-cell at bounding box center [631, 351] width 147 height 29
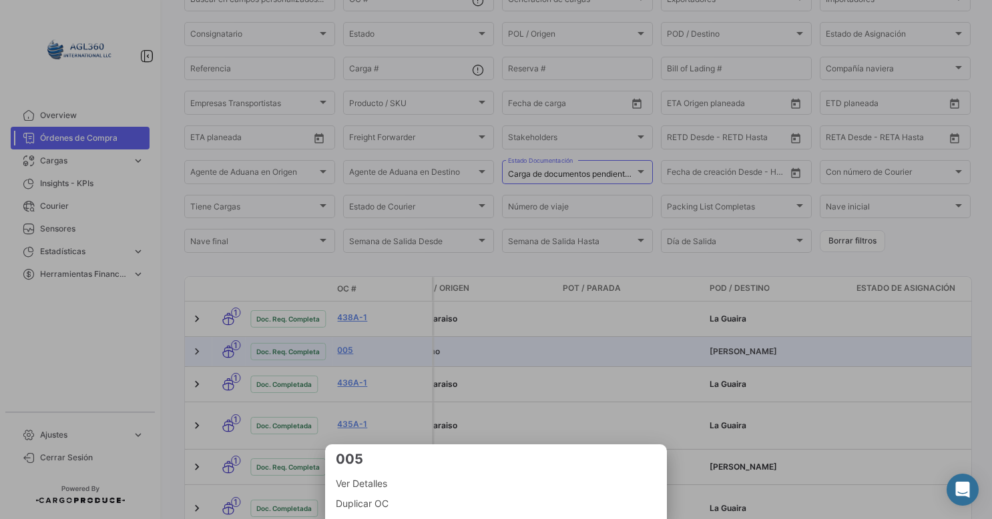
click at [573, 345] on div at bounding box center [496, 259] width 992 height 519
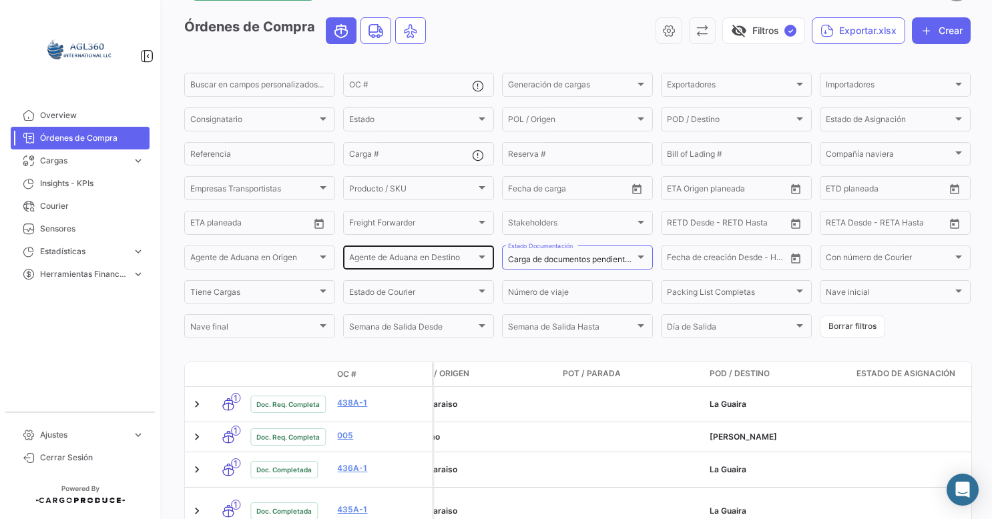
scroll to position [0, 0]
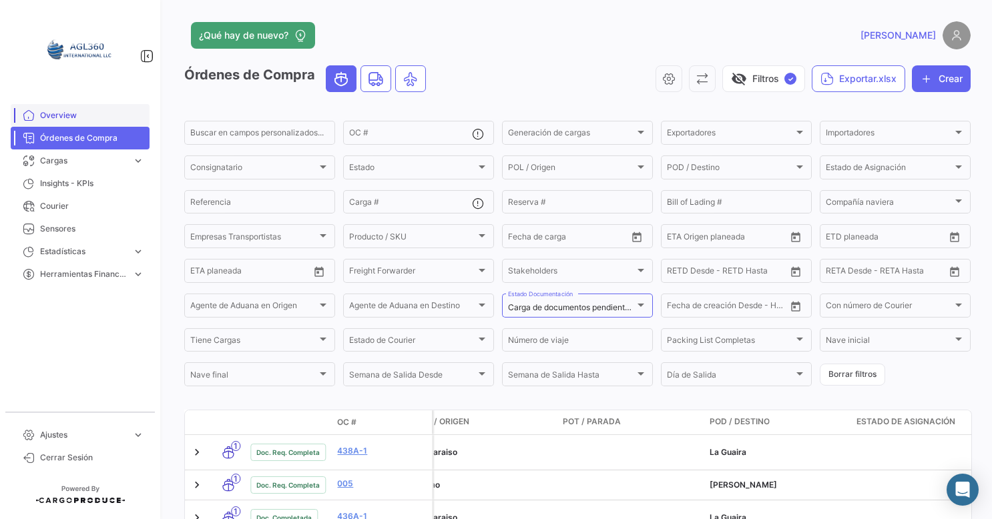
click at [67, 119] on span "Overview" at bounding box center [92, 116] width 104 height 12
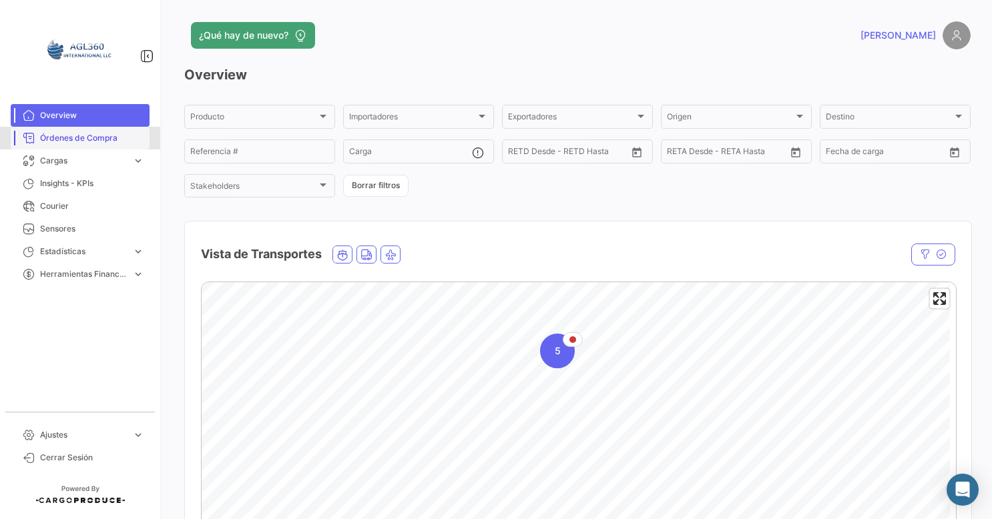
click at [92, 138] on span "Órdenes de Compra" at bounding box center [92, 138] width 104 height 12
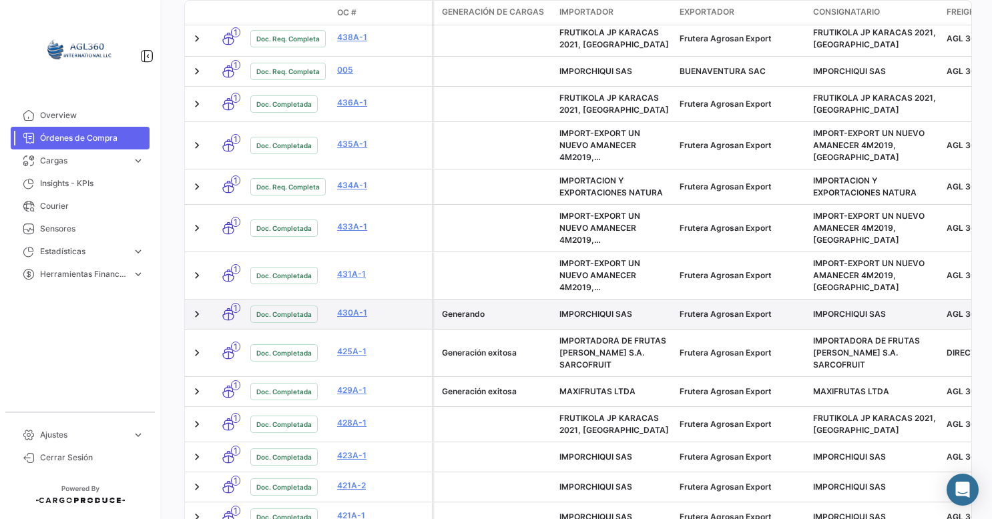
scroll to position [214, 0]
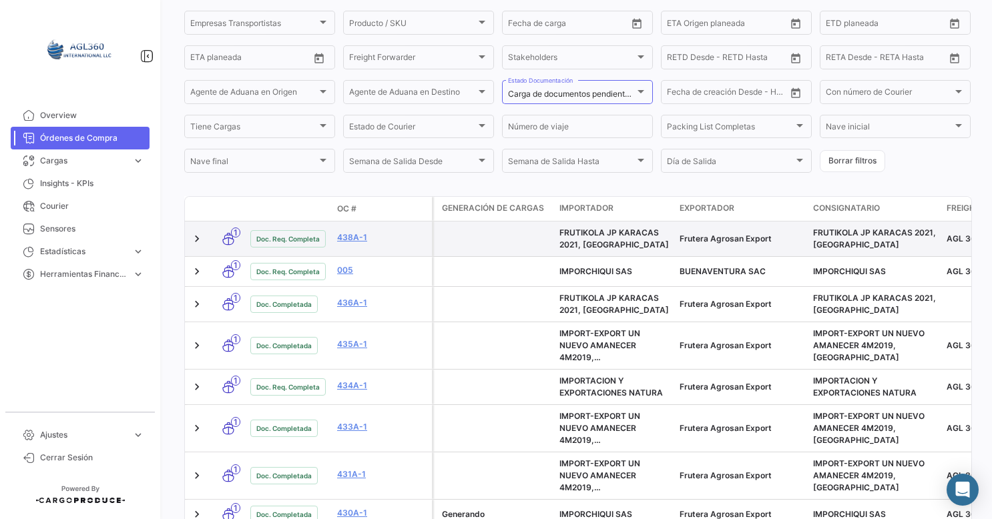
click at [502, 242] on datatable-body-cell at bounding box center [494, 239] width 120 height 35
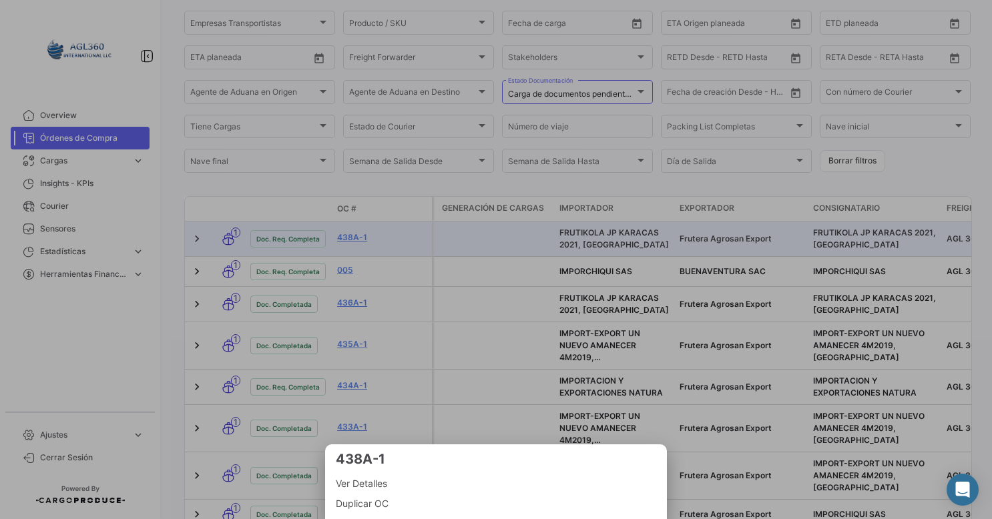
click at [488, 303] on div at bounding box center [496, 259] width 992 height 519
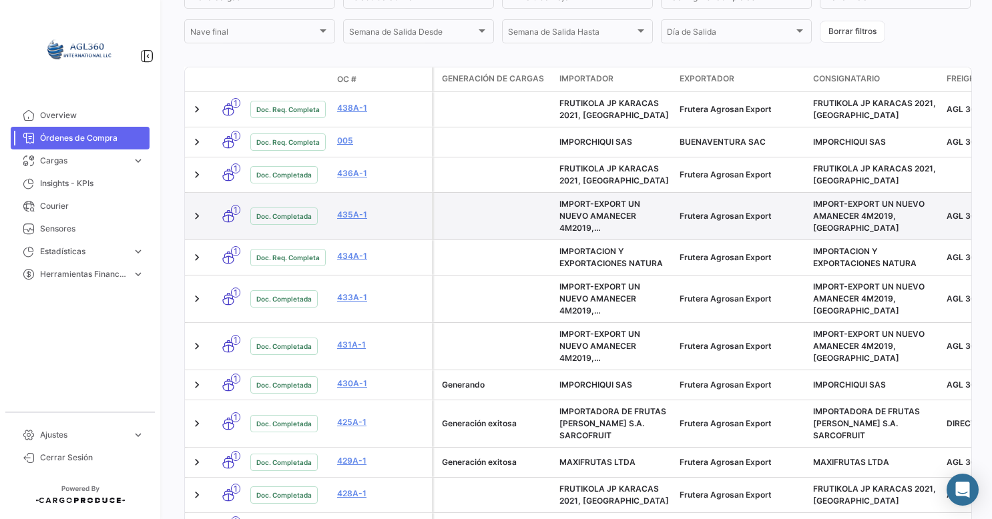
scroll to position [481, 0]
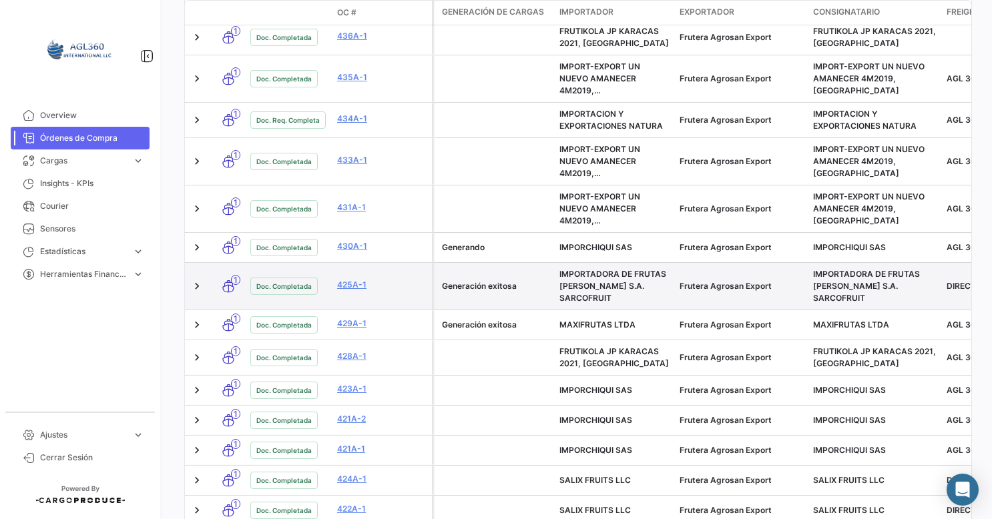
drag, startPoint x: 527, startPoint y: 294, endPoint x: 442, endPoint y: 295, distance: 84.8
click at [442, 295] on datatable-body-cell "Generación exitosa" at bounding box center [494, 286] width 120 height 47
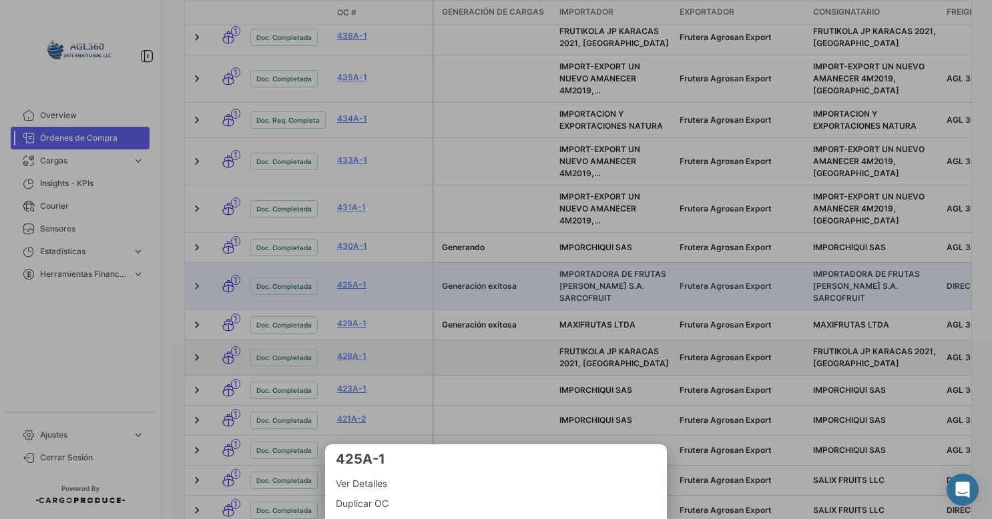
click at [462, 354] on div at bounding box center [496, 259] width 992 height 519
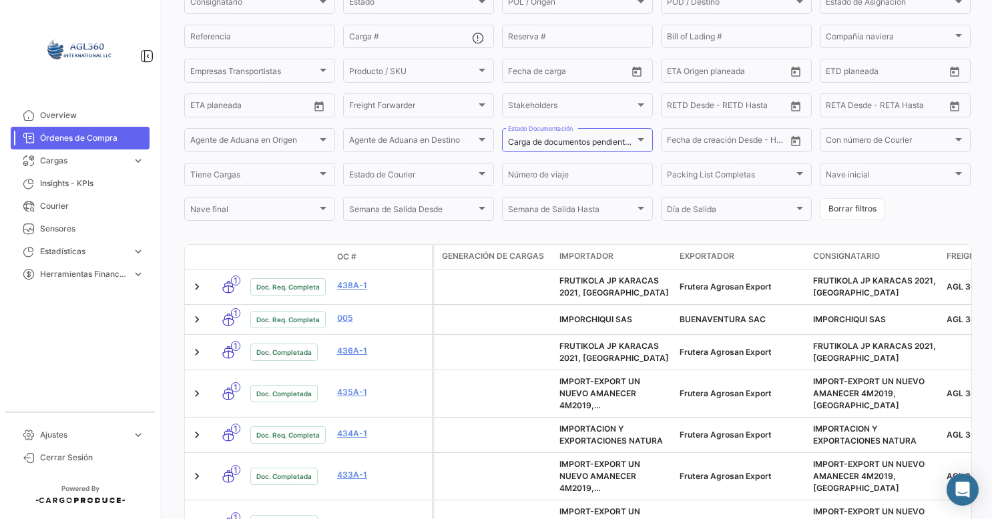
scroll to position [147, 0]
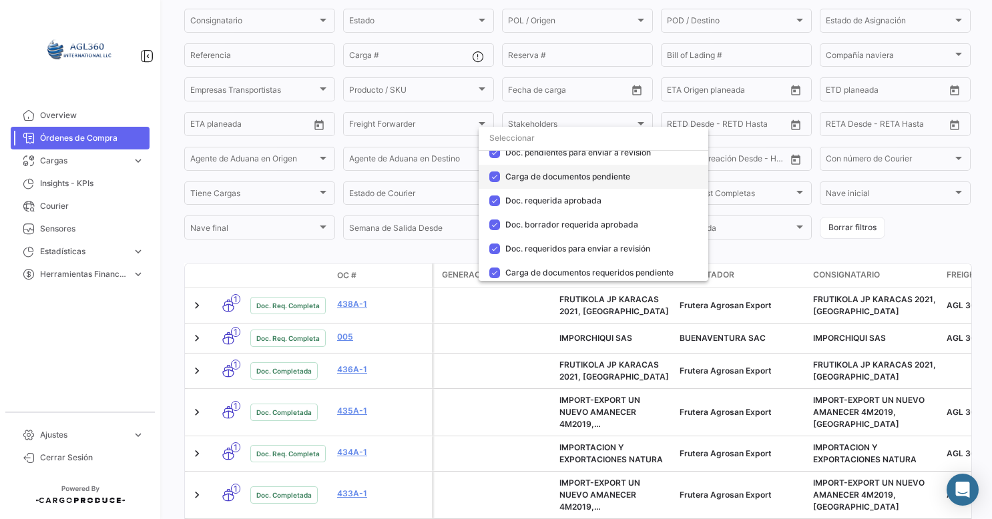
scroll to position [0, 0]
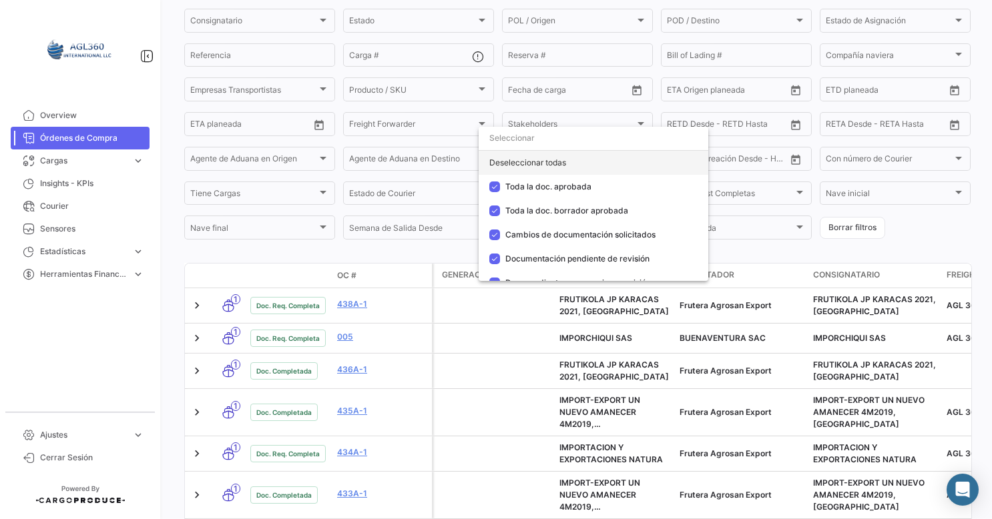
click at [536, 164] on div "Deseleccionar todas" at bounding box center [594, 163] width 230 height 24
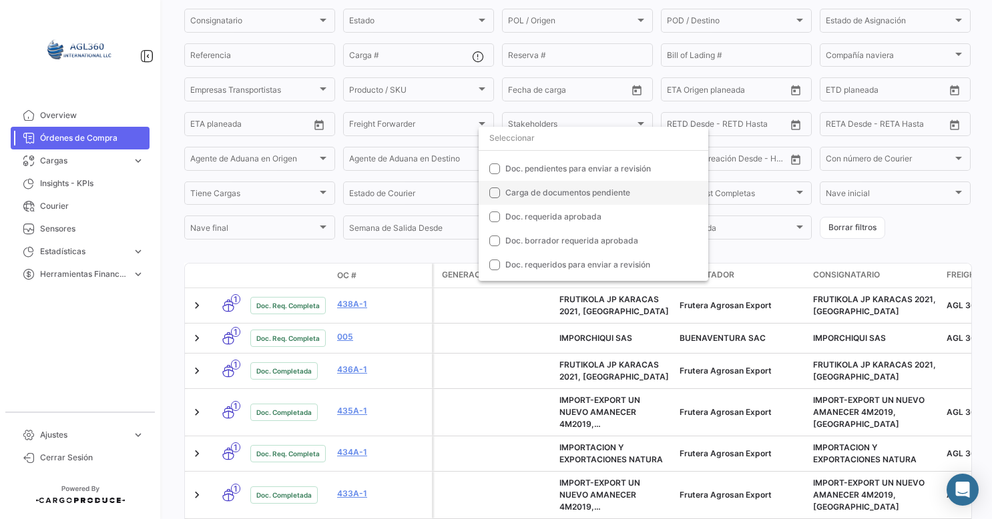
scroll to position [134, 0]
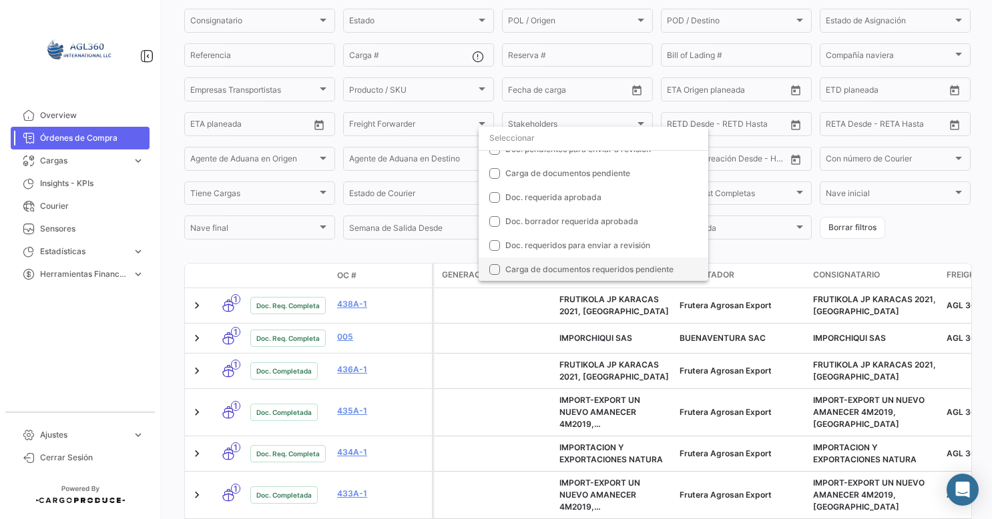
click at [537, 271] on span "Carga de documentos requeridos pendiente" at bounding box center [589, 269] width 168 height 10
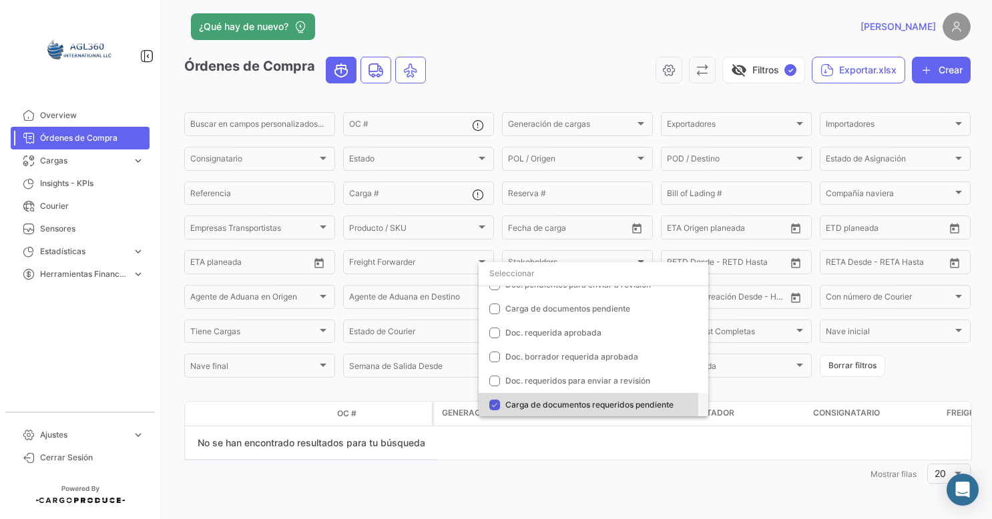
click at [491, 405] on mat-pseudo-checkbox at bounding box center [494, 405] width 11 height 11
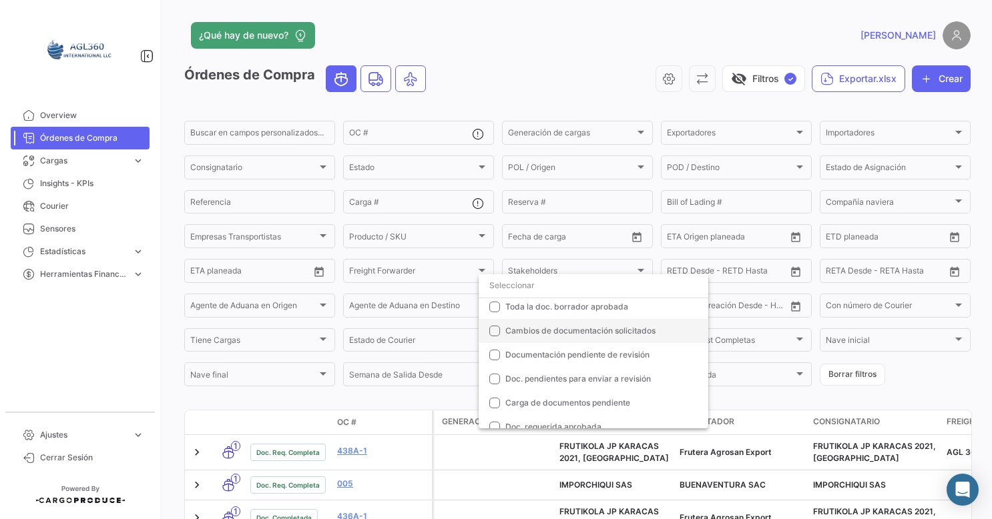
scroll to position [67, 0]
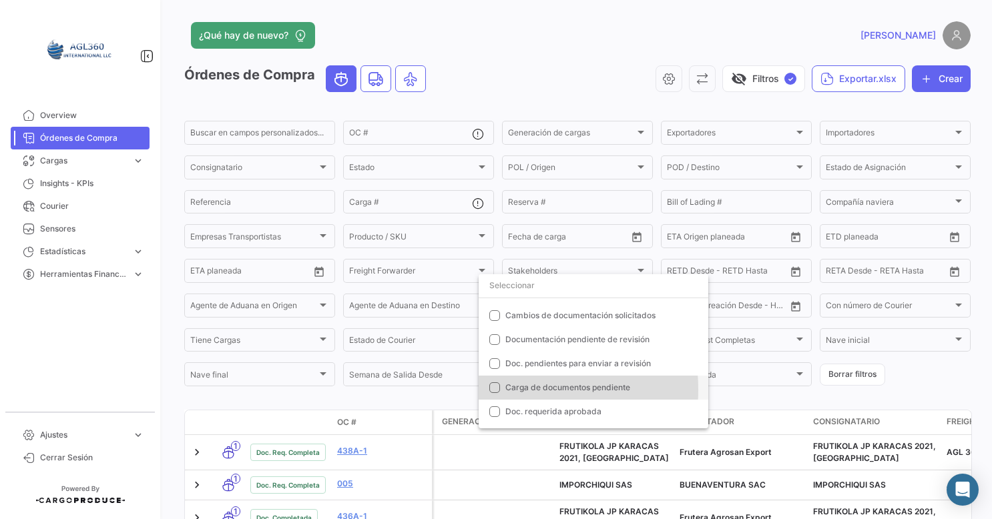
click at [494, 390] on mat-pseudo-checkbox at bounding box center [494, 388] width 11 height 11
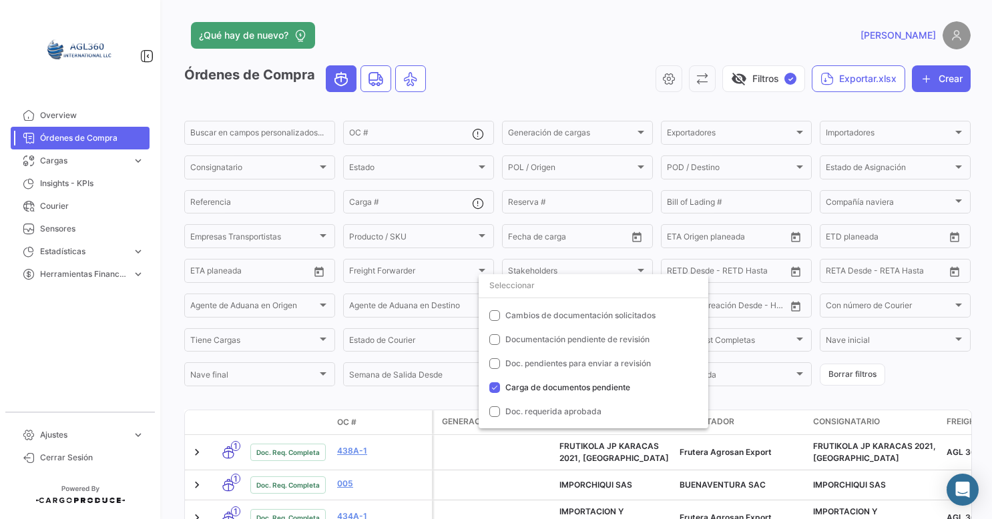
click at [402, 405] on div at bounding box center [496, 259] width 992 height 519
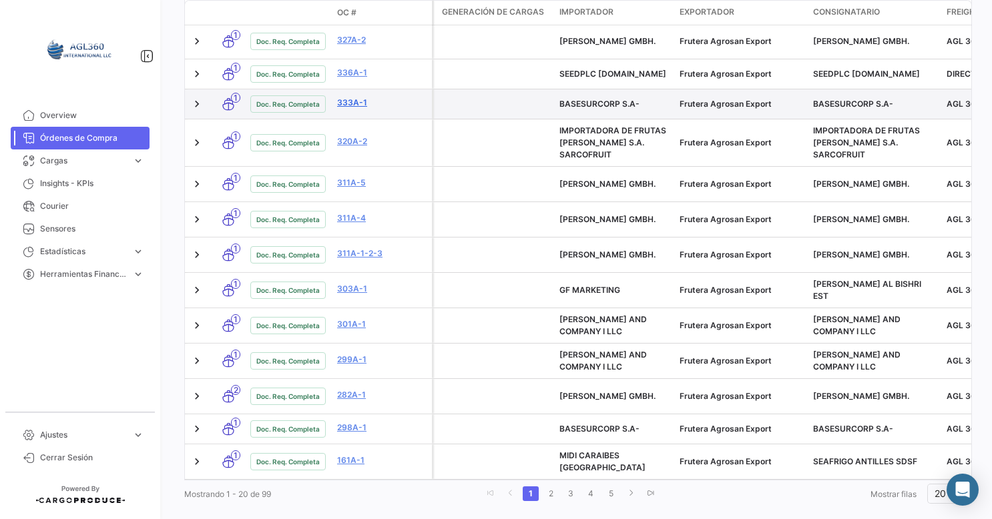
scroll to position [656, 0]
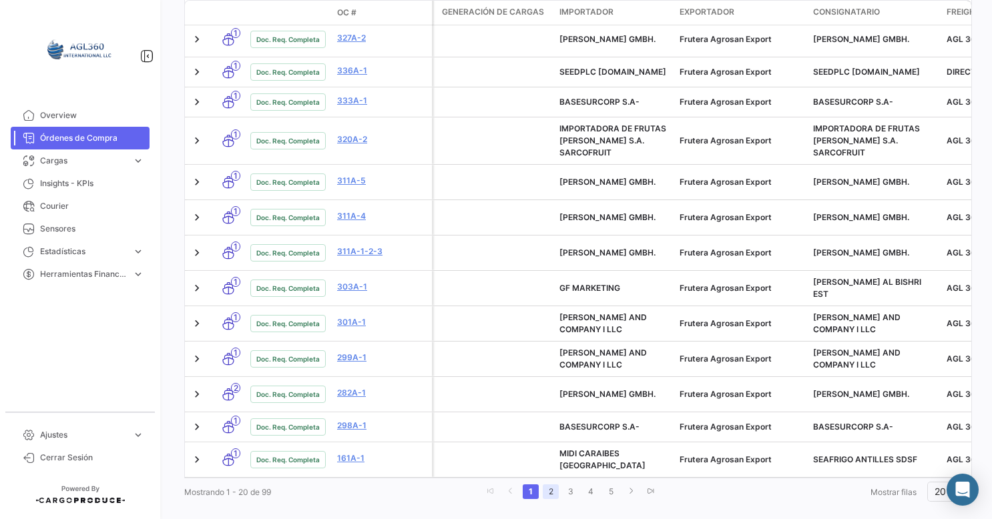
click at [546, 485] on link "2" at bounding box center [551, 492] width 16 height 15
click at [569, 485] on link "3" at bounding box center [574, 492] width 16 height 15
click at [588, 485] on link "4" at bounding box center [594, 492] width 16 height 15
click at [574, 485] on link "3" at bounding box center [574, 492] width 16 height 15
click at [553, 485] on link "2" at bounding box center [554, 492] width 16 height 15
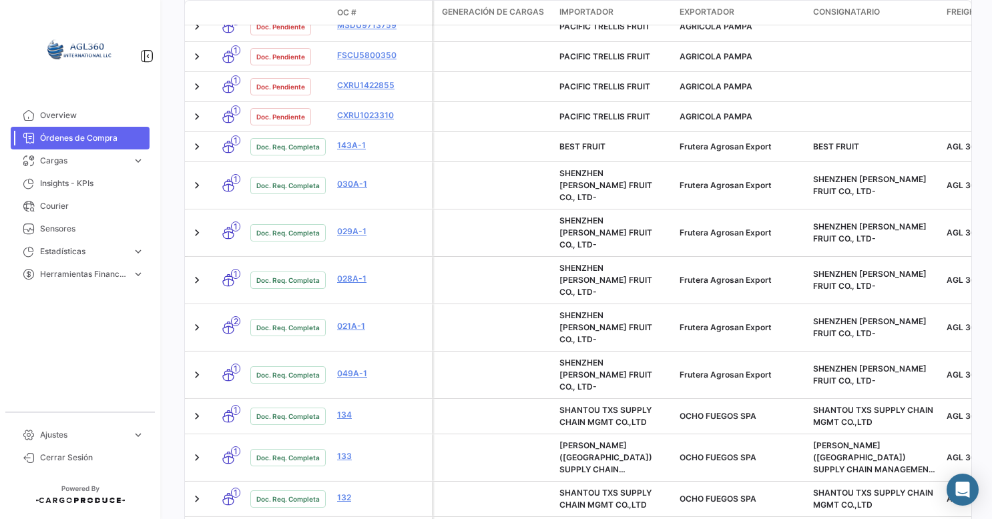
scroll to position [645, 0]
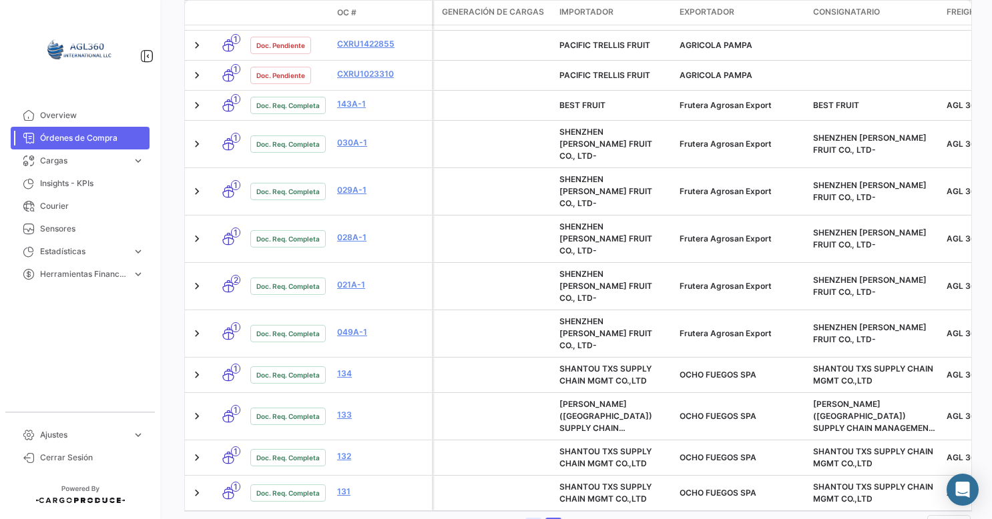
click at [534, 518] on link "1" at bounding box center [533, 525] width 16 height 15
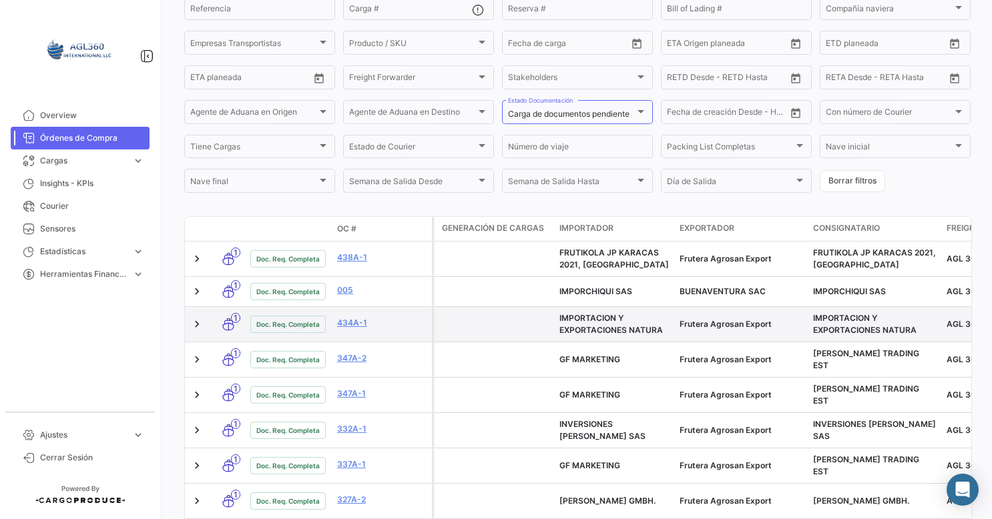
scroll to position [188, 0]
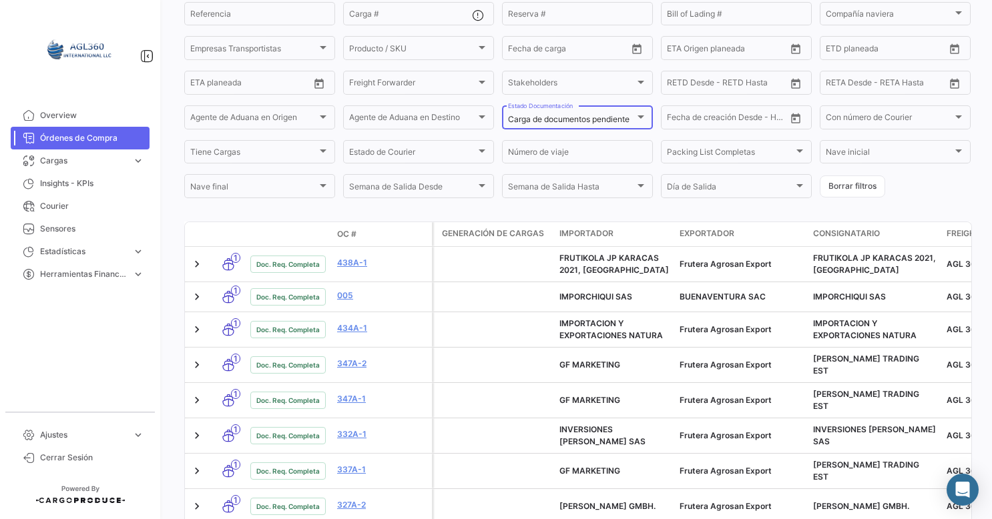
click at [590, 123] on mat-select-trigger "Carga de documentos pendiente" at bounding box center [569, 119] width 122 height 10
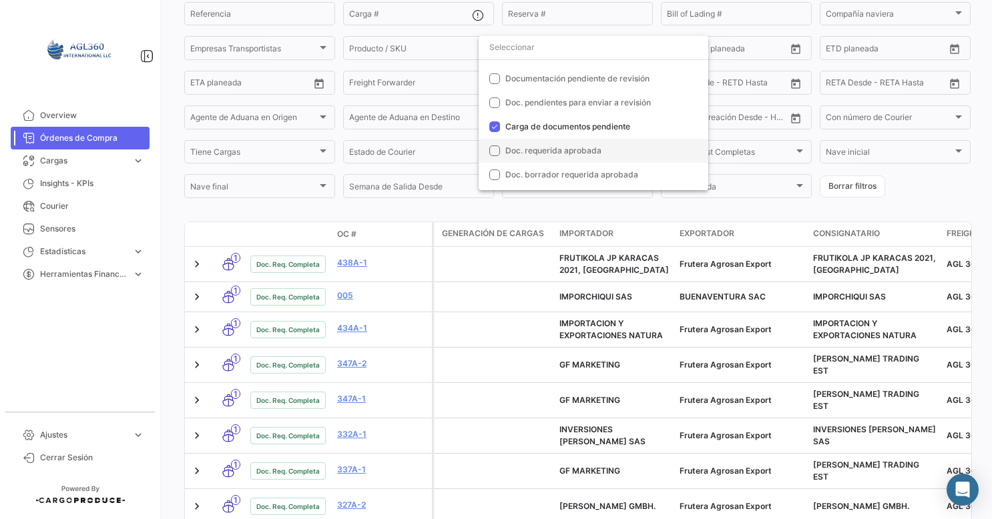
scroll to position [0, 0]
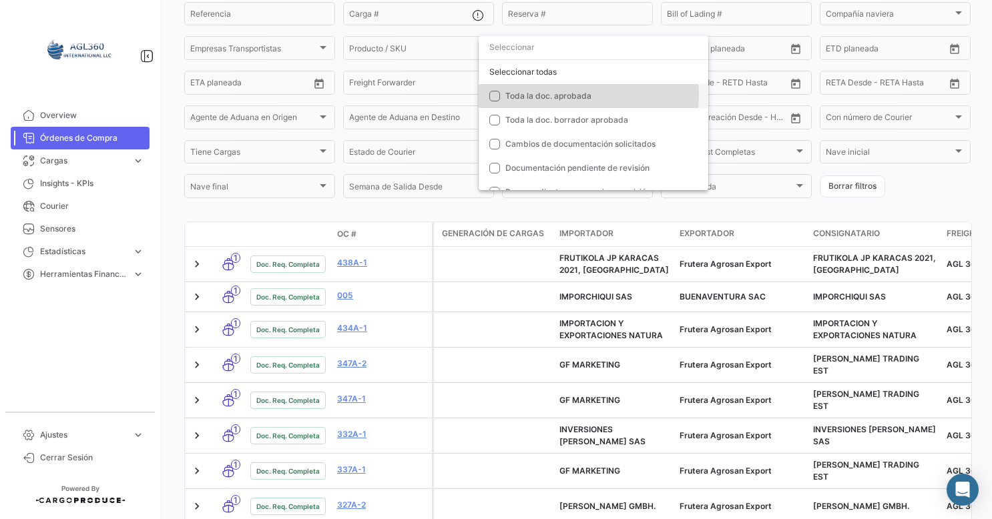
click at [560, 95] on span "Toda la doc. aprobada" at bounding box center [548, 96] width 86 height 10
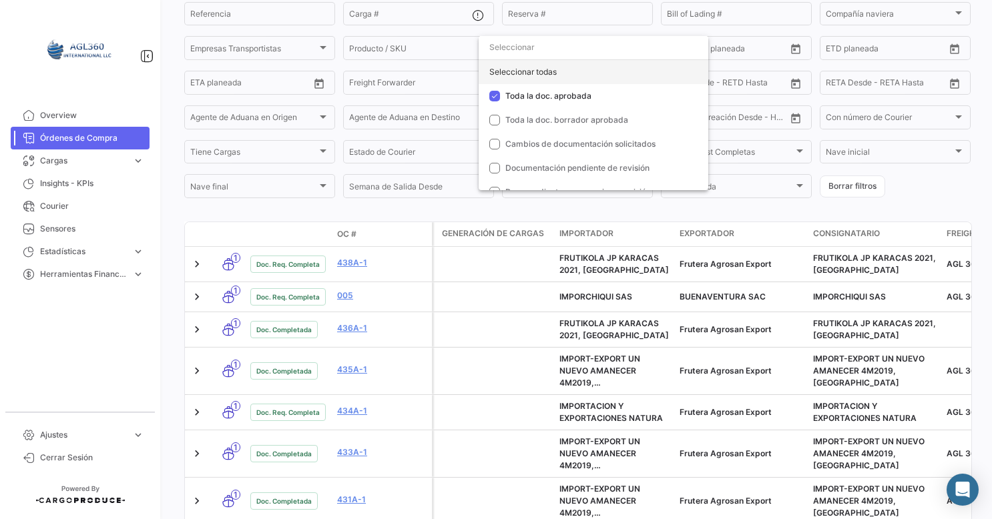
click at [517, 73] on div "Seleccionar todas" at bounding box center [594, 72] width 230 height 24
click at [278, 213] on div at bounding box center [496, 259] width 992 height 519
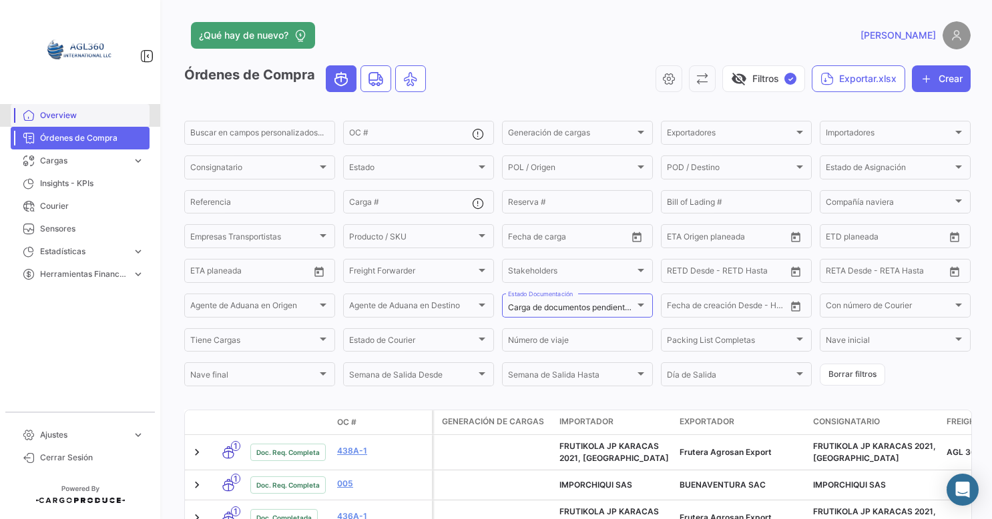
click at [64, 119] on span "Overview" at bounding box center [92, 116] width 104 height 12
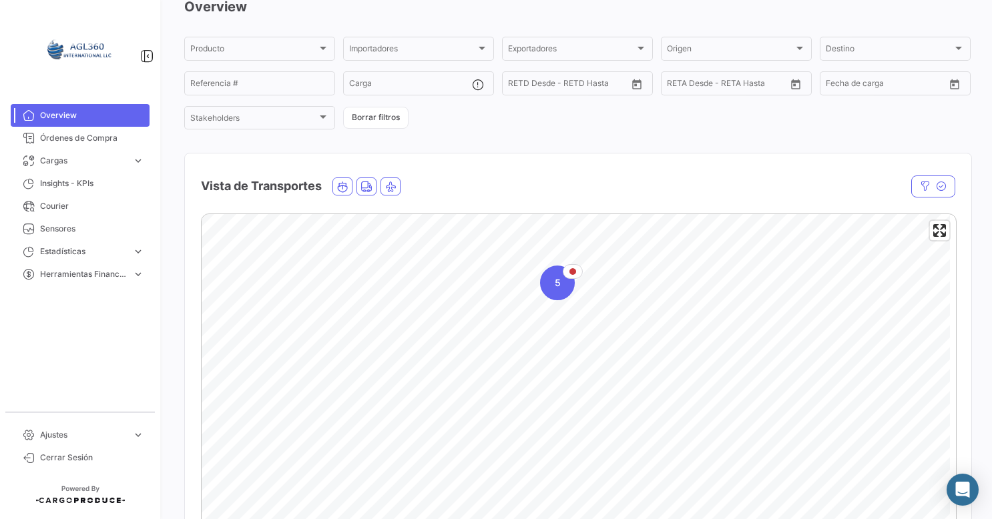
scroll to position [67, 0]
click at [77, 140] on span "Órdenes de Compra" at bounding box center [92, 138] width 104 height 12
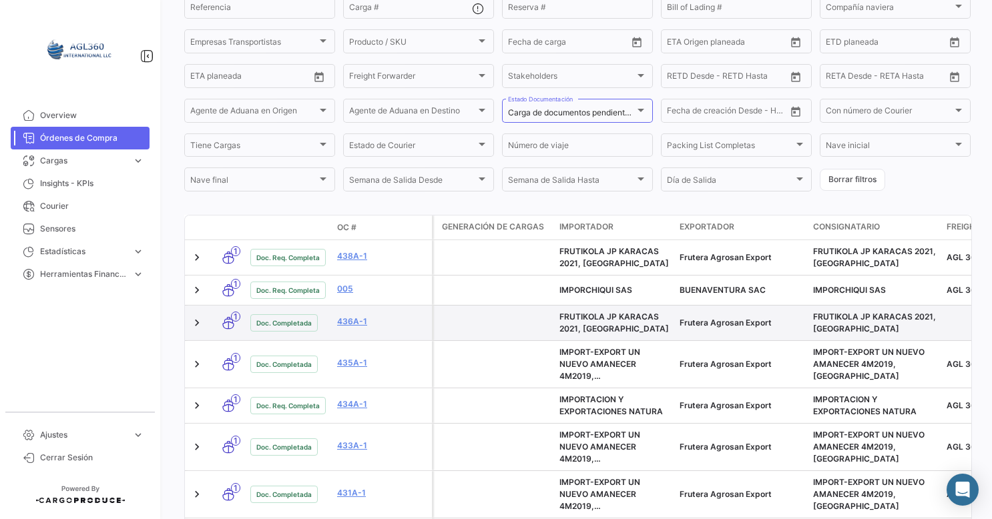
scroll to position [200, 0]
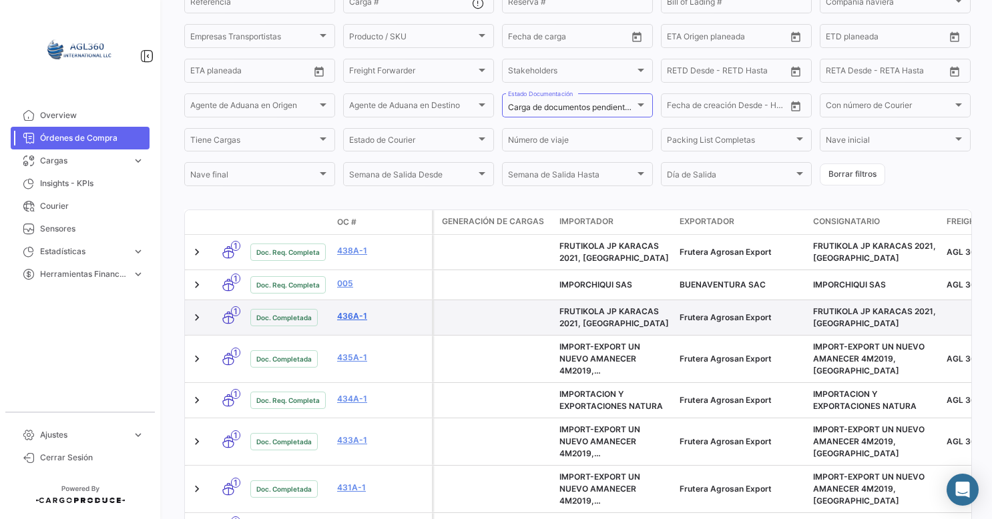
click at [359, 320] on link "436A-1" at bounding box center [381, 316] width 89 height 12
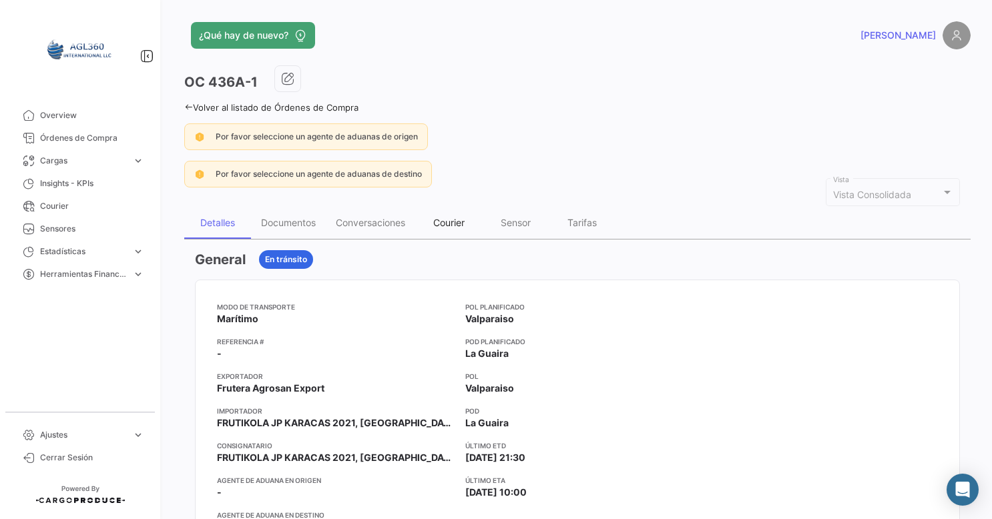
click at [467, 215] on div "Courier" at bounding box center [448, 223] width 67 height 32
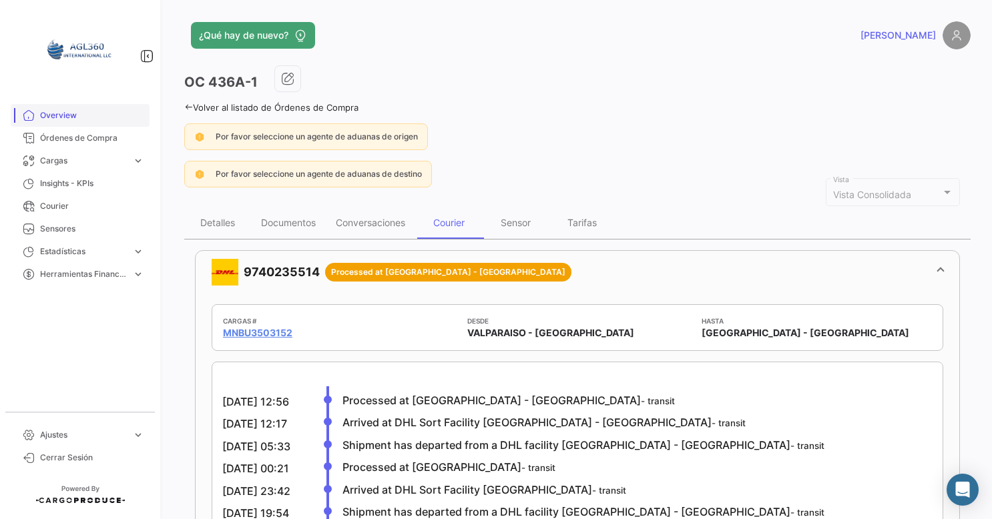
click at [79, 117] on span "Overview" at bounding box center [92, 116] width 104 height 12
